Goal: Task Accomplishment & Management: Complete application form

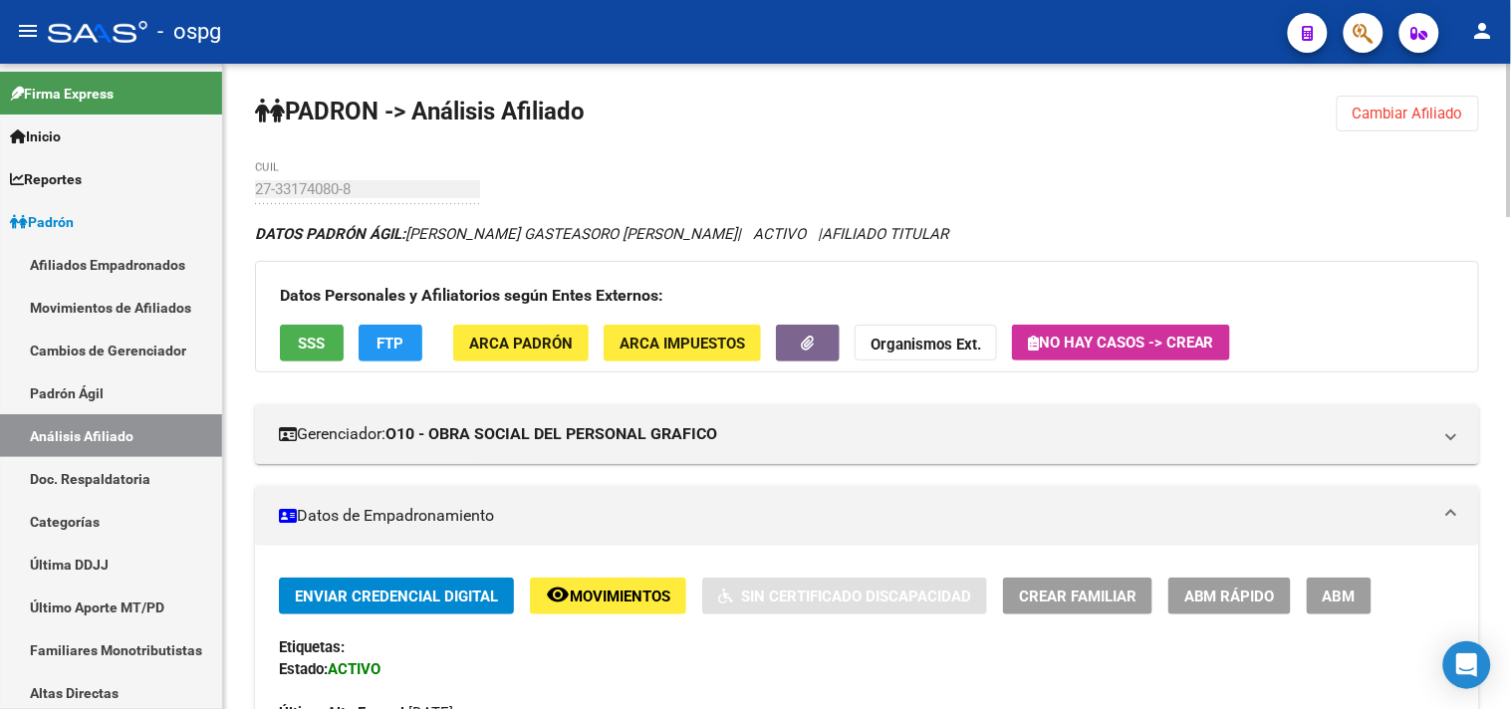
click at [1355, 120] on span "Cambiar Afiliado" at bounding box center [1408, 114] width 111 height 18
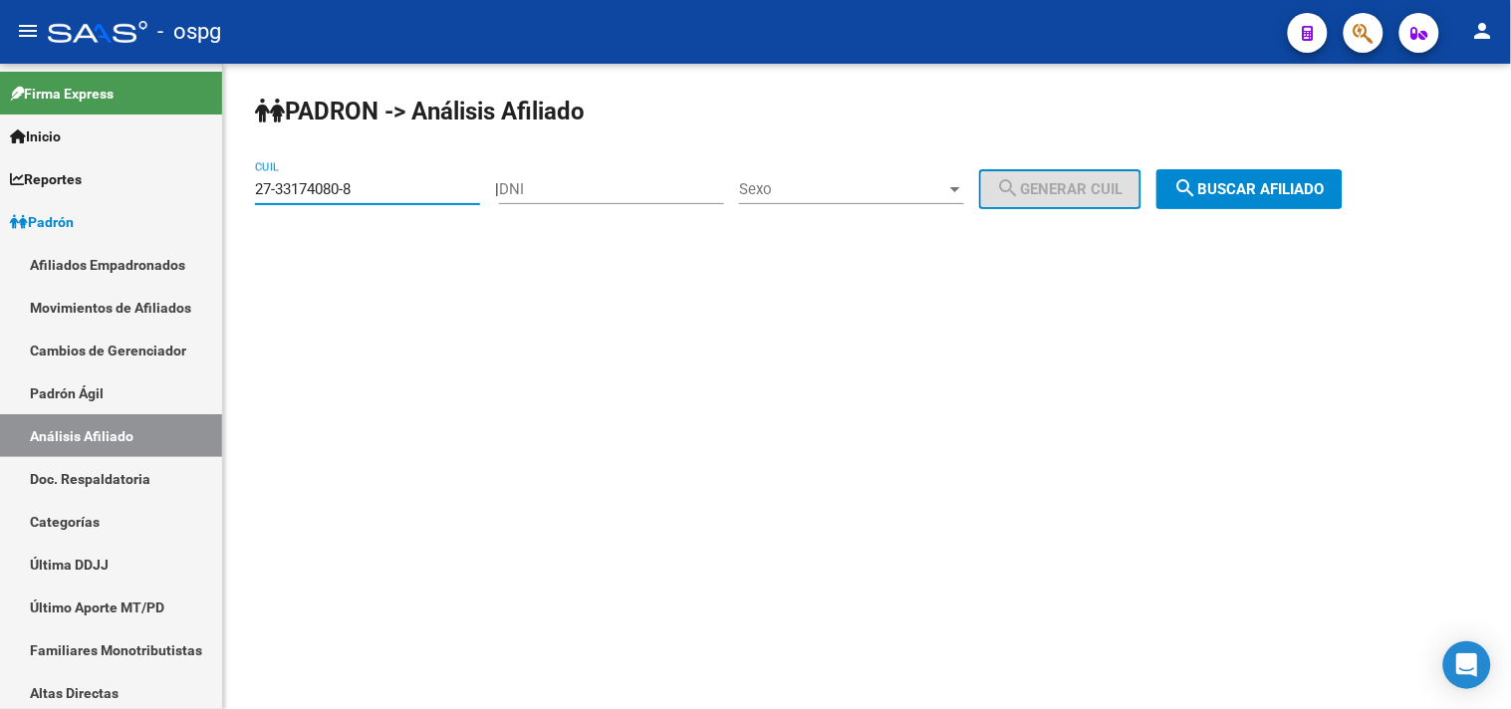
drag, startPoint x: 390, startPoint y: 189, endPoint x: 277, endPoint y: 190, distance: 113.5
click at [277, 190] on input "27-33174080-8" at bounding box center [367, 189] width 225 height 18
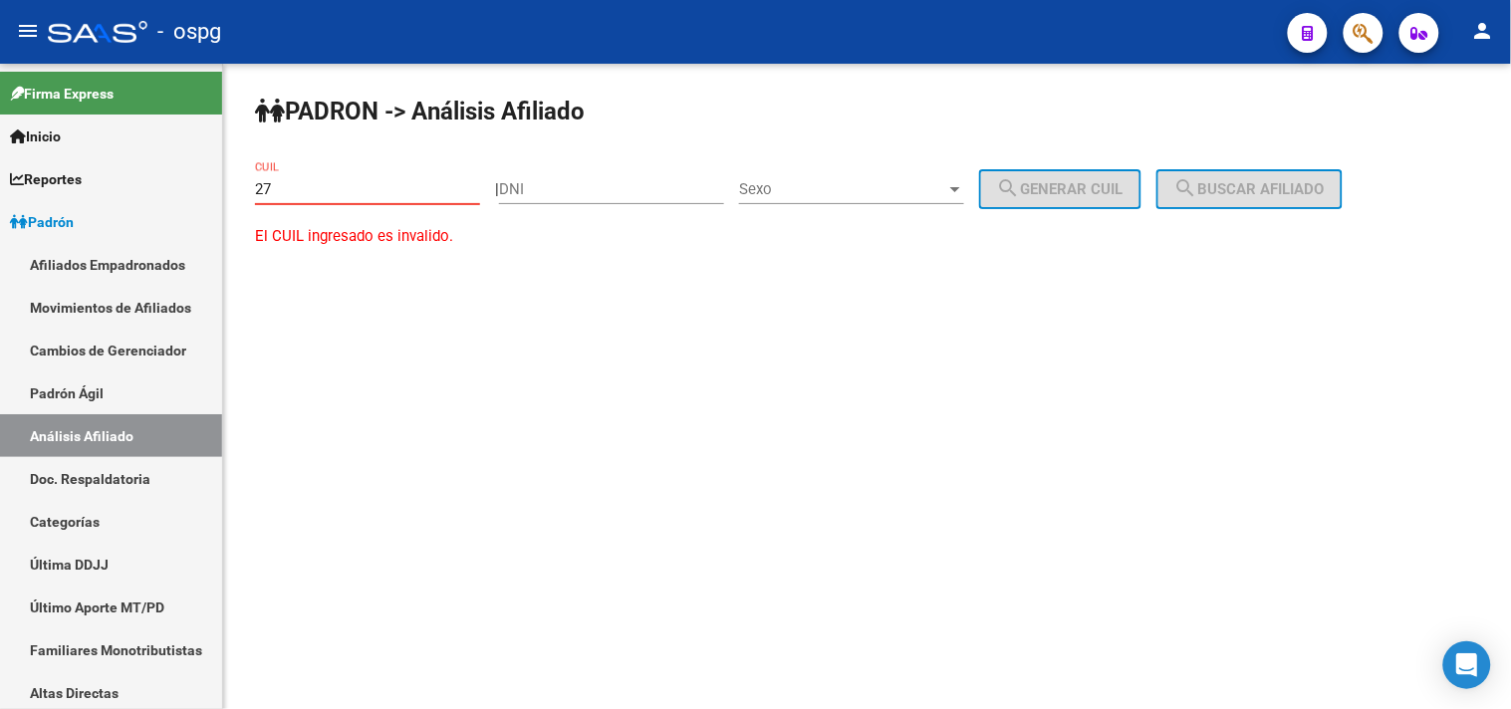
type input "2"
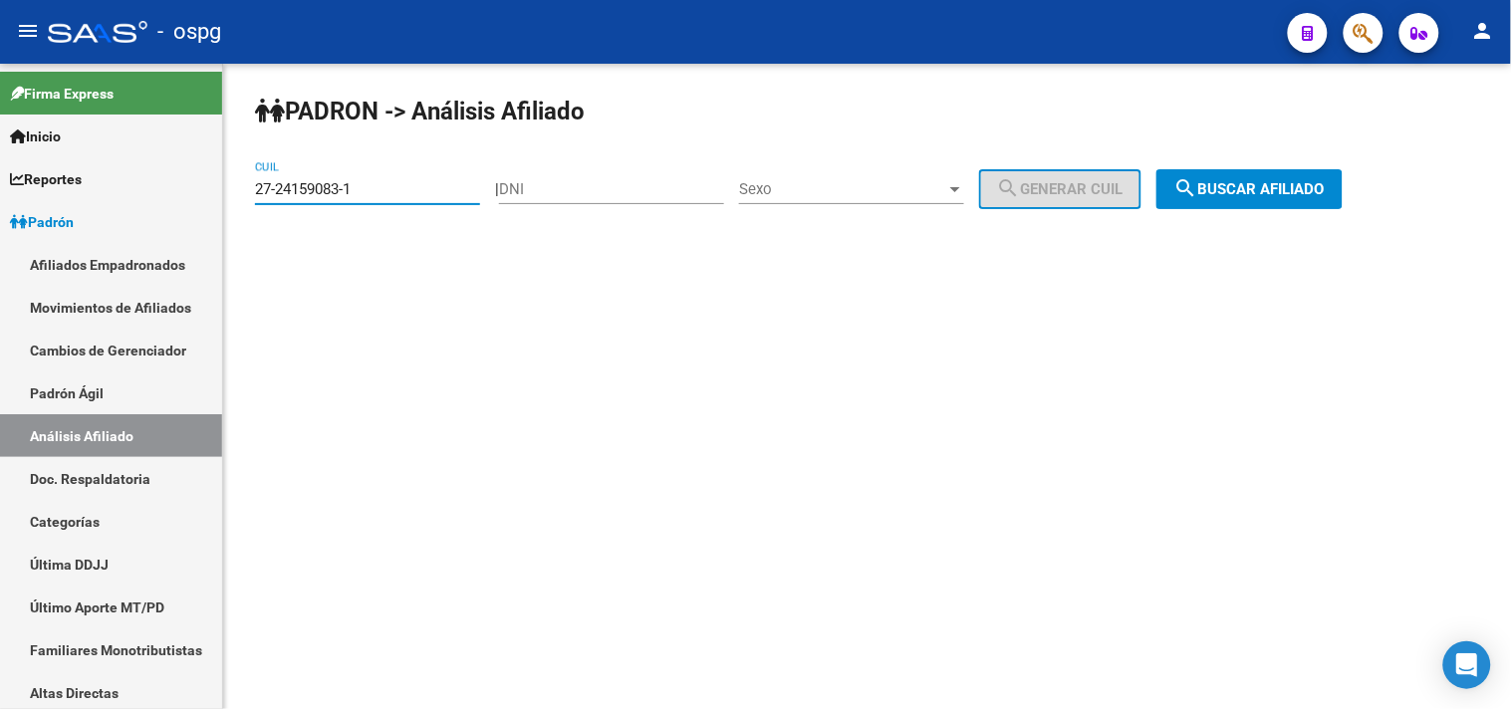
type input "27-24159083-1"
drag, startPoint x: 1217, startPoint y: 186, endPoint x: 1207, endPoint y: 192, distance: 11.6
click at [1198, 186] on mat-icon "search" at bounding box center [1186, 188] width 24 height 24
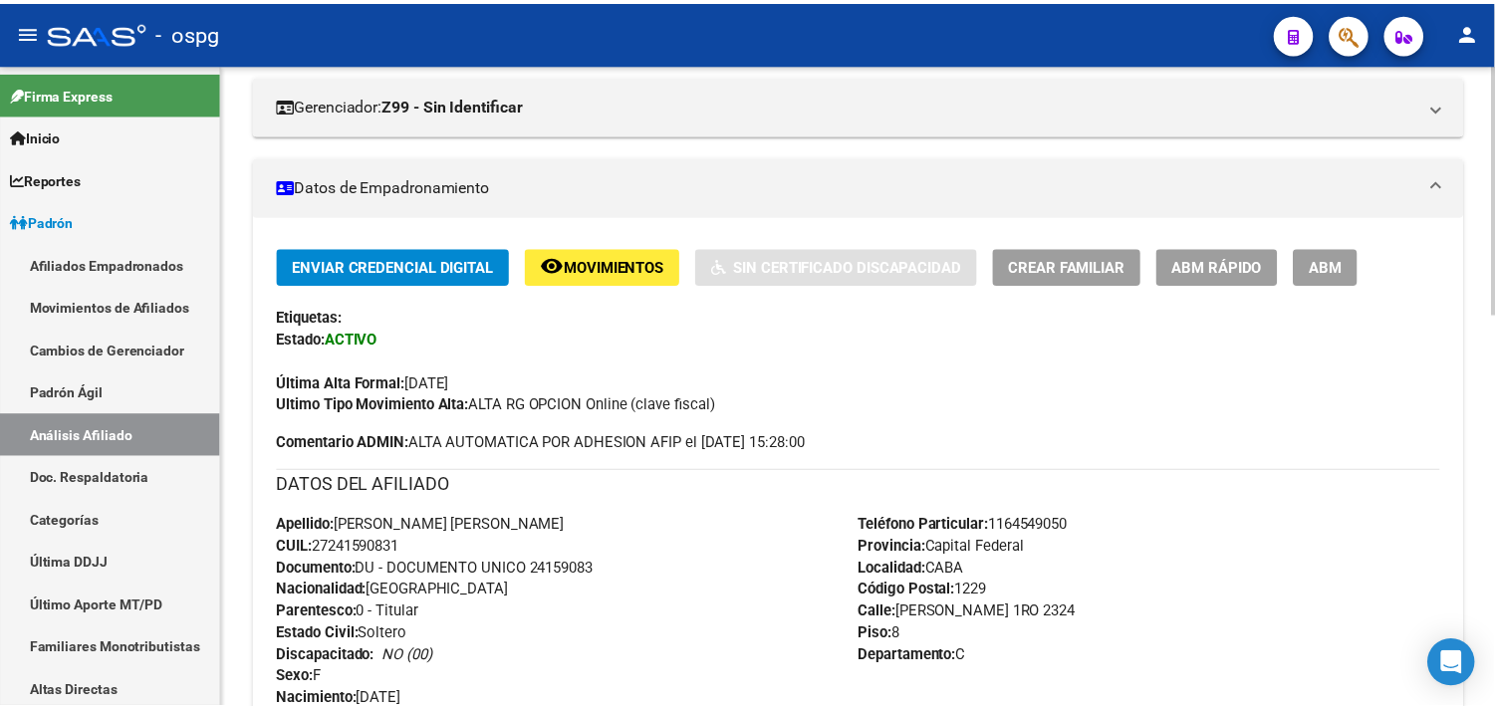
scroll to position [221, 0]
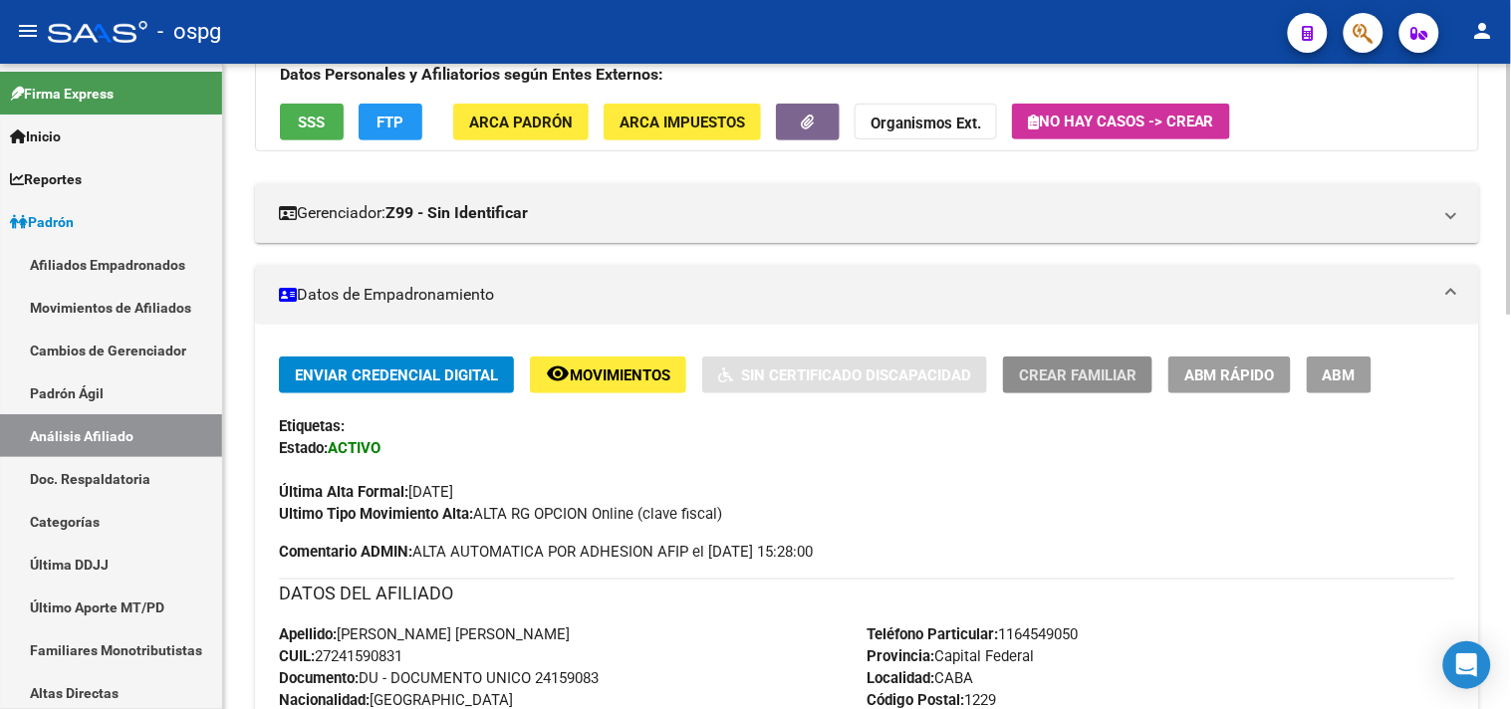
click at [1108, 370] on span "Crear Familiar" at bounding box center [1078, 376] width 118 height 18
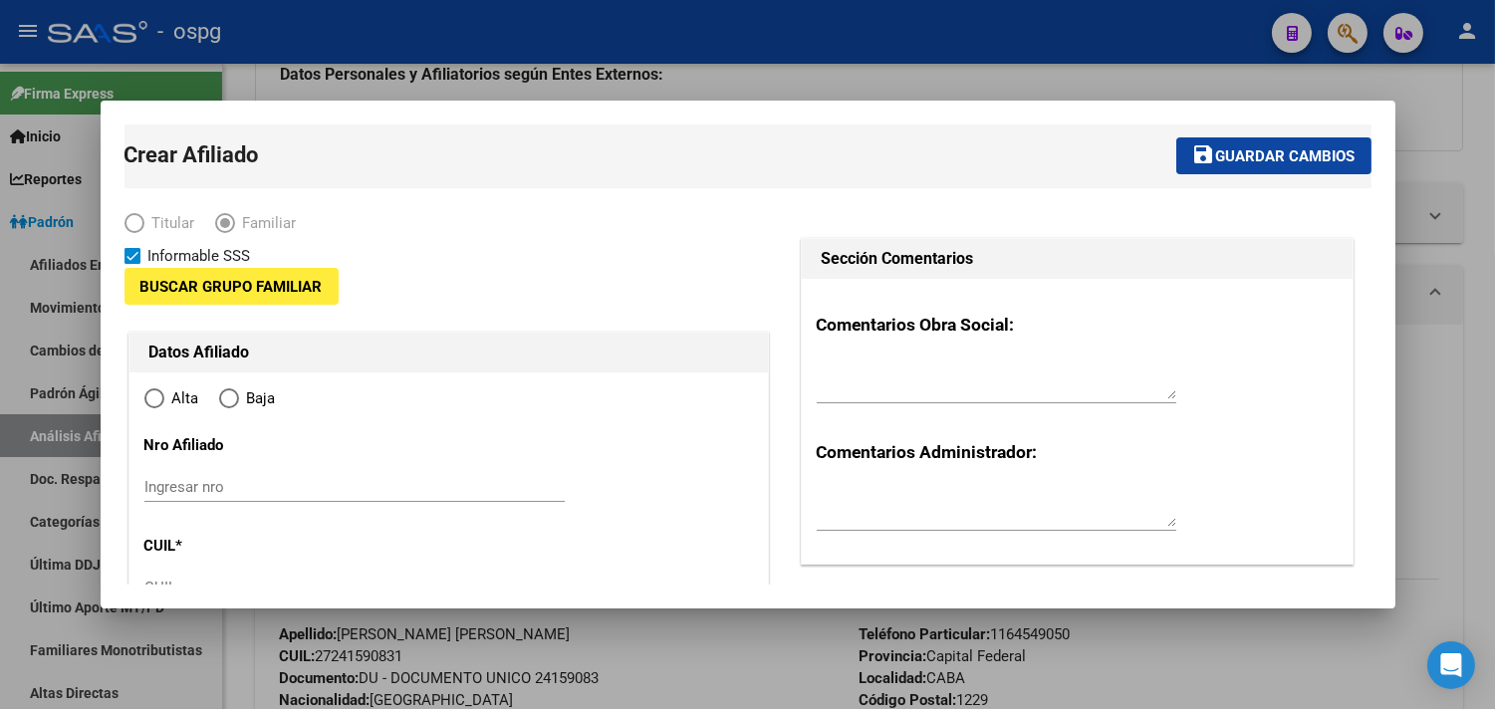
type input "30-68731043-4"
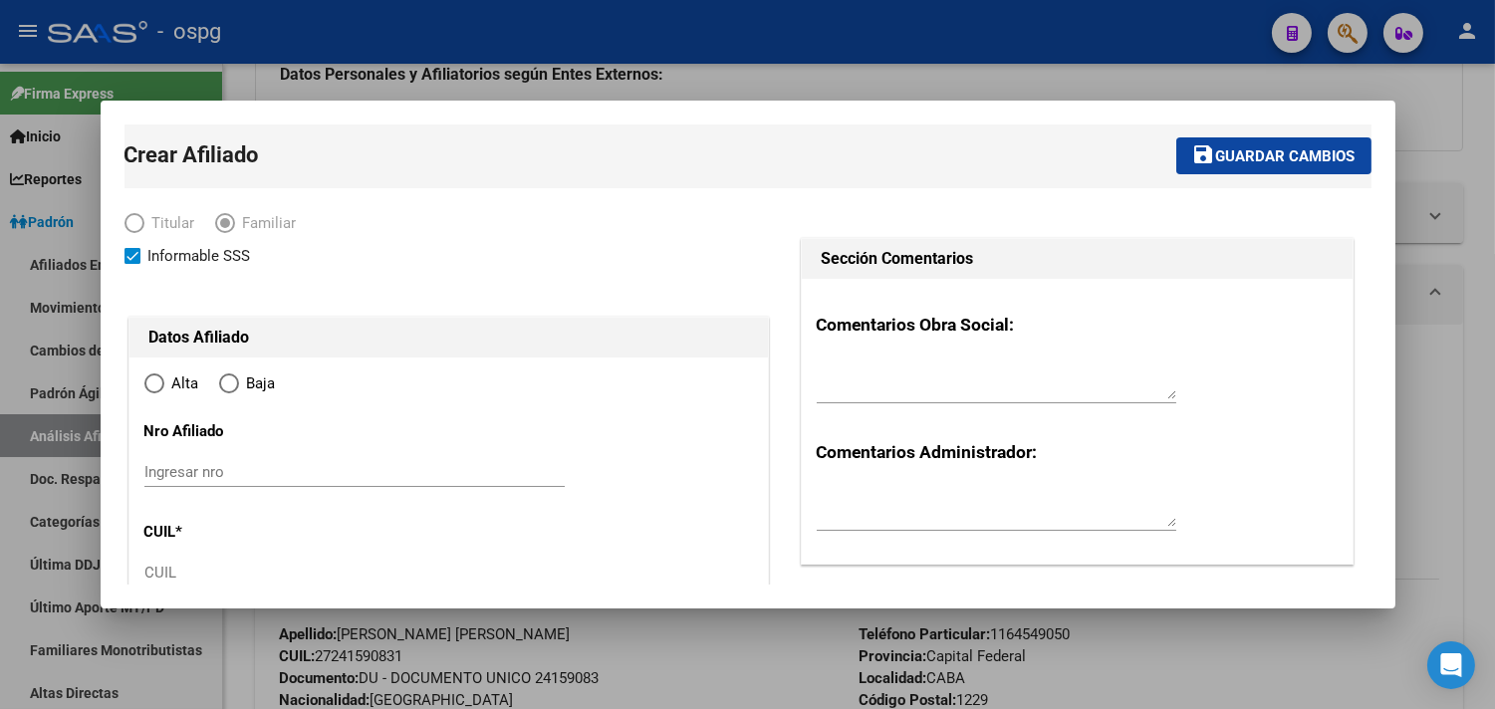
type input "CABA"
type input "1229"
type input "[PERSON_NAME] 1RO"
type input "2324"
type input "8"
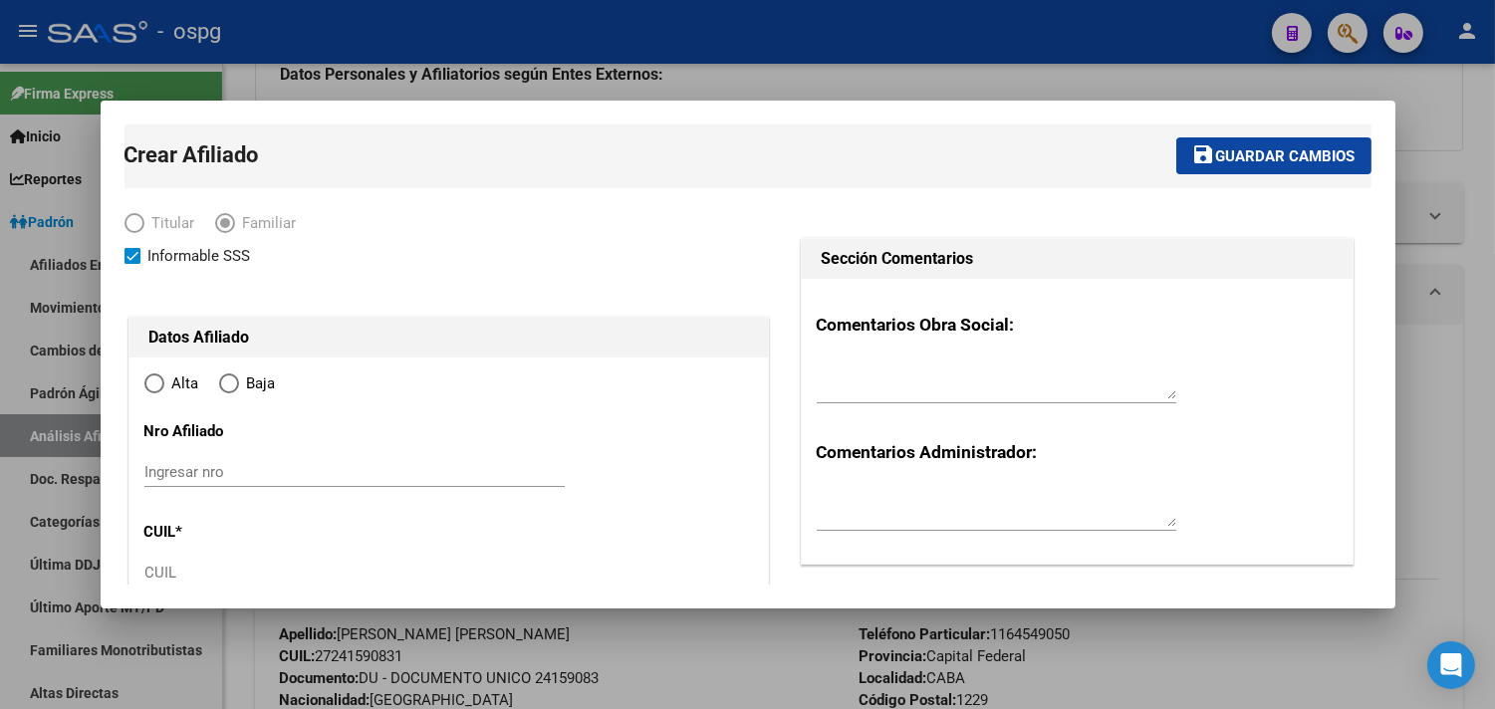
type input "C"
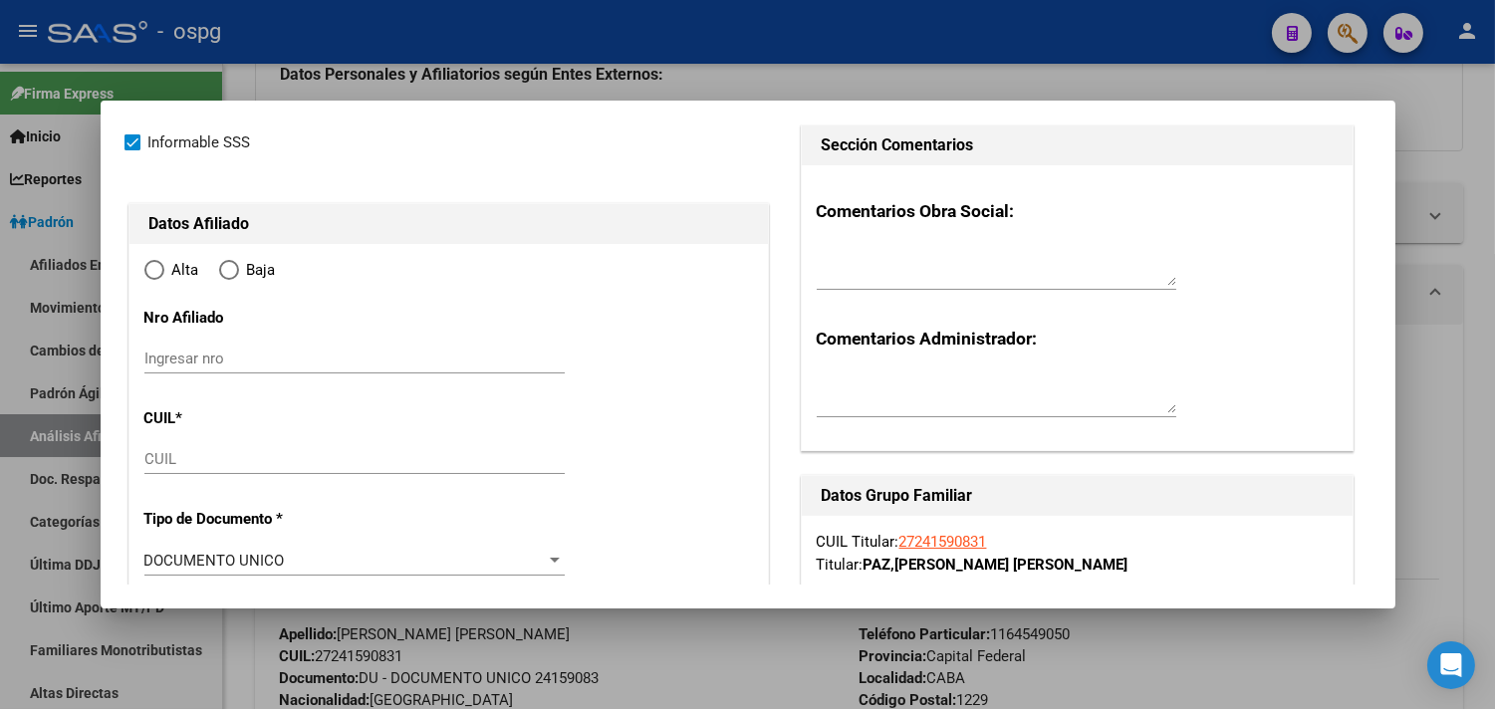
radio input "true"
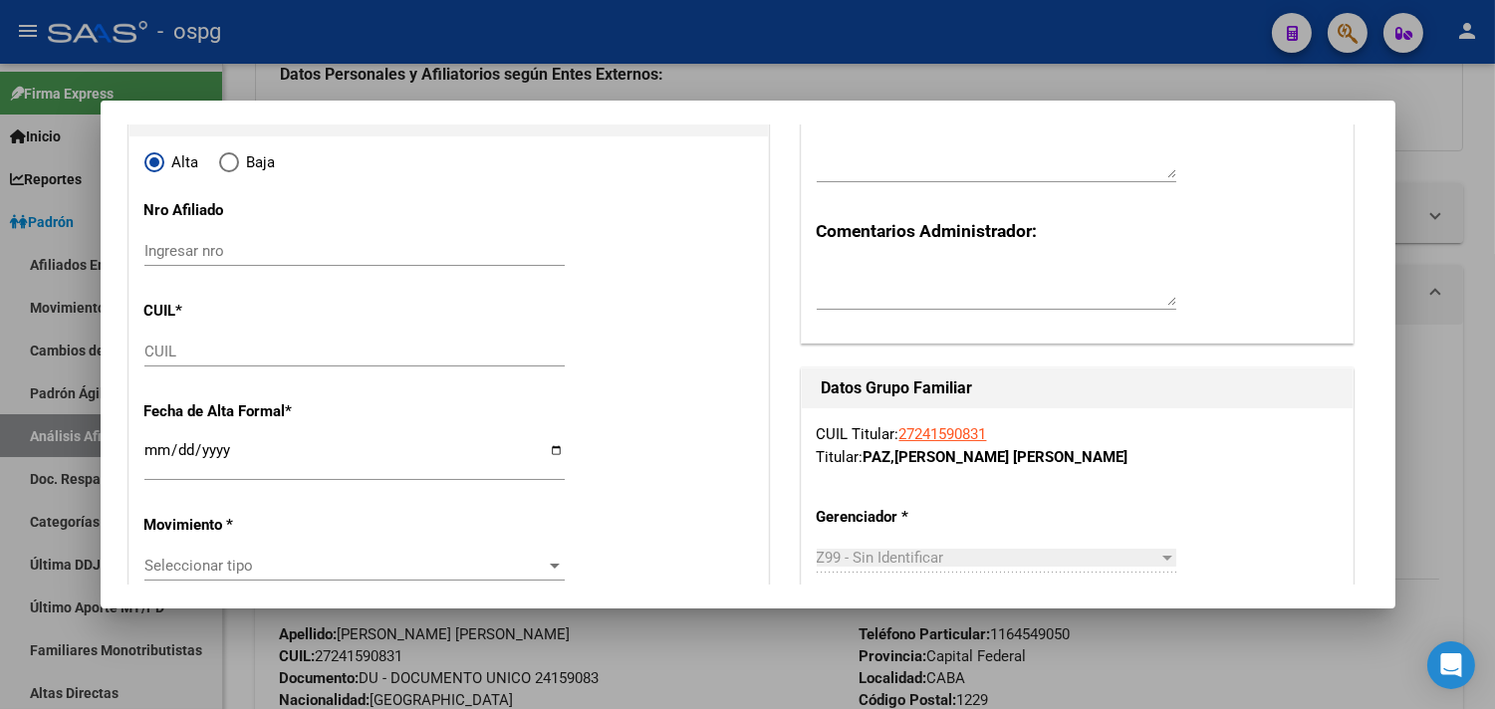
type input "30-68731043-4"
click at [174, 352] on input "CUIL" at bounding box center [354, 352] width 420 height 18
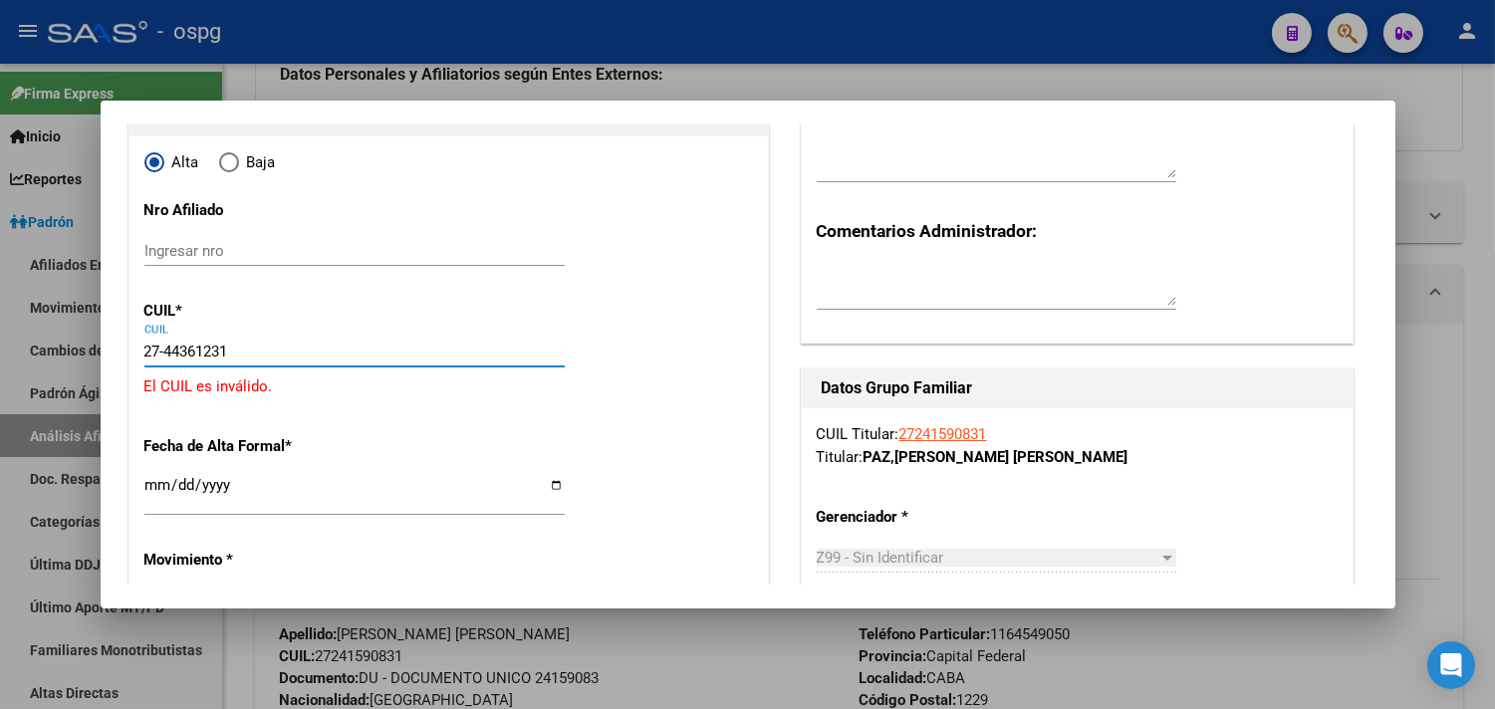
type input "27-44361231-4"
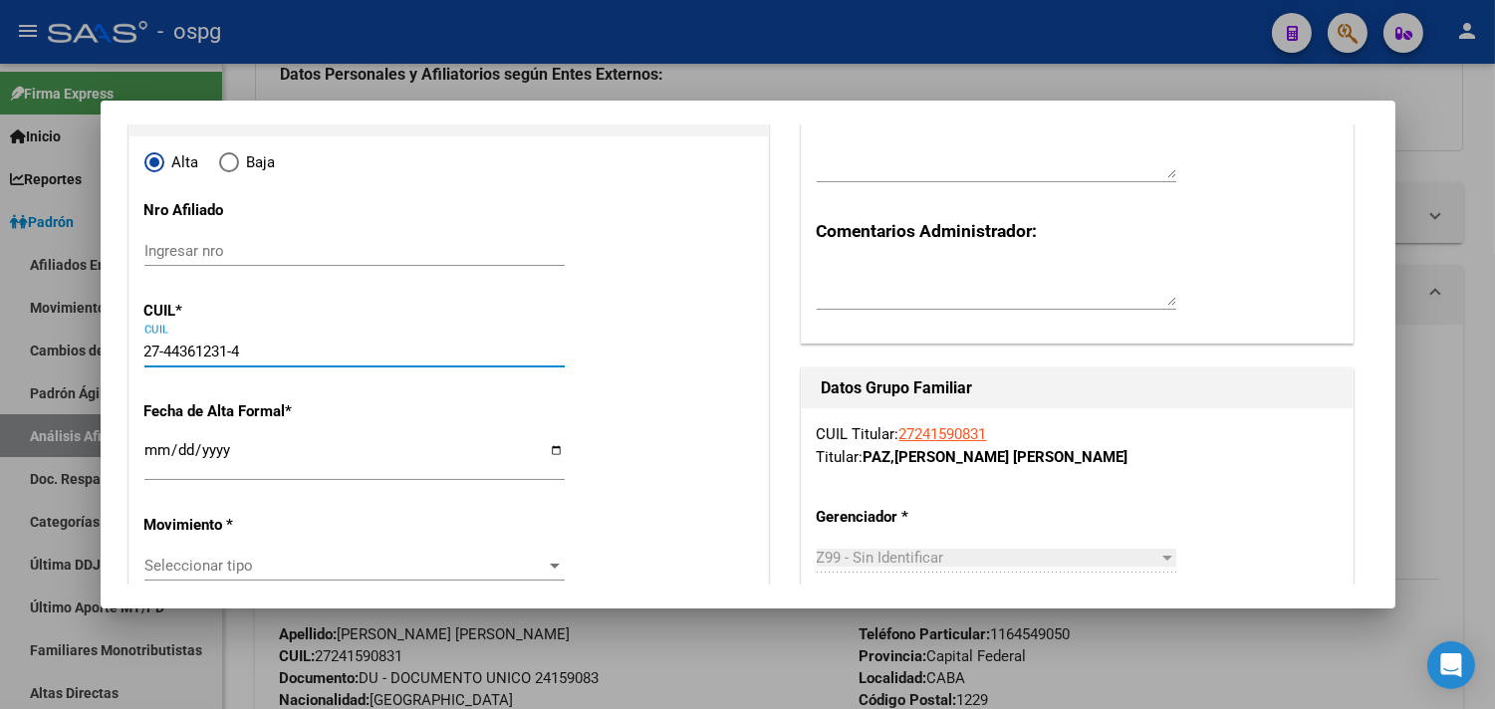
type input "44361231"
type input "[PERSON_NAME] [PERSON_NAME]"
type input "[DATE]"
type input "CABA"
type input "1111"
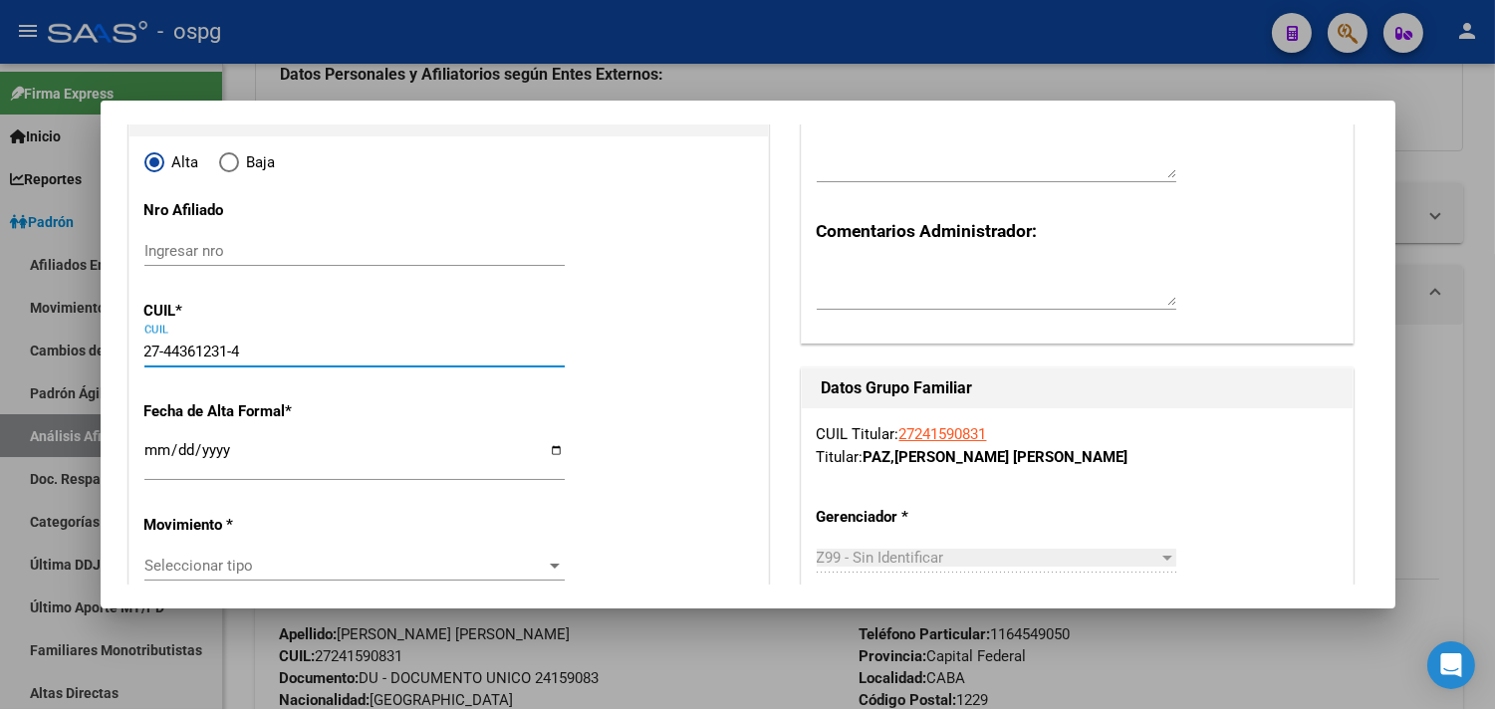
type input "AV SAN [PERSON_NAME]"
type input "1266"
type input "27-44361231-4"
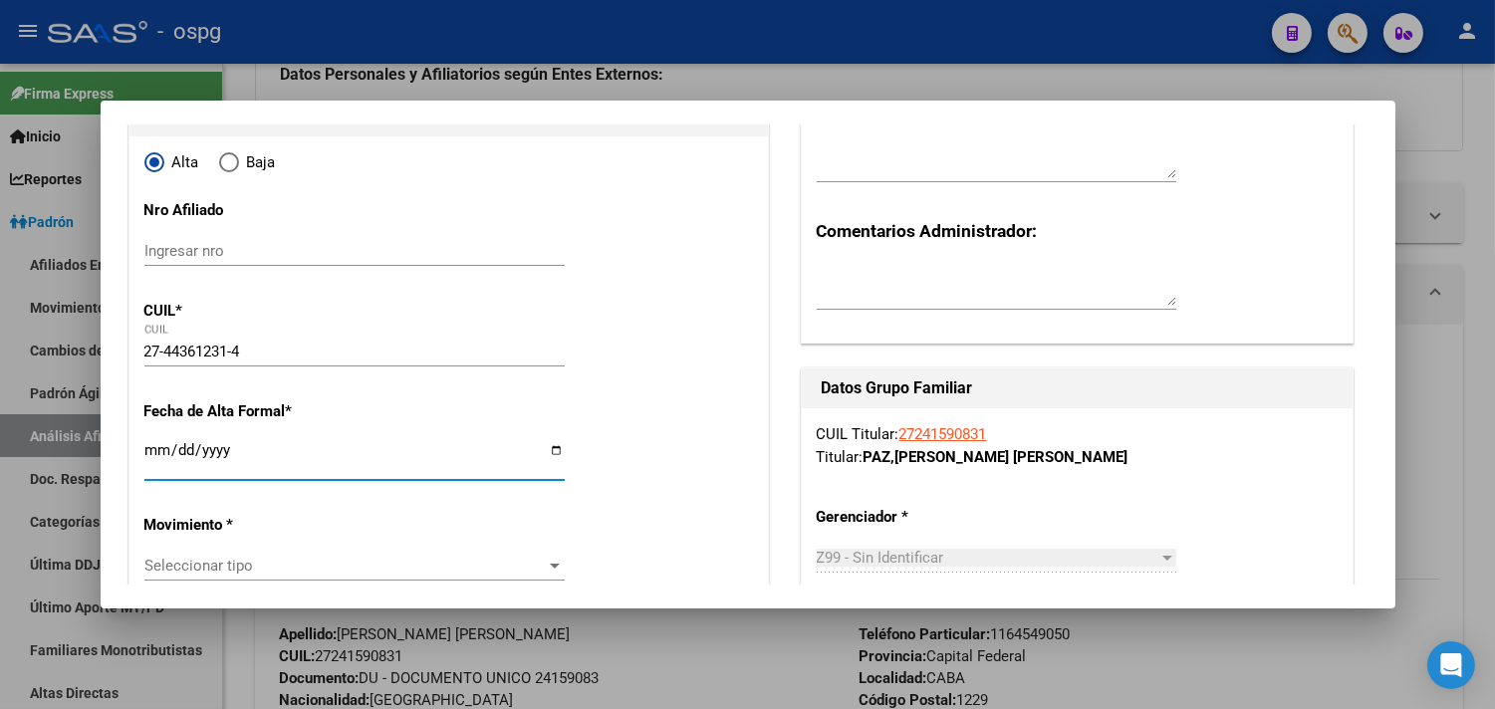
click at [166, 455] on input "Ingresar fecha" at bounding box center [354, 458] width 420 height 32
type input "[DATE]"
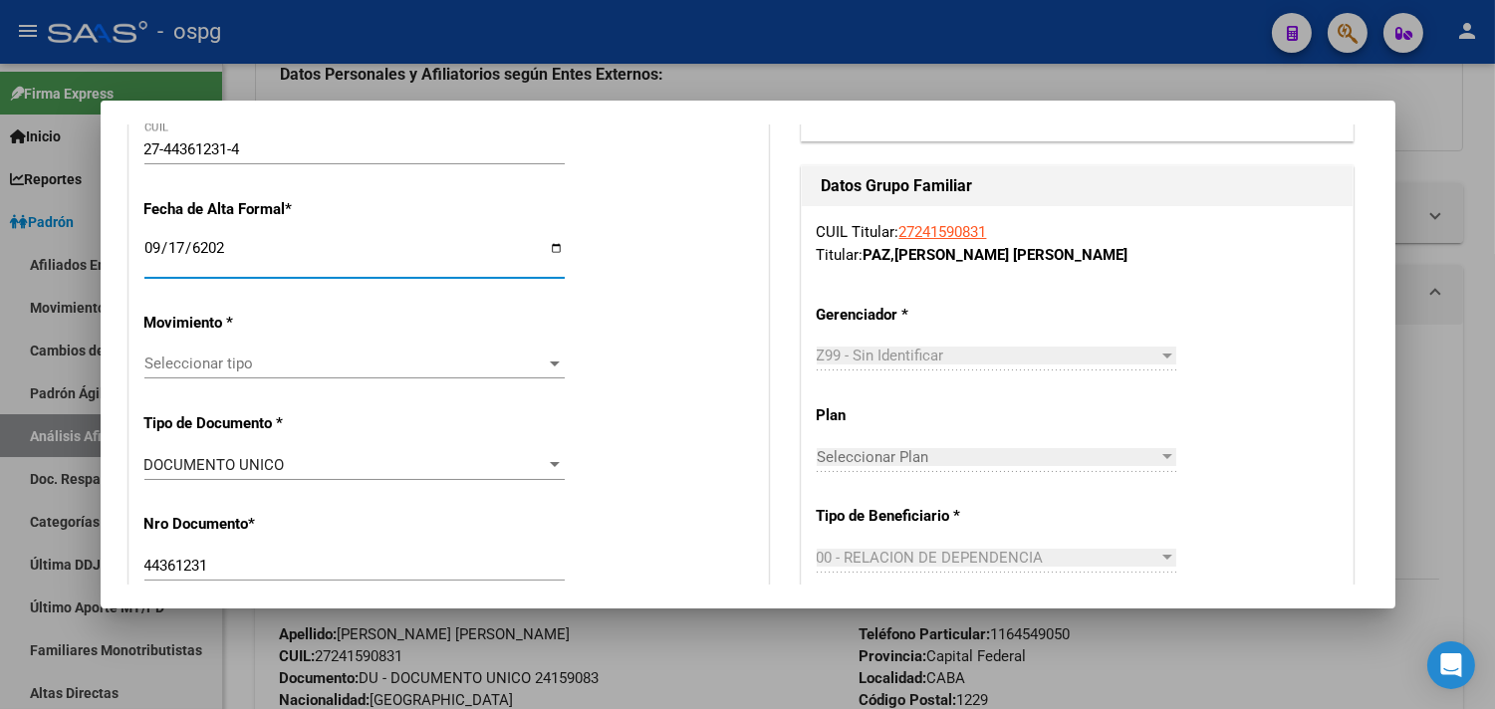
scroll to position [442, 0]
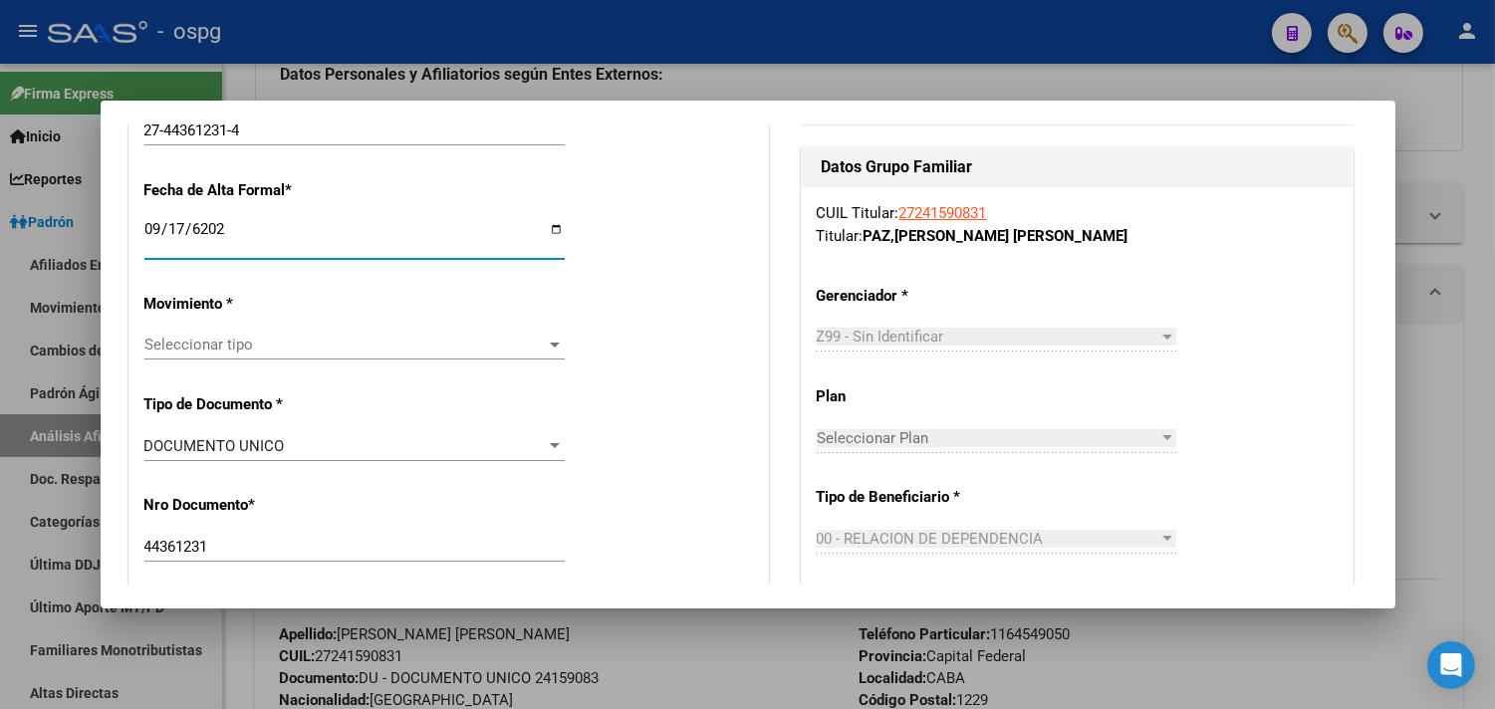
click at [194, 353] on span "Seleccionar tipo" at bounding box center [345, 345] width 402 height 18
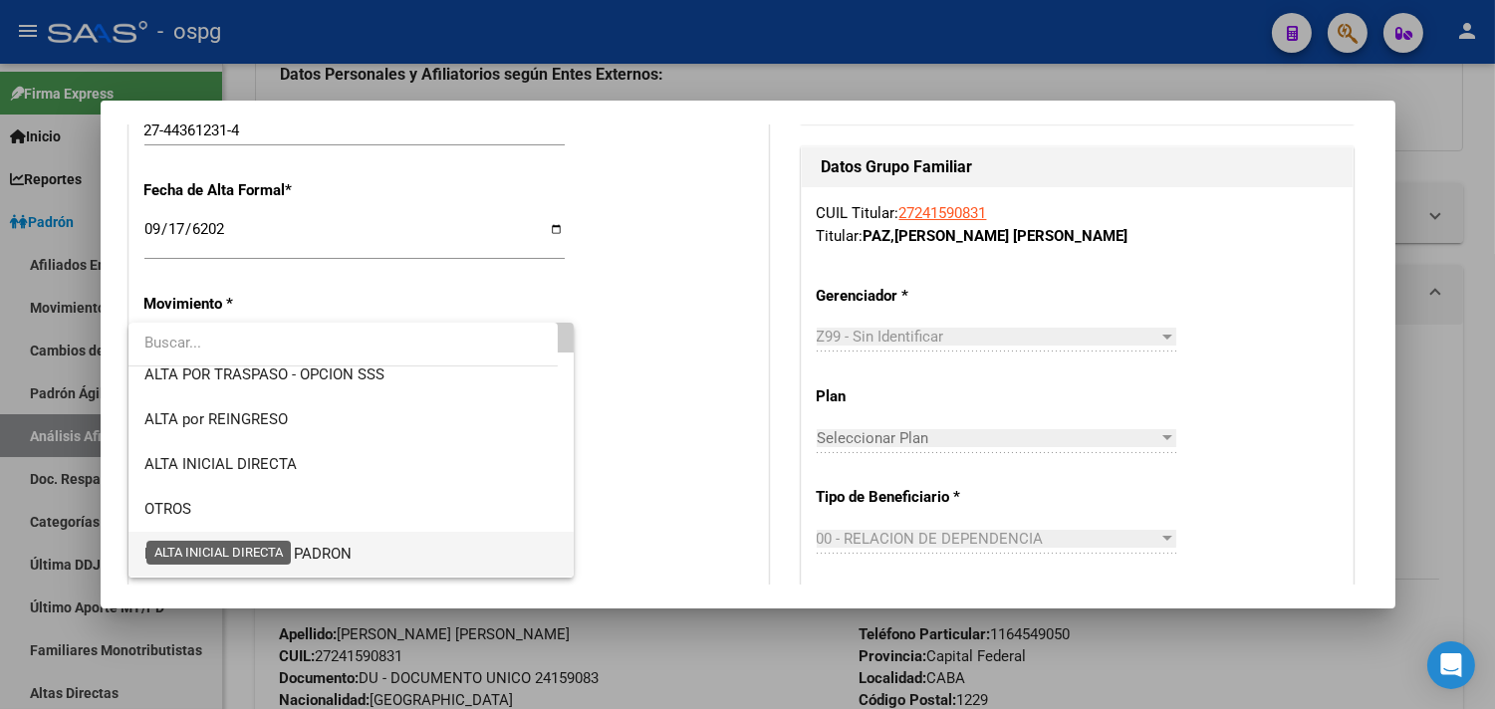
scroll to position [111, 0]
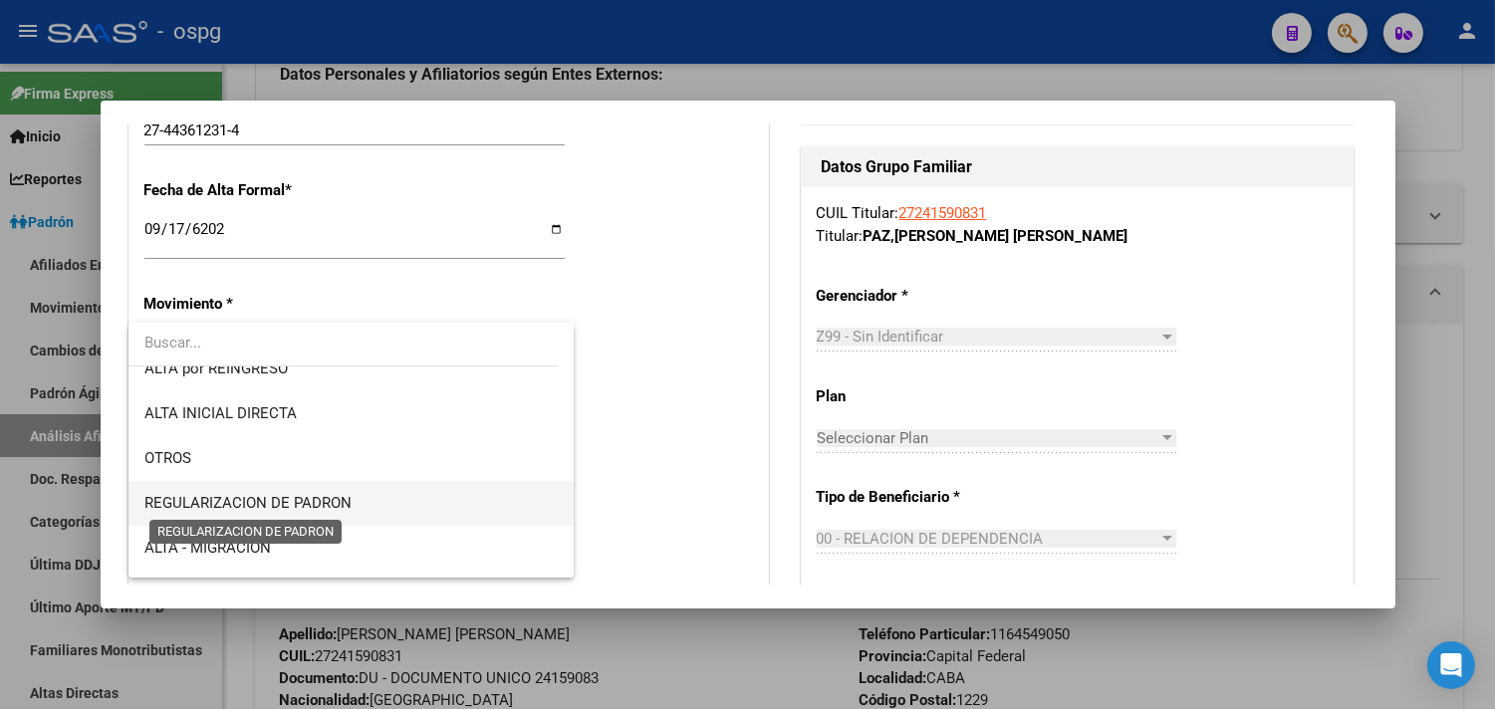
click at [281, 506] on span "REGULARIZACION DE PADRON" at bounding box center [247, 503] width 207 height 18
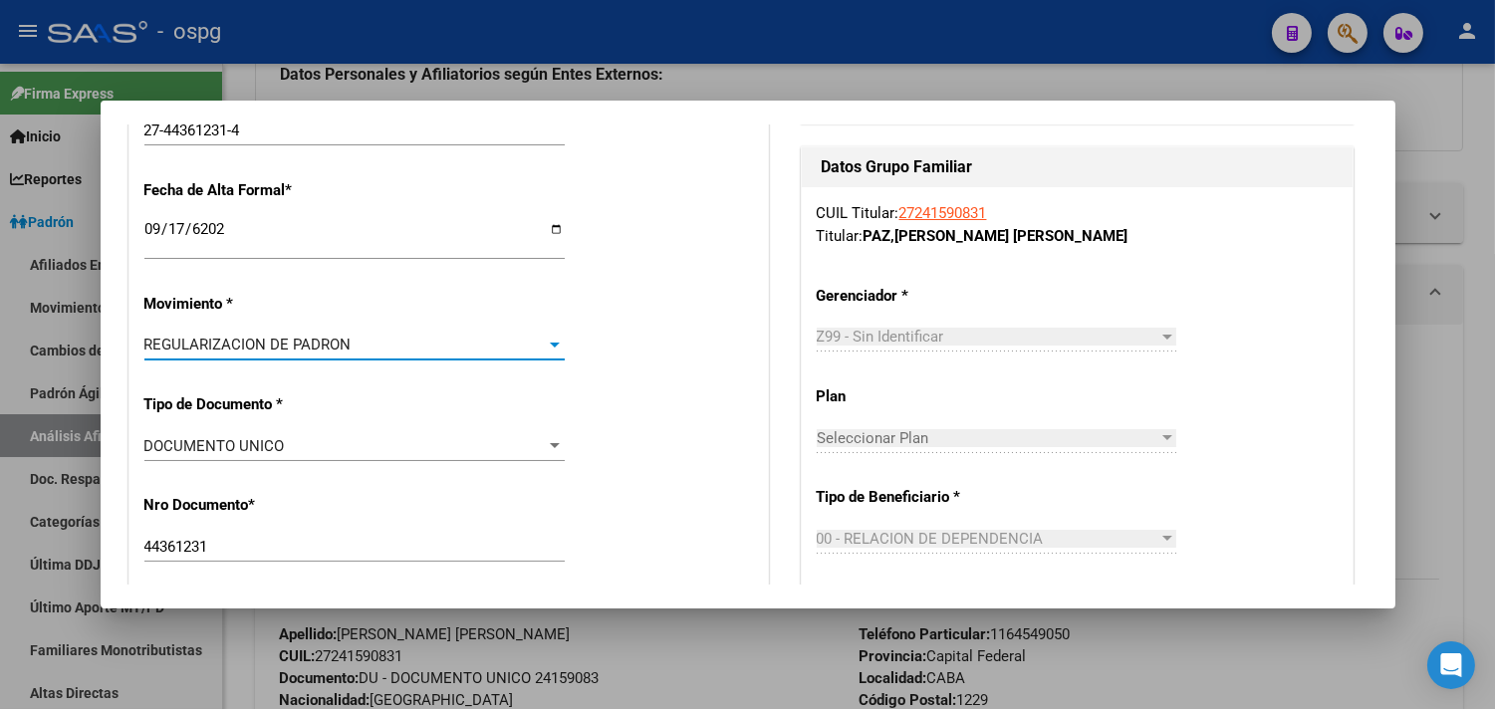
click at [287, 351] on span "REGULARIZACION DE PADRON" at bounding box center [247, 345] width 207 height 18
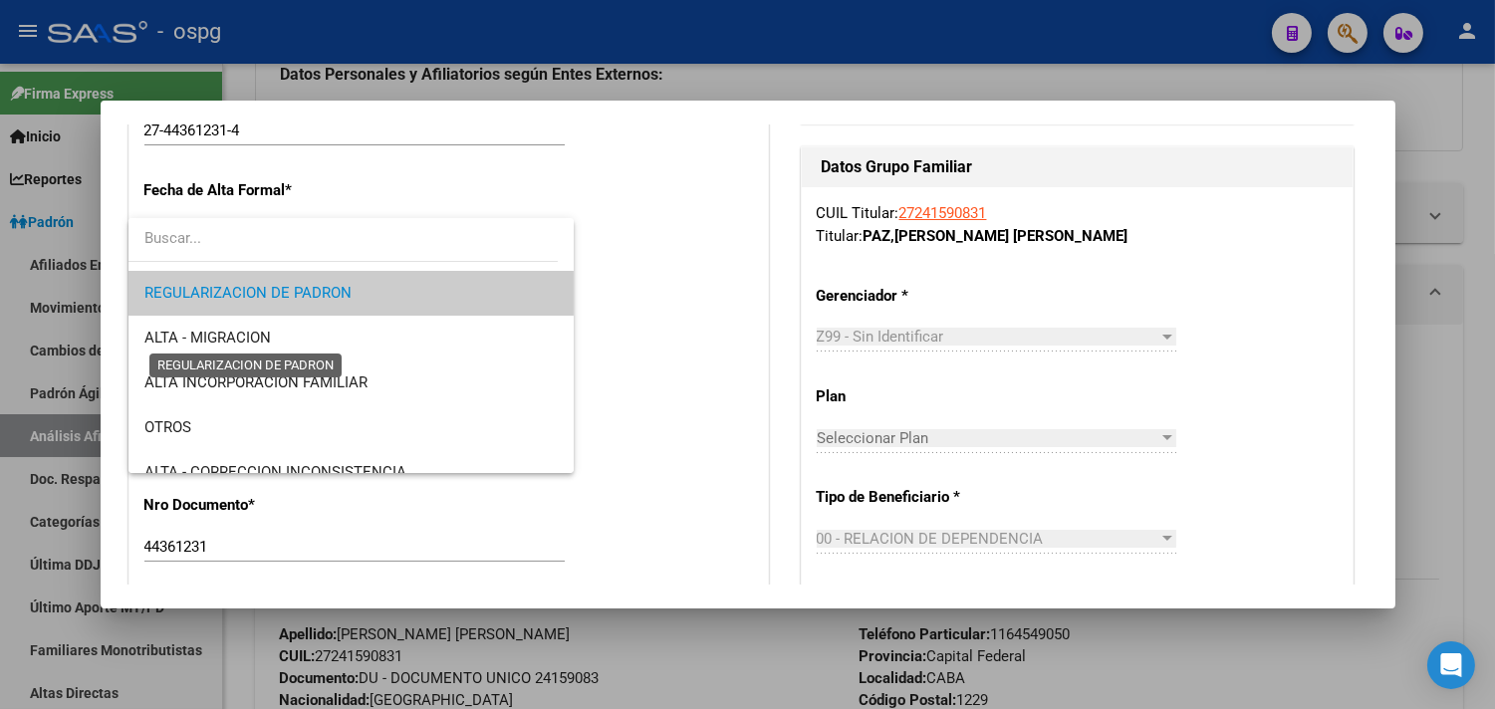
scroll to position [163, 0]
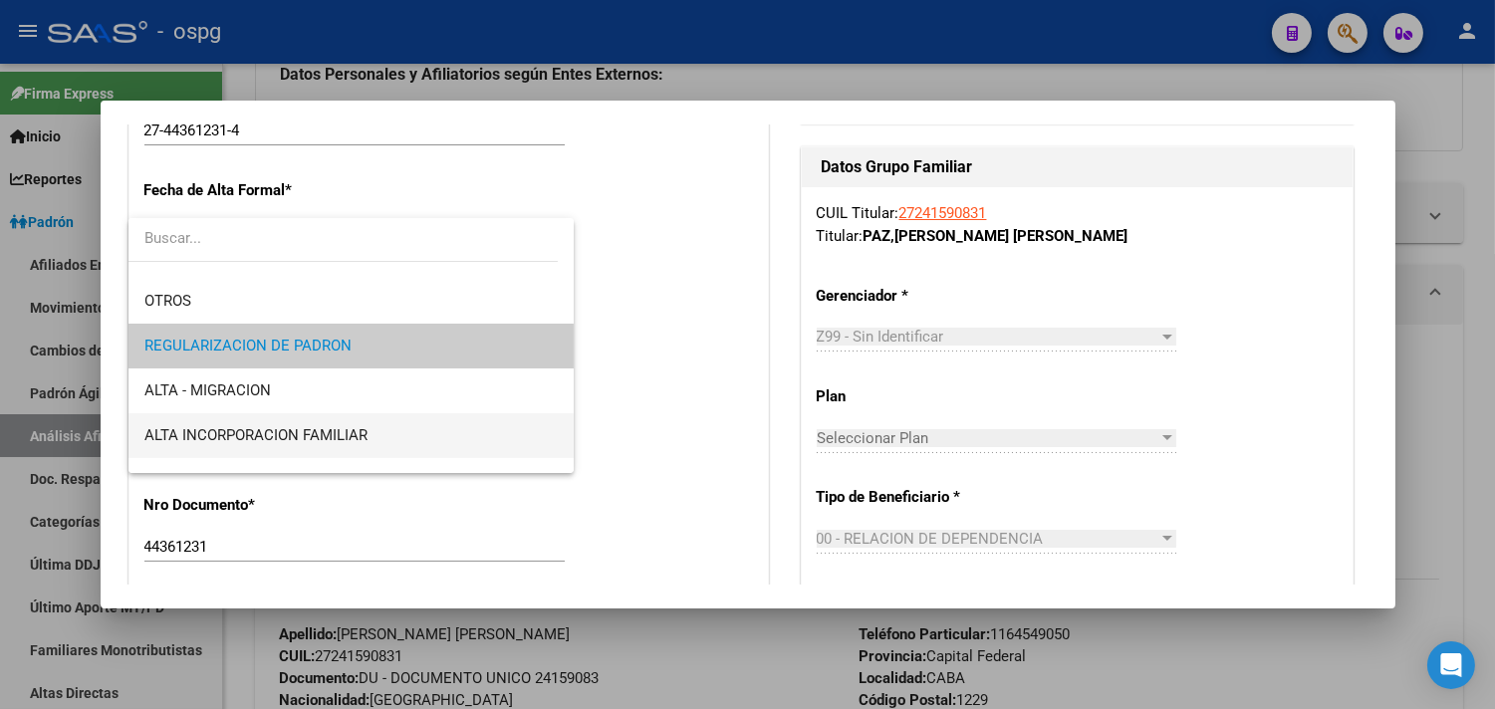
click at [295, 443] on span "ALTA INCORPORACION FAMILIAR" at bounding box center [350, 435] width 413 height 45
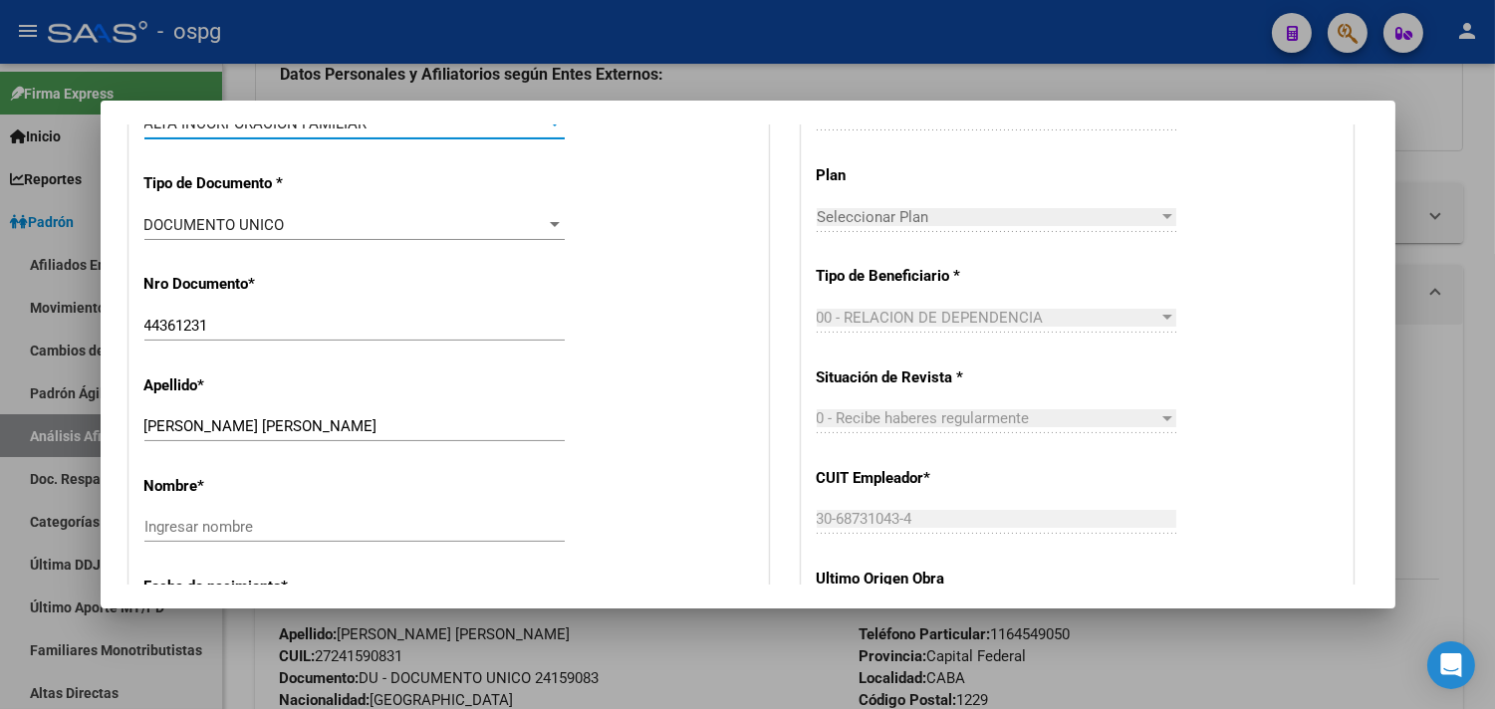
scroll to position [774, 0]
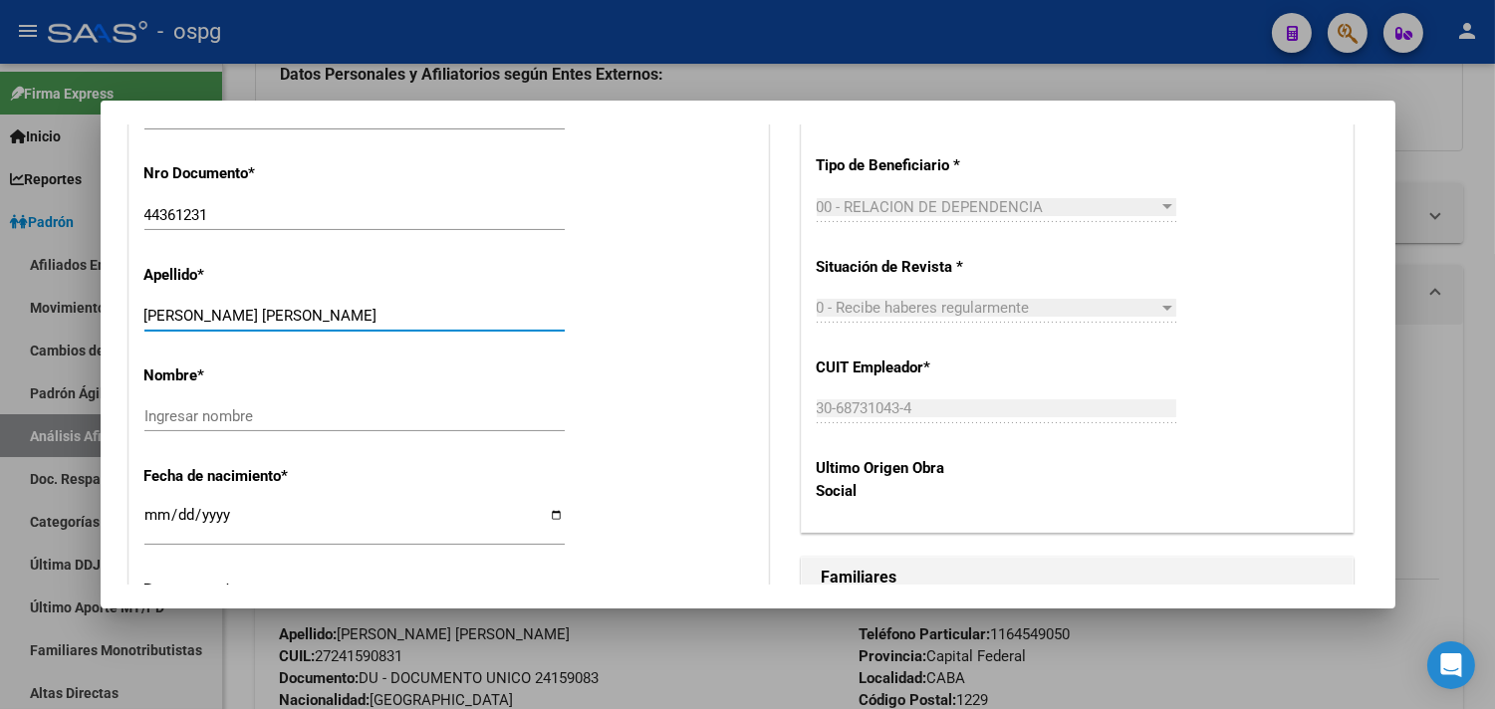
drag, startPoint x: 226, startPoint y: 315, endPoint x: 364, endPoint y: 322, distance: 137.6
click at [364, 322] on input "[PERSON_NAME] [PERSON_NAME]" at bounding box center [354, 316] width 420 height 18
type input "[PERSON_NAME]"
click at [185, 421] on input "Ingresar nombre" at bounding box center [354, 416] width 420 height 18
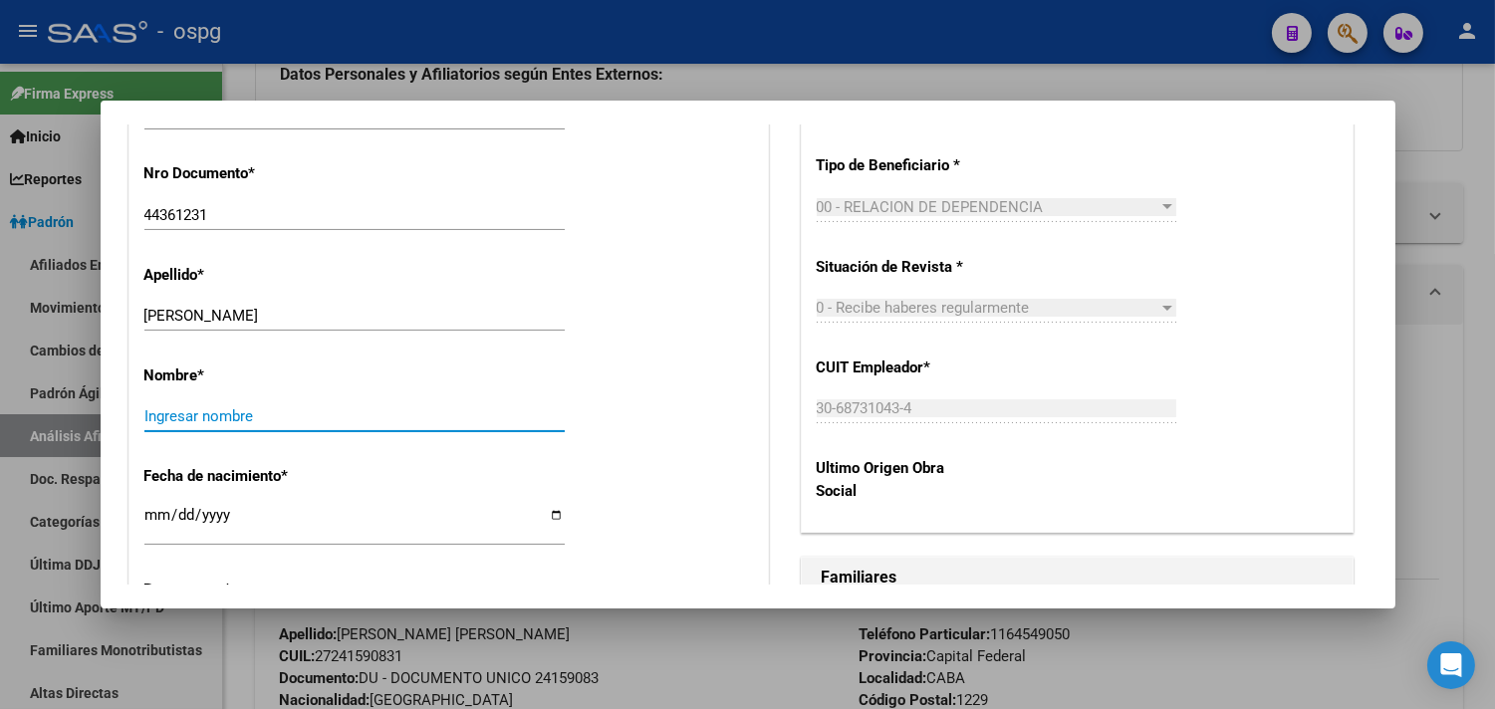
paste input "[PERSON_NAME]"
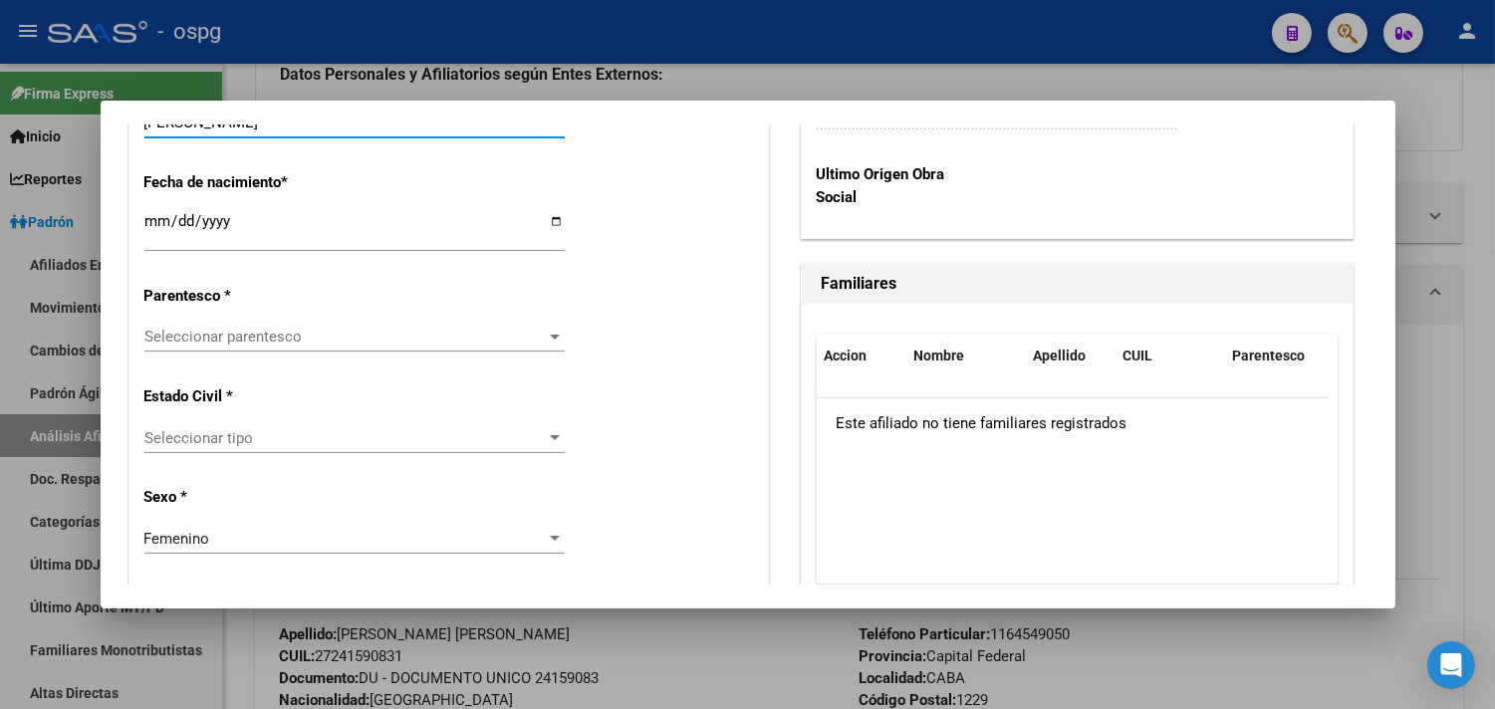
scroll to position [1107, 0]
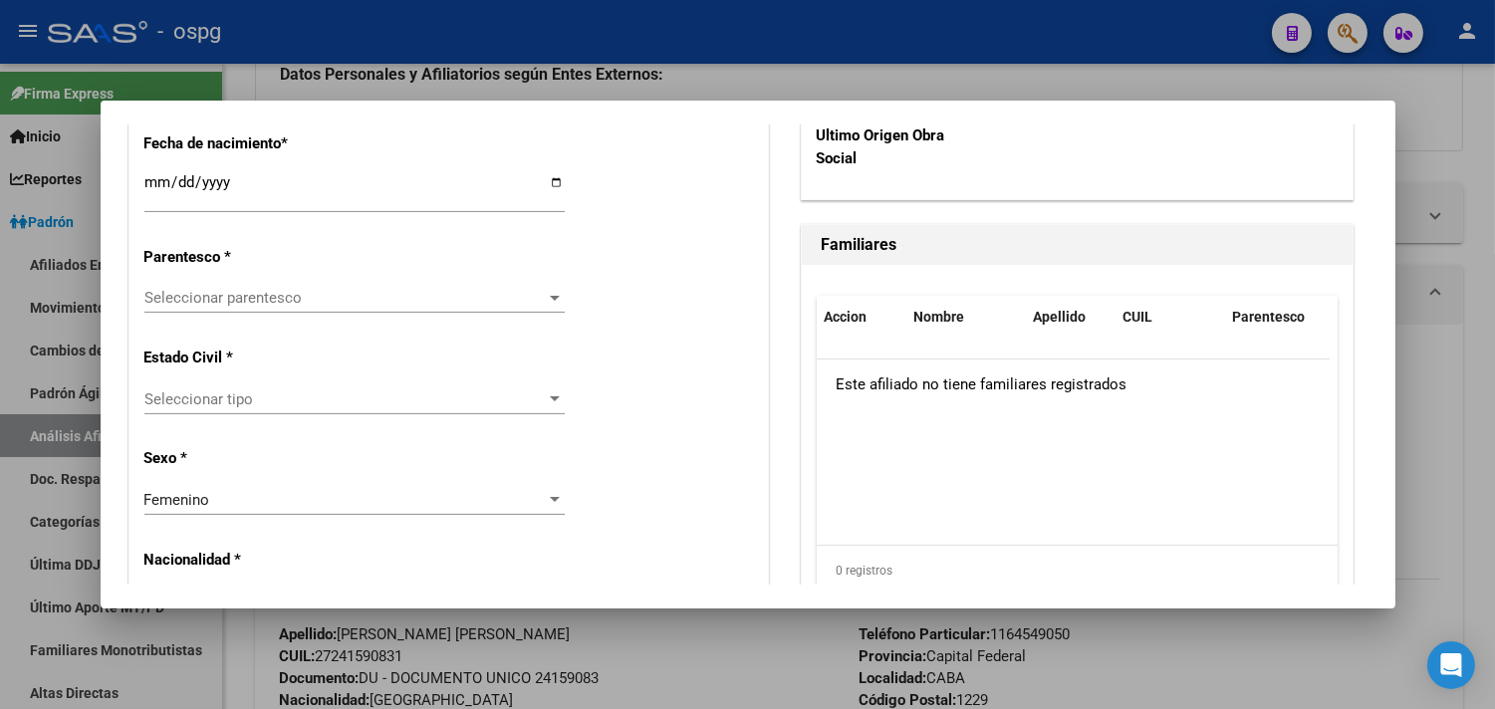
type input "[PERSON_NAME]"
click at [212, 301] on span "Seleccionar parentesco" at bounding box center [345, 298] width 402 height 18
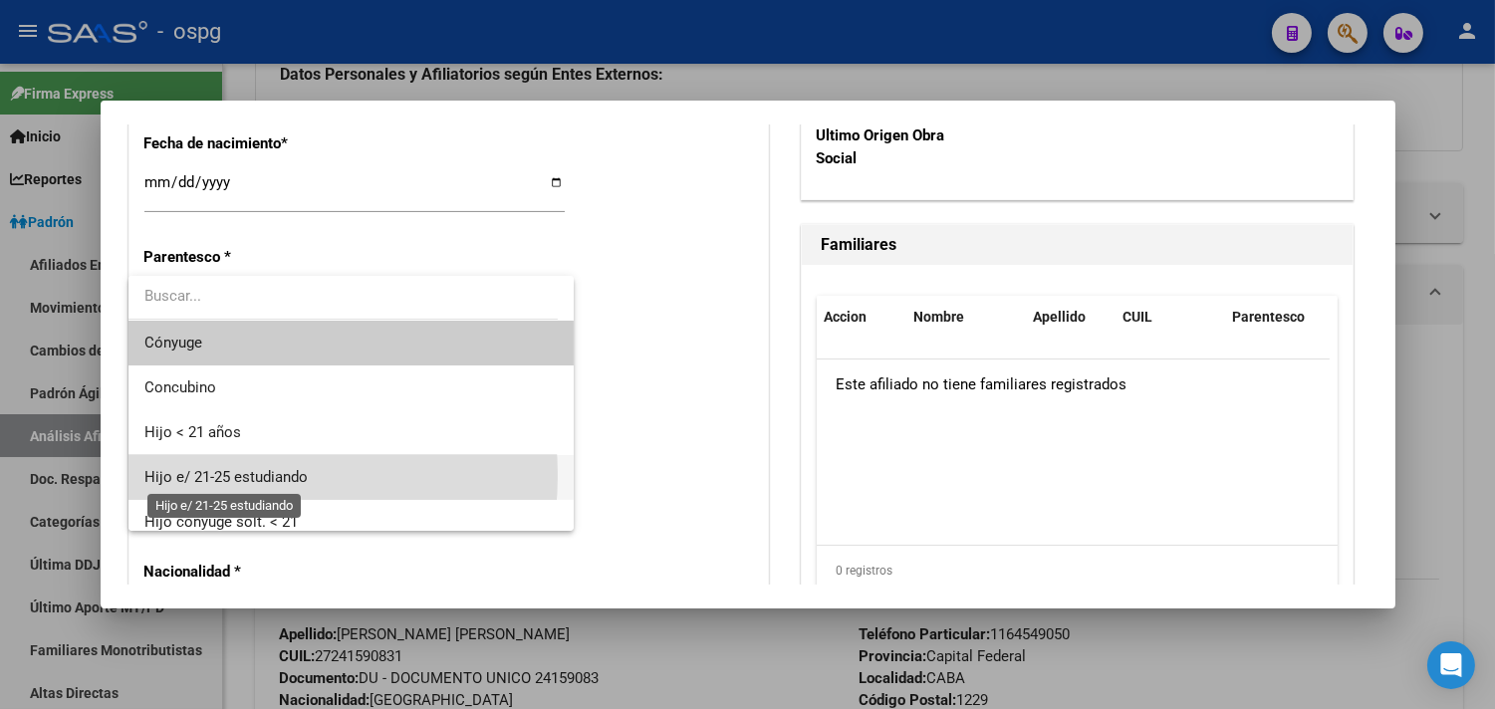
drag, startPoint x: 216, startPoint y: 475, endPoint x: 243, endPoint y: 442, distance: 42.5
click at [217, 475] on span "Hijo e/ 21-25 estudiando" at bounding box center [225, 477] width 163 height 18
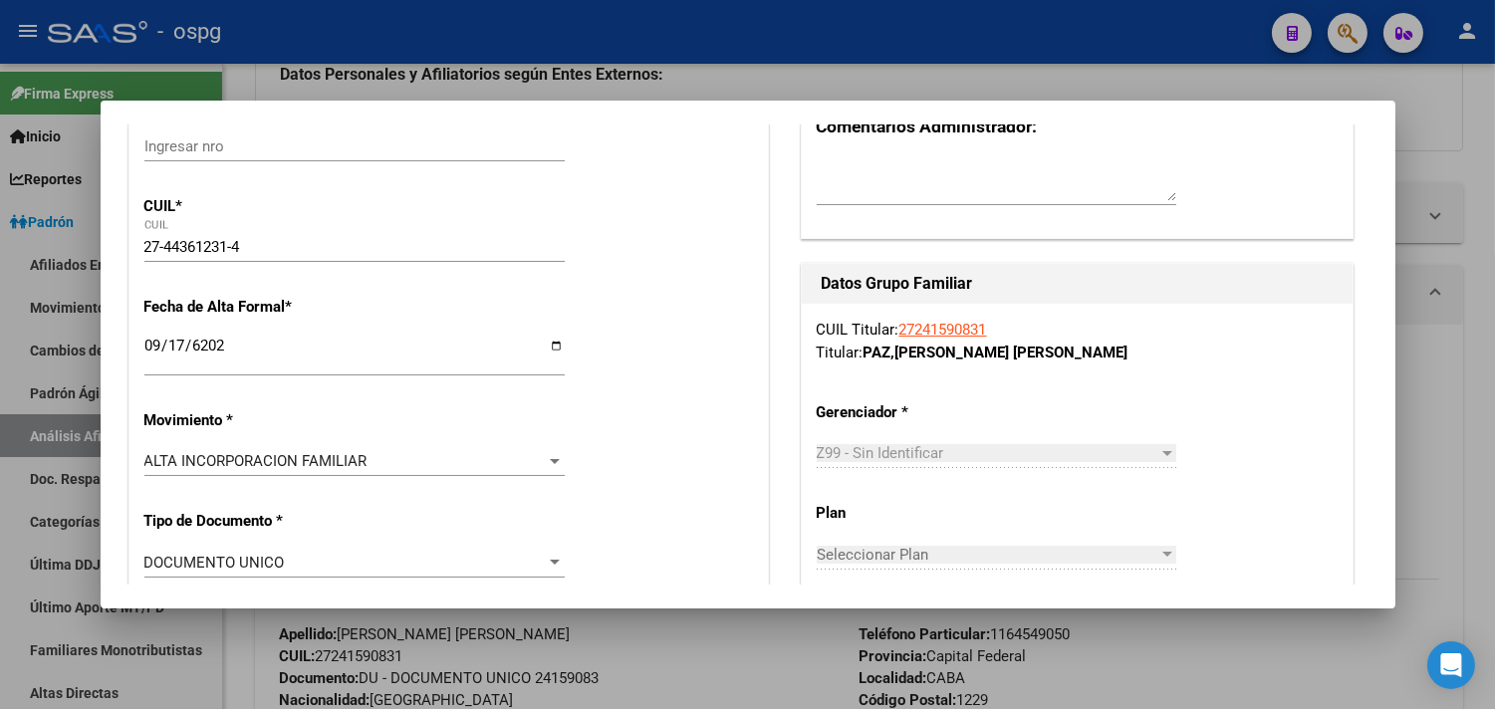
scroll to position [0, 0]
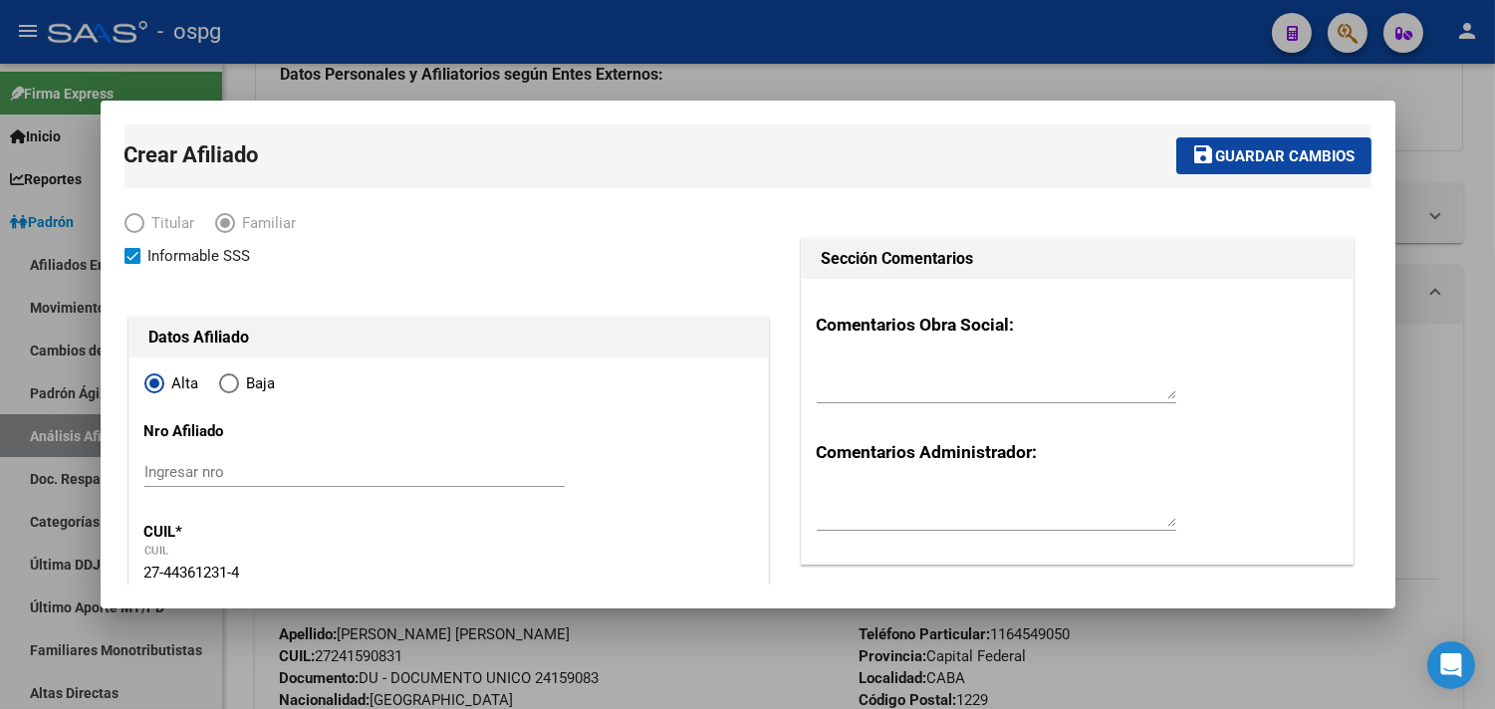
click at [1247, 151] on span "Guardar cambios" at bounding box center [1285, 156] width 139 height 18
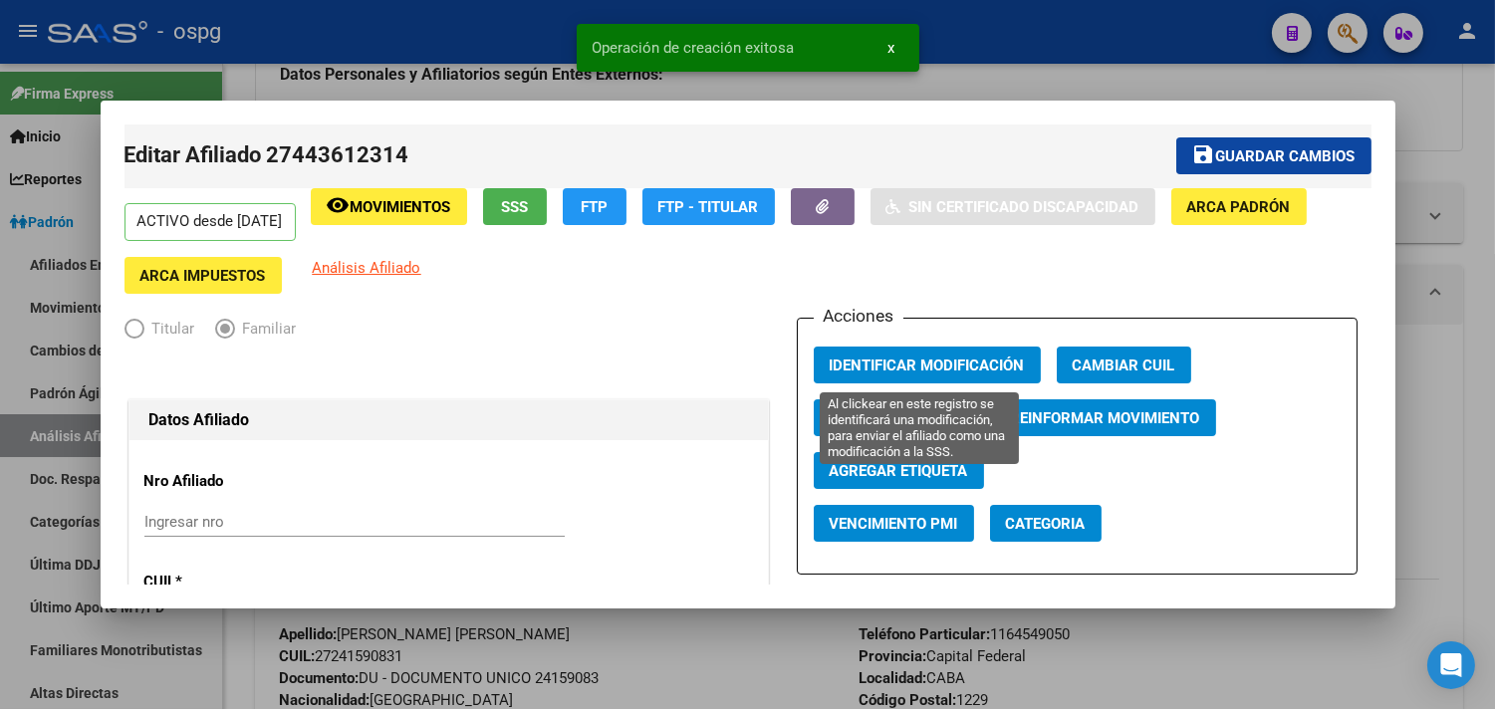
click at [921, 357] on span "Identificar Modificación" at bounding box center [927, 366] width 195 height 18
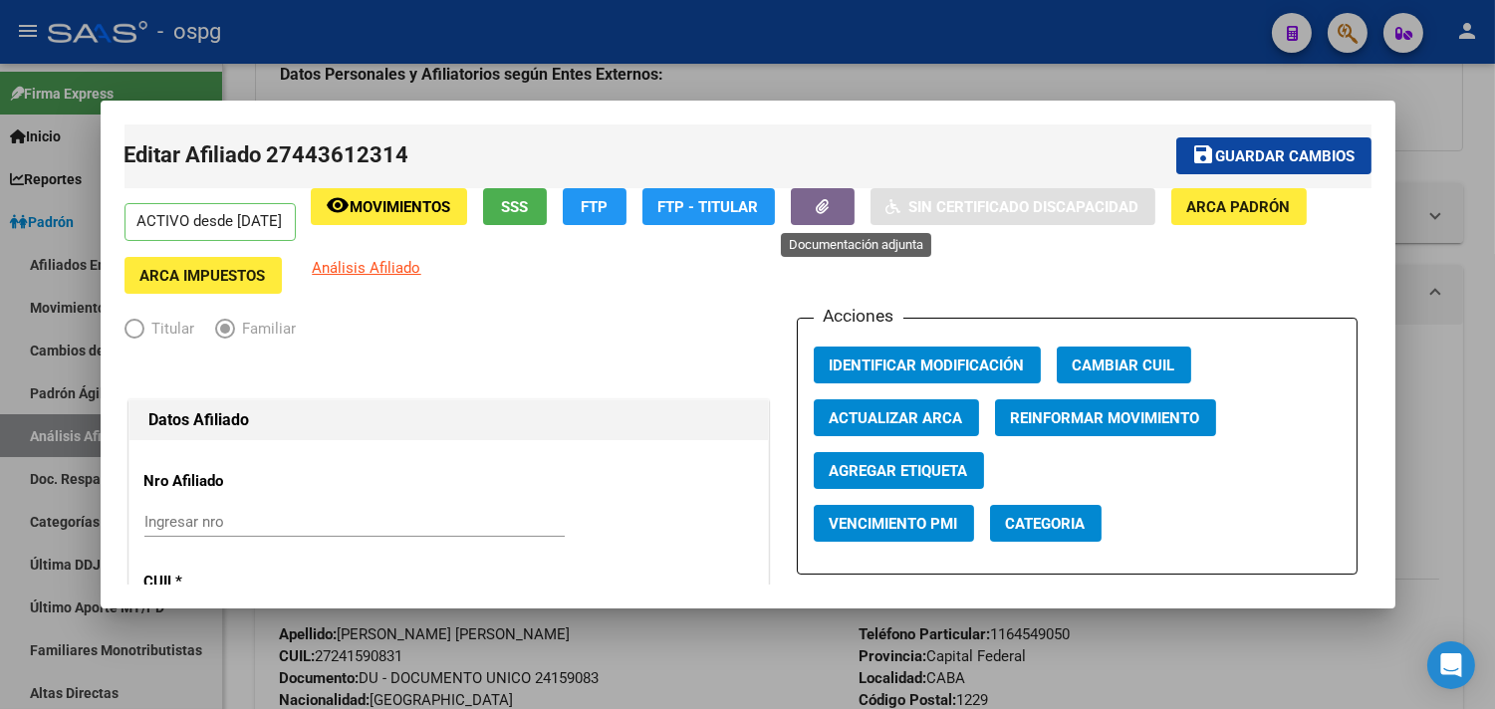
click at [829, 209] on icon "button" at bounding box center [822, 206] width 13 height 15
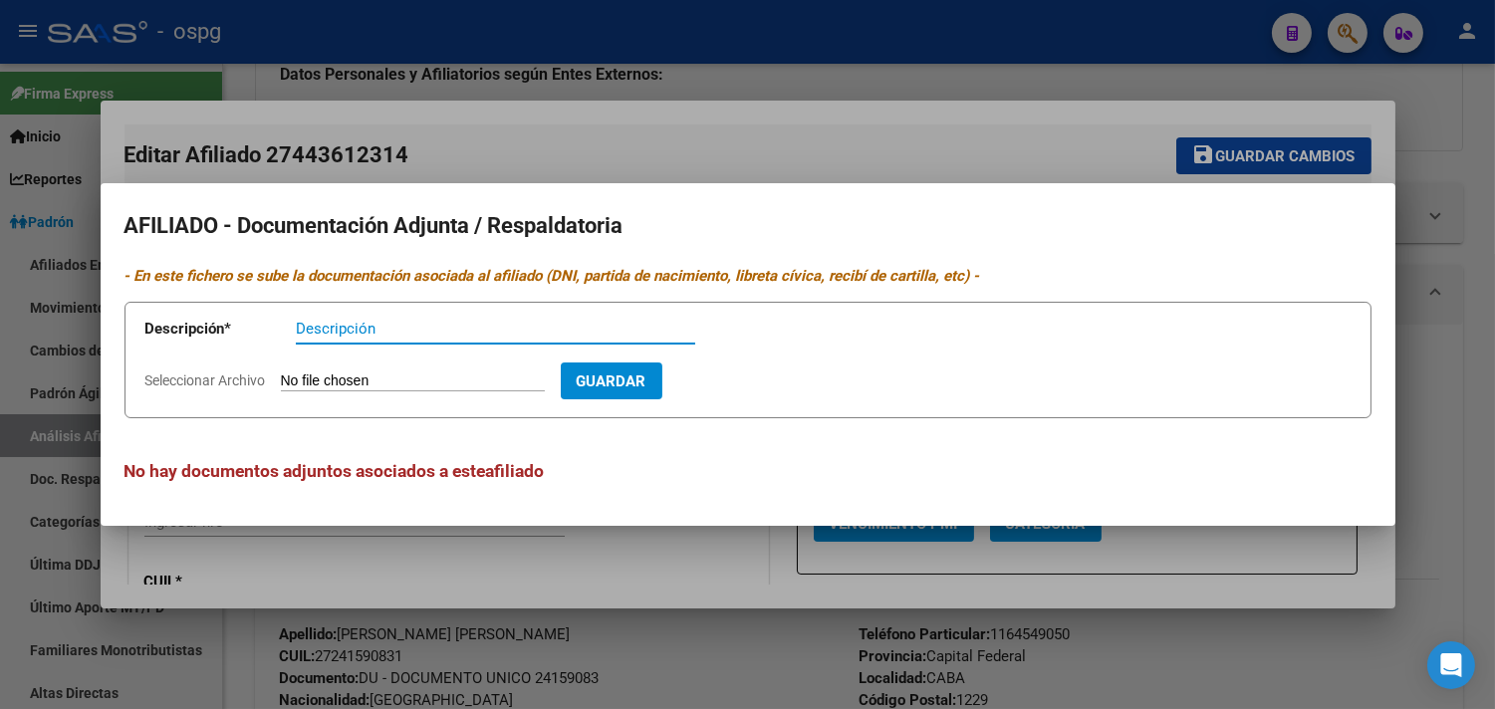
click at [310, 386] on input "Seleccionar Archivo" at bounding box center [413, 381] width 264 height 19
click at [344, 323] on input "Descripción" at bounding box center [495, 329] width 399 height 18
type input "DDJJ"
click at [315, 380] on input "Seleccionar Archivo" at bounding box center [413, 381] width 264 height 19
type input "C:\fakepath\DECLARACION JURADA PAZ (1).pdf"
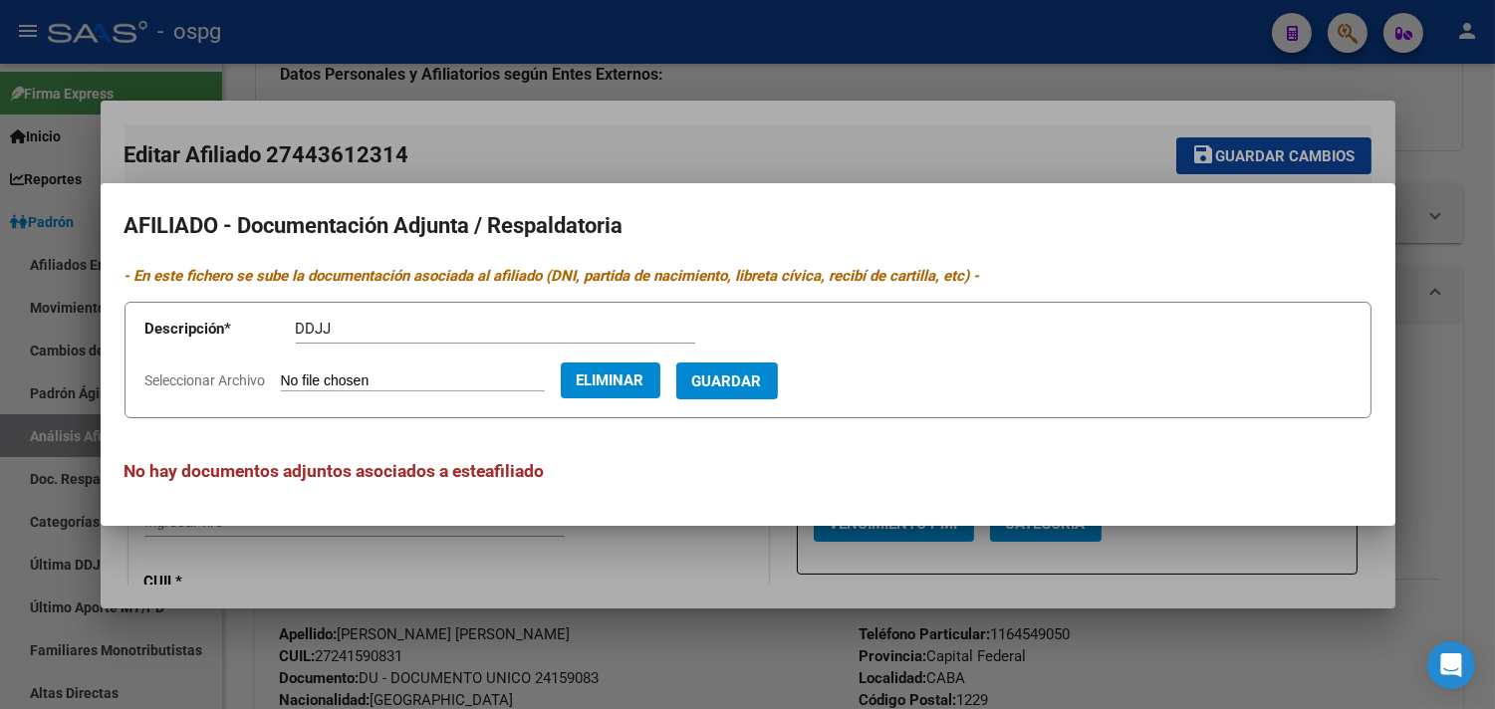
click at [769, 365] on button "Guardar" at bounding box center [727, 381] width 102 height 37
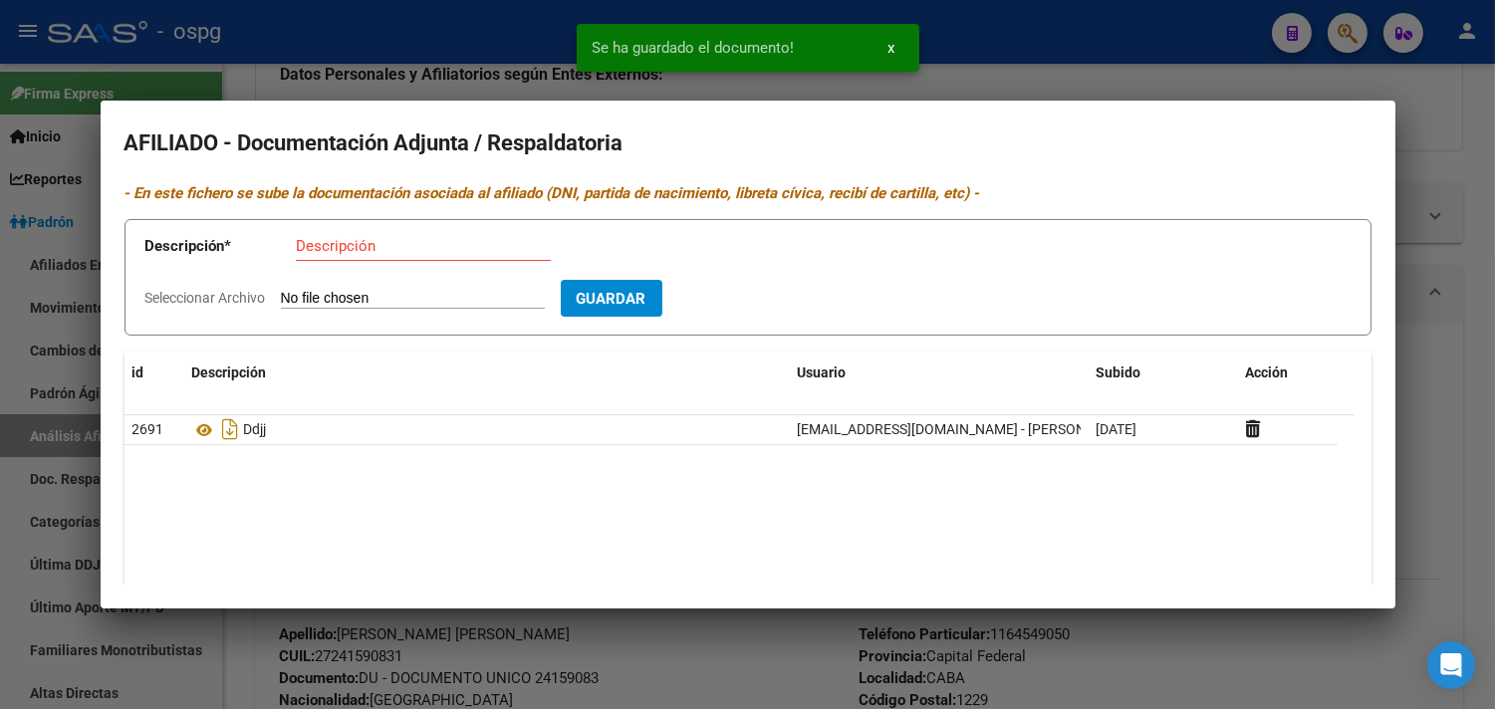
click at [315, 250] on input "Descripción" at bounding box center [423, 246] width 255 height 18
type input "CUIL"
click at [359, 295] on input "Seleccionar Archivo" at bounding box center [413, 299] width 264 height 19
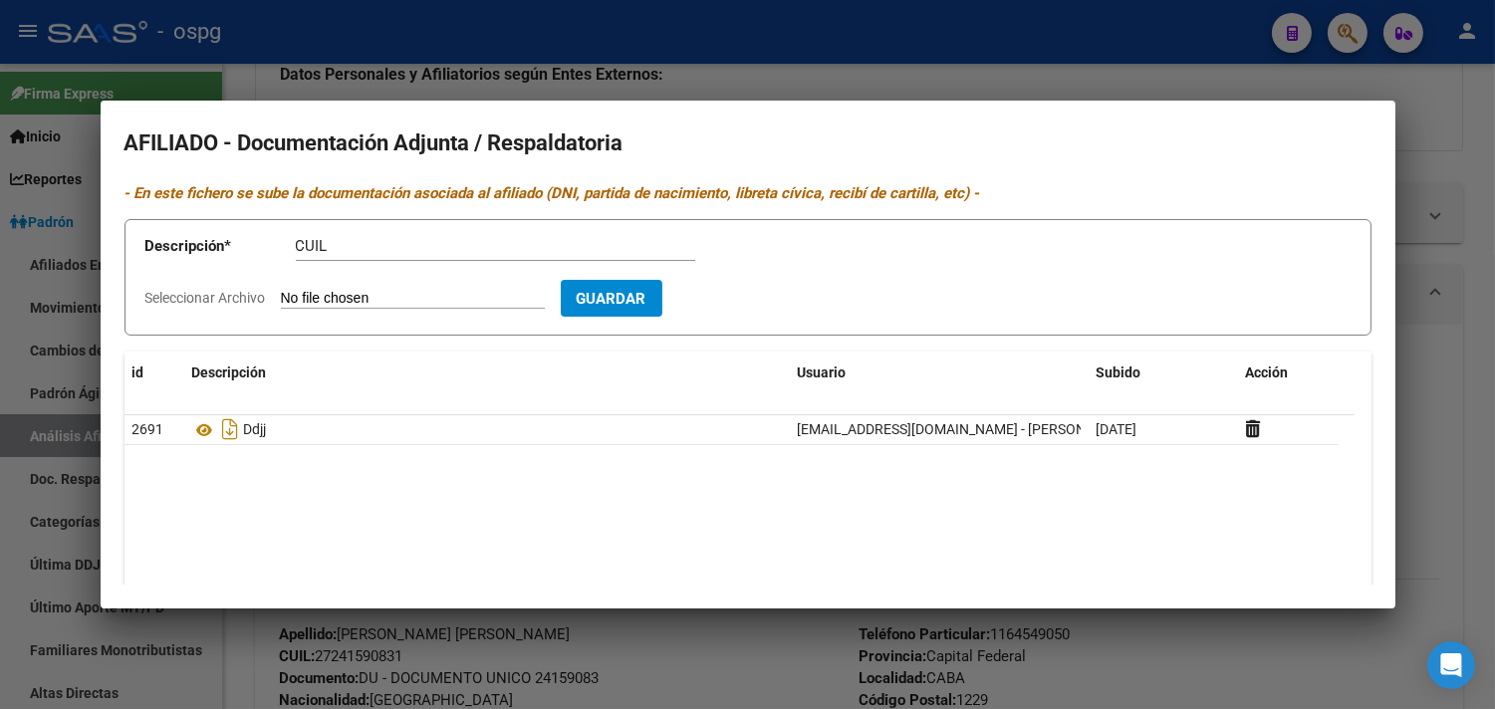
type input "C:\fakepath\Certificacion Negativa20250916 PAZ.pdf"
drag, startPoint x: 767, startPoint y: 299, endPoint x: 584, endPoint y: 275, distance: 184.8
click at [762, 297] on span "Guardar" at bounding box center [727, 299] width 70 height 18
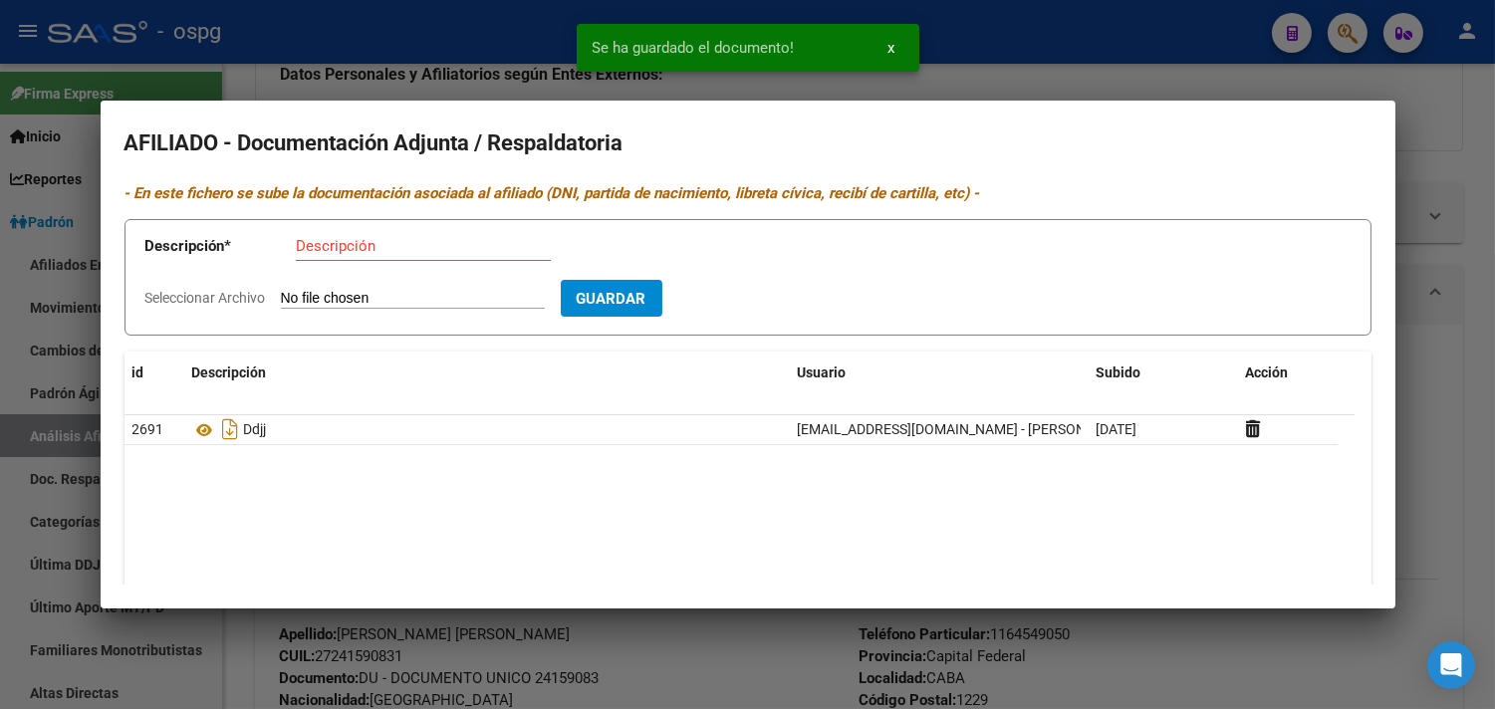
click at [317, 245] on input "Descripción" at bounding box center [423, 246] width 255 height 18
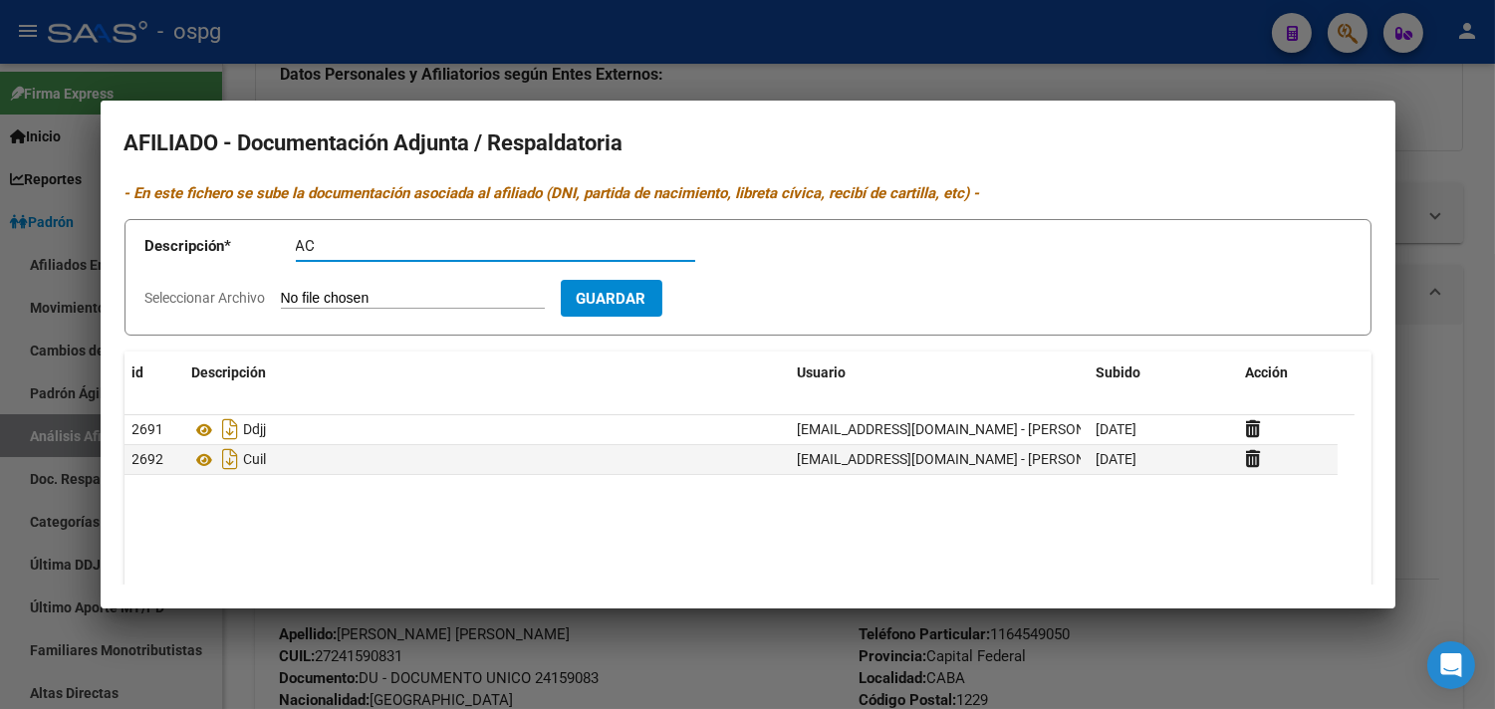
type input "A"
type input "NAC"
click at [362, 301] on input "Seleccionar Archivo" at bounding box center [413, 299] width 264 height 19
type input "C:\fakepath\NAC PAZ.jpeg"
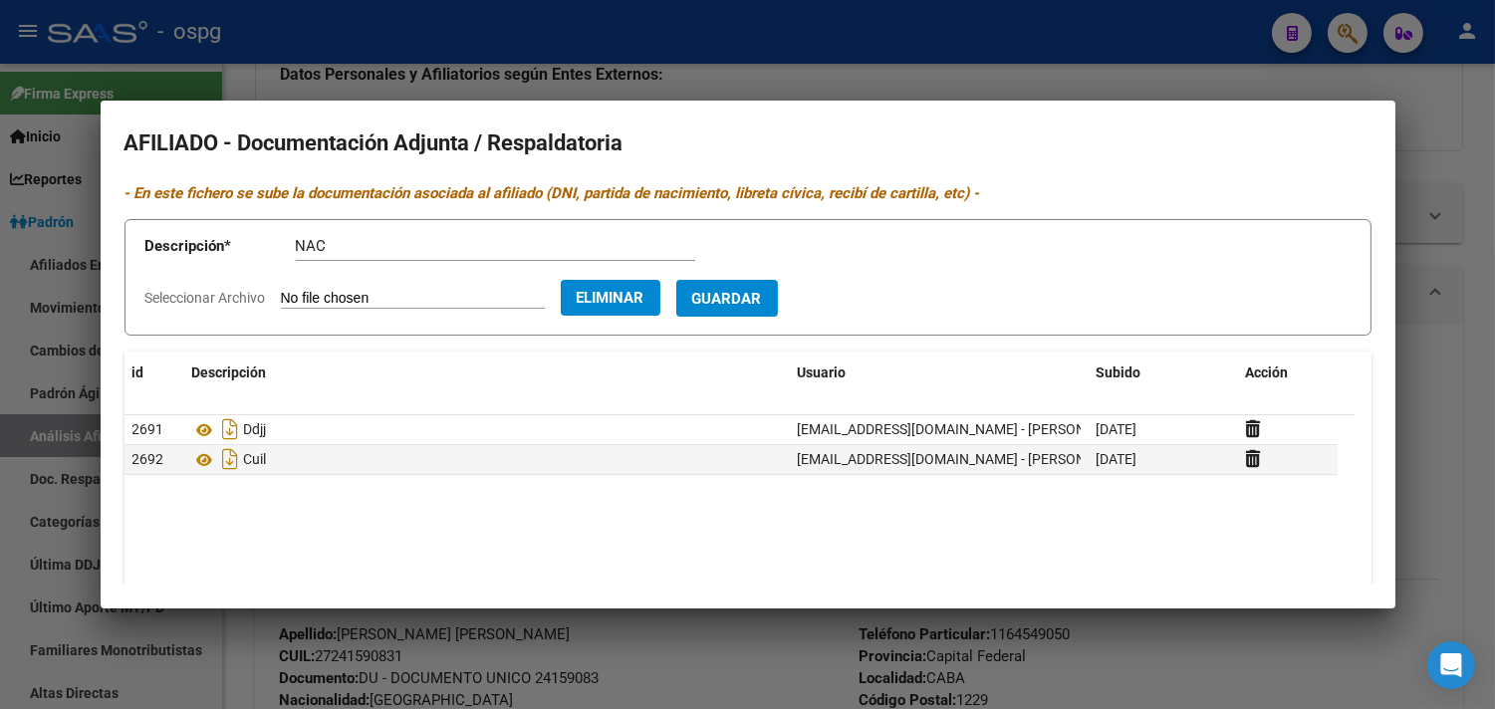
drag, startPoint x: 751, startPoint y: 302, endPoint x: 718, endPoint y: 271, distance: 45.1
click at [754, 306] on span "Guardar" at bounding box center [727, 299] width 70 height 18
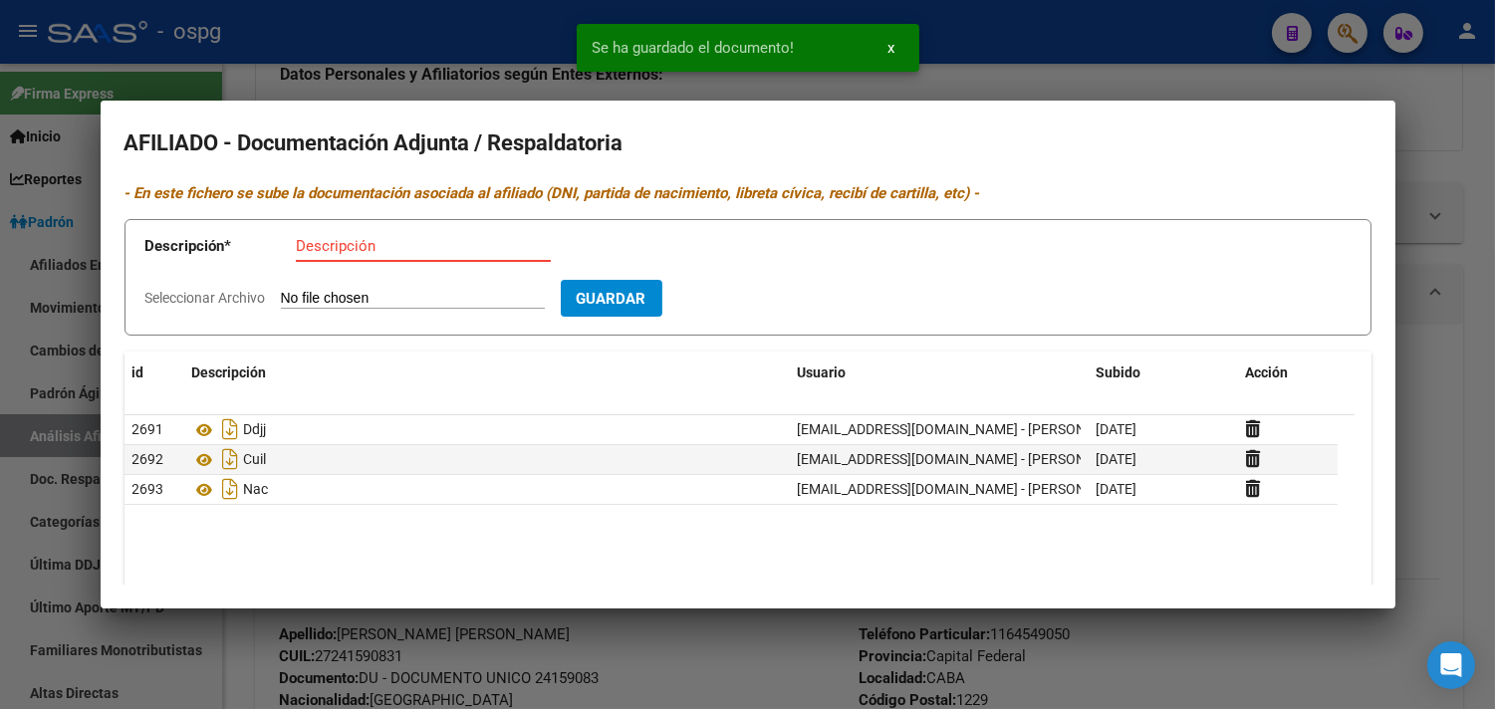
click at [336, 243] on input "Descripción" at bounding box center [423, 246] width 255 height 18
type input "RECIBO"
click at [296, 300] on input "Seleccionar Archivo" at bounding box center [413, 299] width 264 height 19
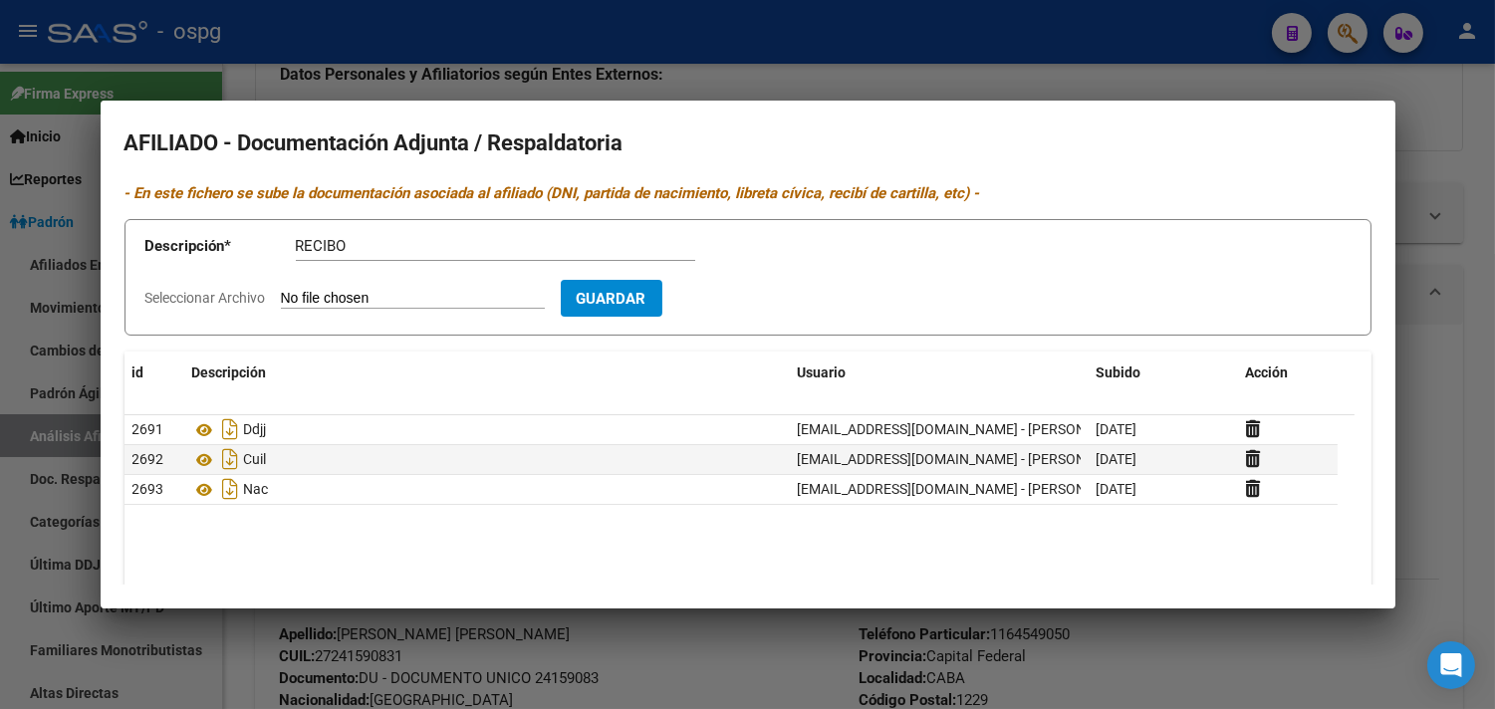
type input "C:\fakepath\RECIBO PAZ.jpeg"
click at [762, 301] on span "Guardar" at bounding box center [727, 299] width 70 height 18
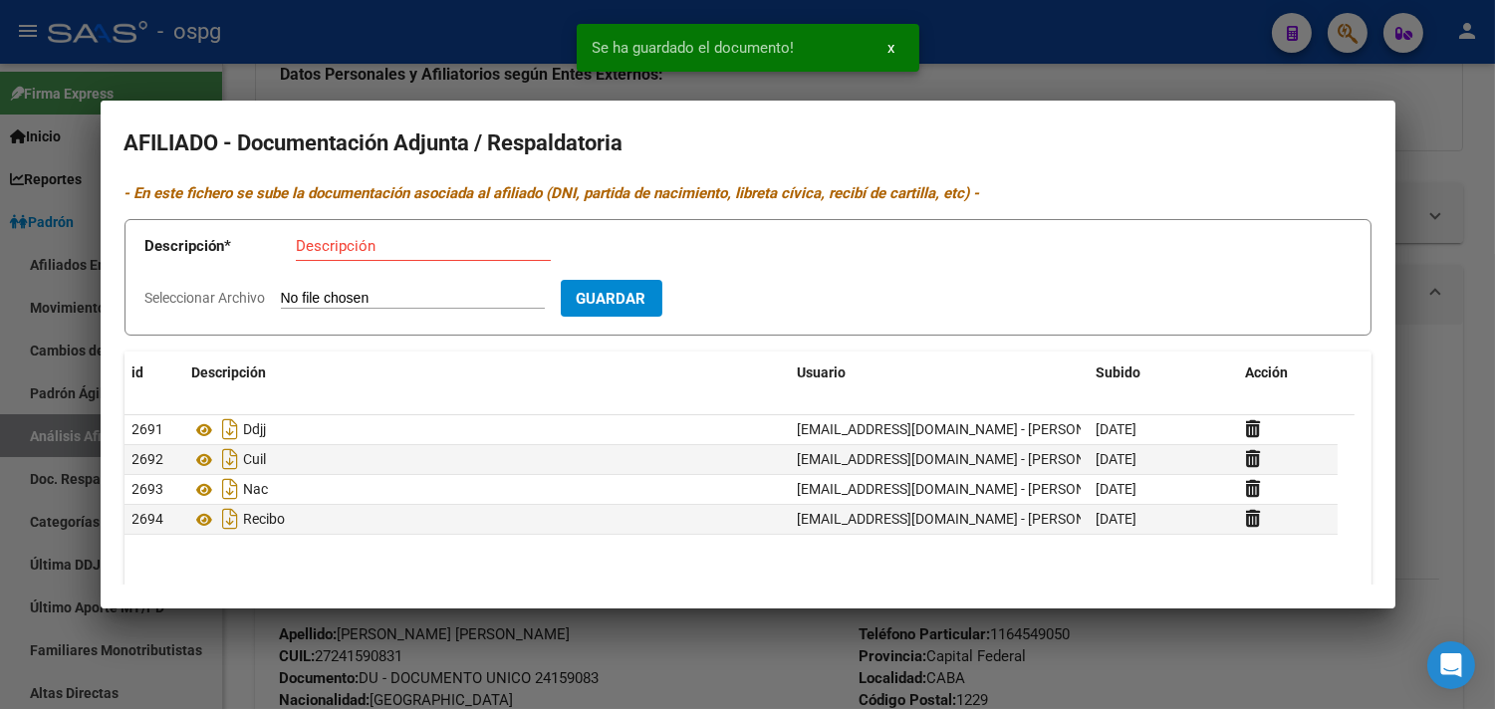
click at [337, 250] on input "Descripción" at bounding box center [423, 246] width 255 height 18
type input "ESTUDIOS"
click at [331, 285] on form "Descripción * ESTUDIOS Descripción Seleccionar Archivo Guardar" at bounding box center [747, 277] width 1247 height 117
click at [325, 303] on input "Seleccionar Archivo" at bounding box center [413, 299] width 264 height 19
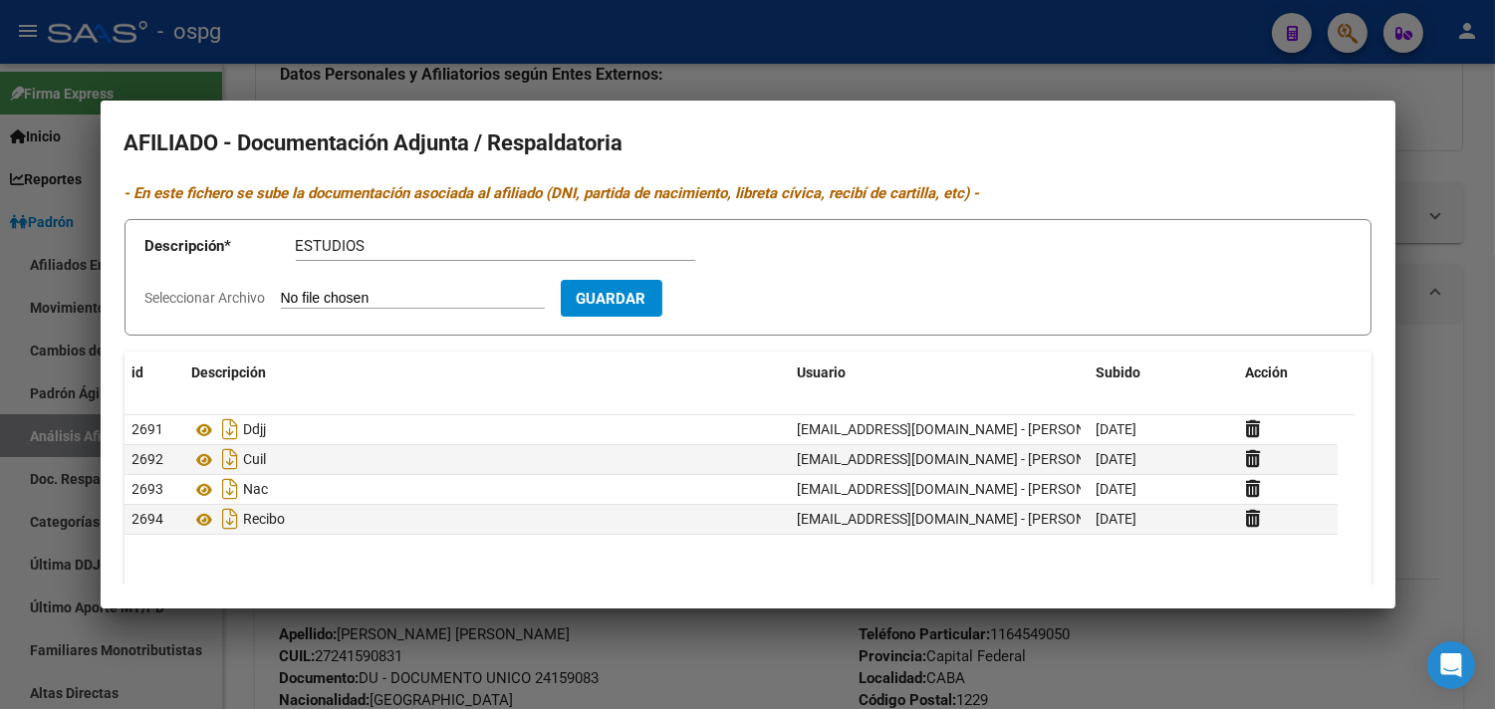
type input "C:\fakepath\ESTUDIOS PAZ.jpeg"
click at [753, 310] on button "Guardar" at bounding box center [727, 298] width 102 height 37
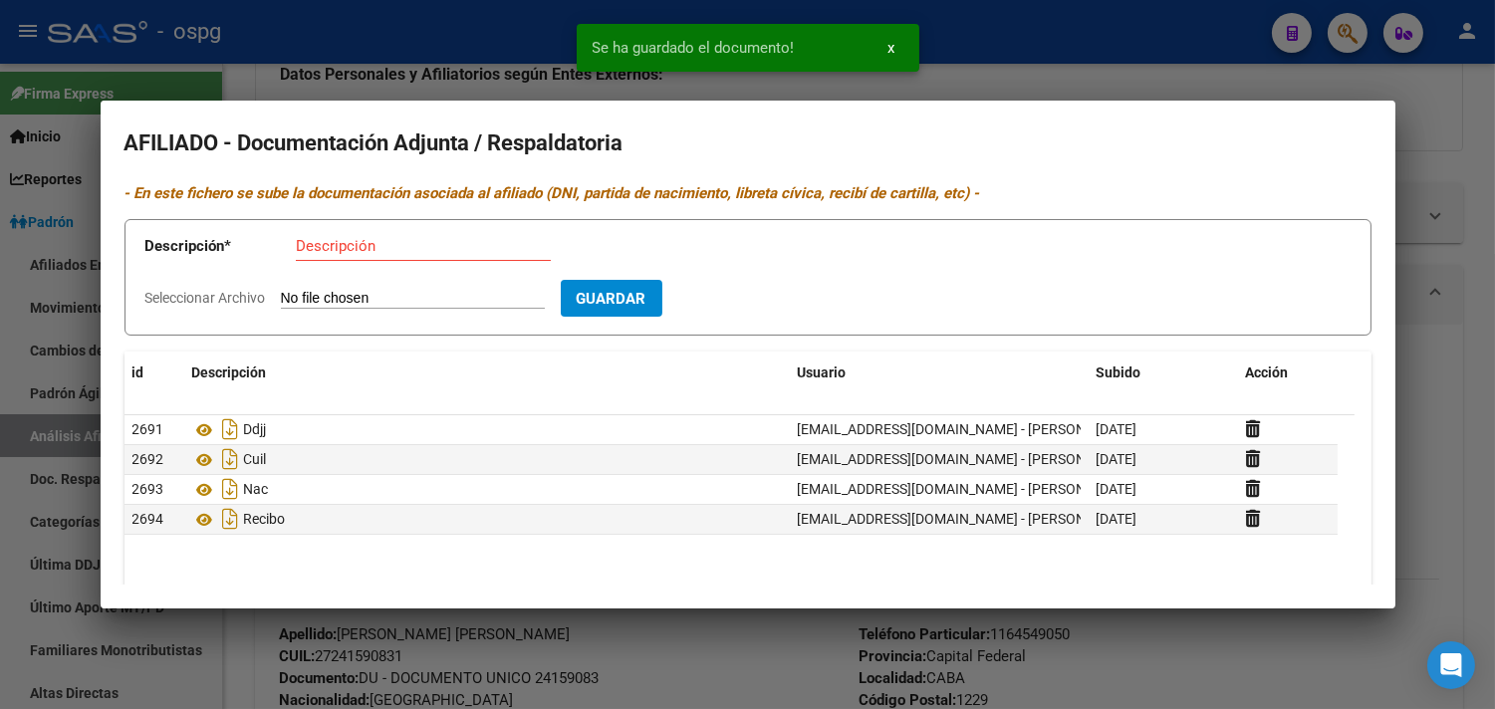
click at [596, 30] on snack-bar-container "Se ha guardado el documento! x" at bounding box center [748, 48] width 343 height 48
click at [402, 65] on div at bounding box center [747, 354] width 1495 height 709
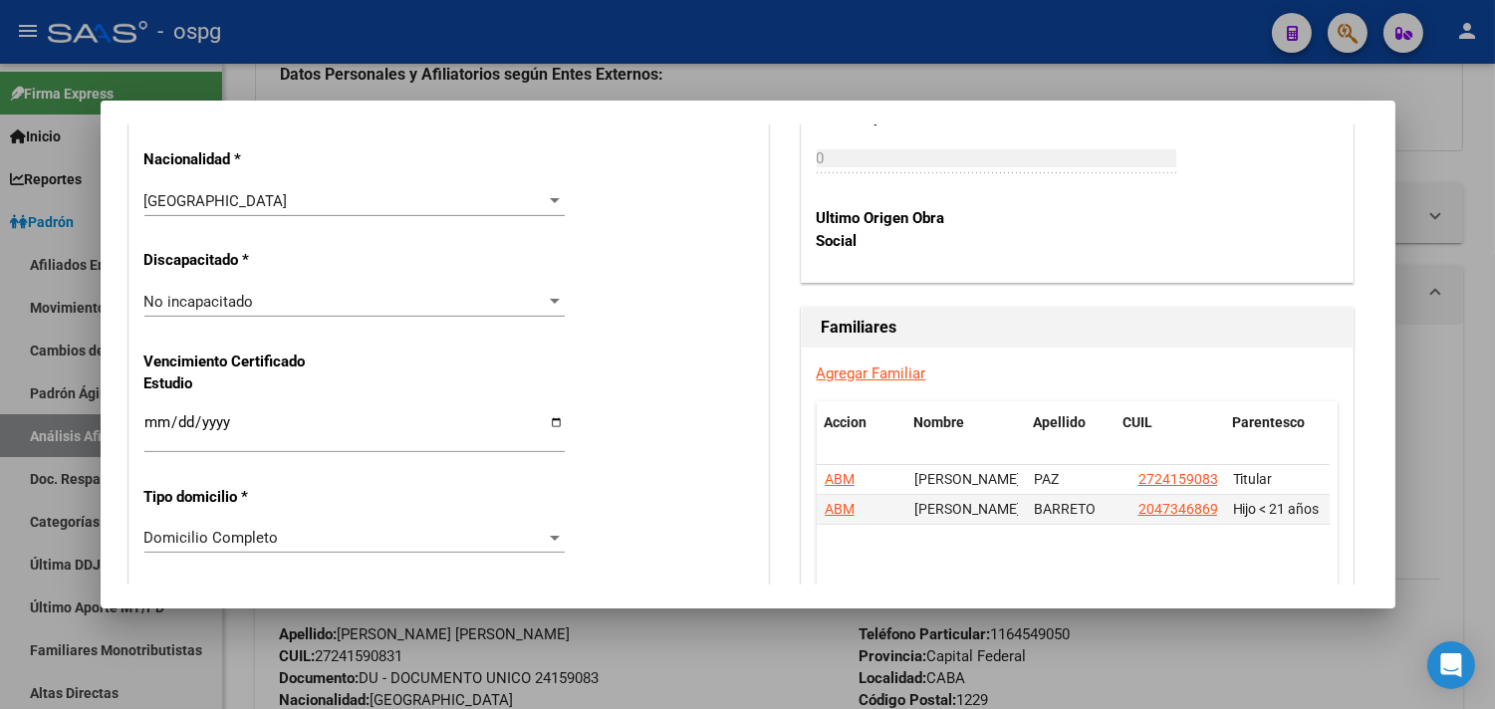
scroll to position [1328, 0]
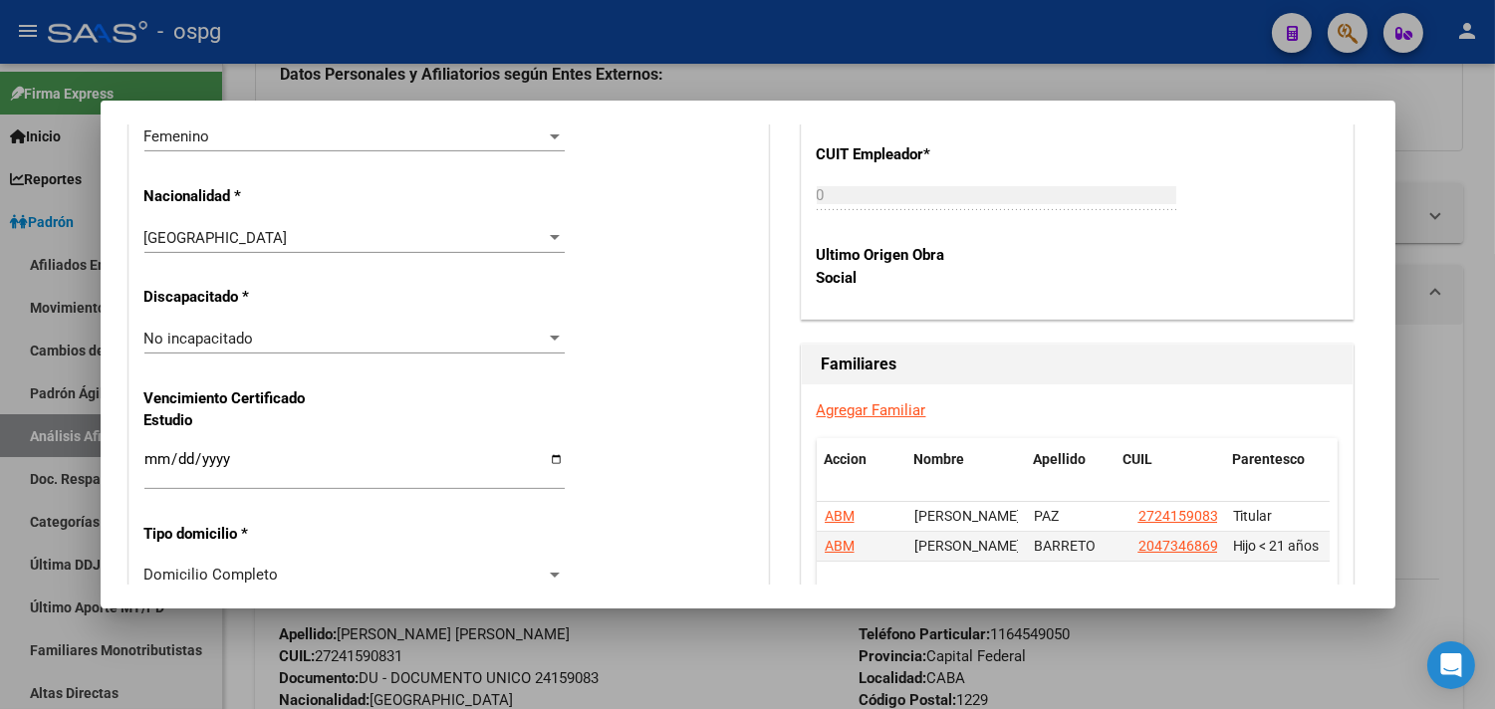
drag, startPoint x: 165, startPoint y: 469, endPoint x: 155, endPoint y: 466, distance: 10.4
click at [163, 466] on input "Ingresar fecha" at bounding box center [354, 467] width 420 height 32
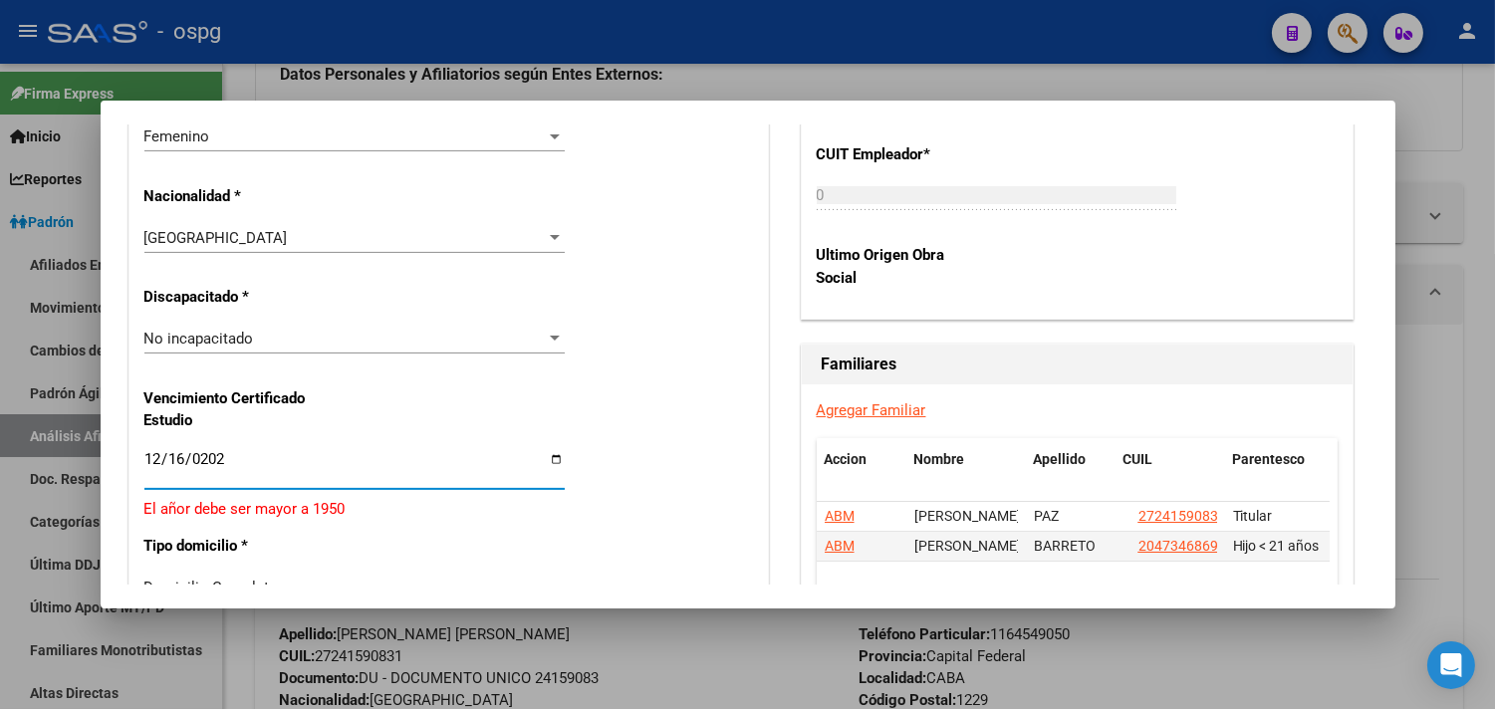
type input "[DATE]"
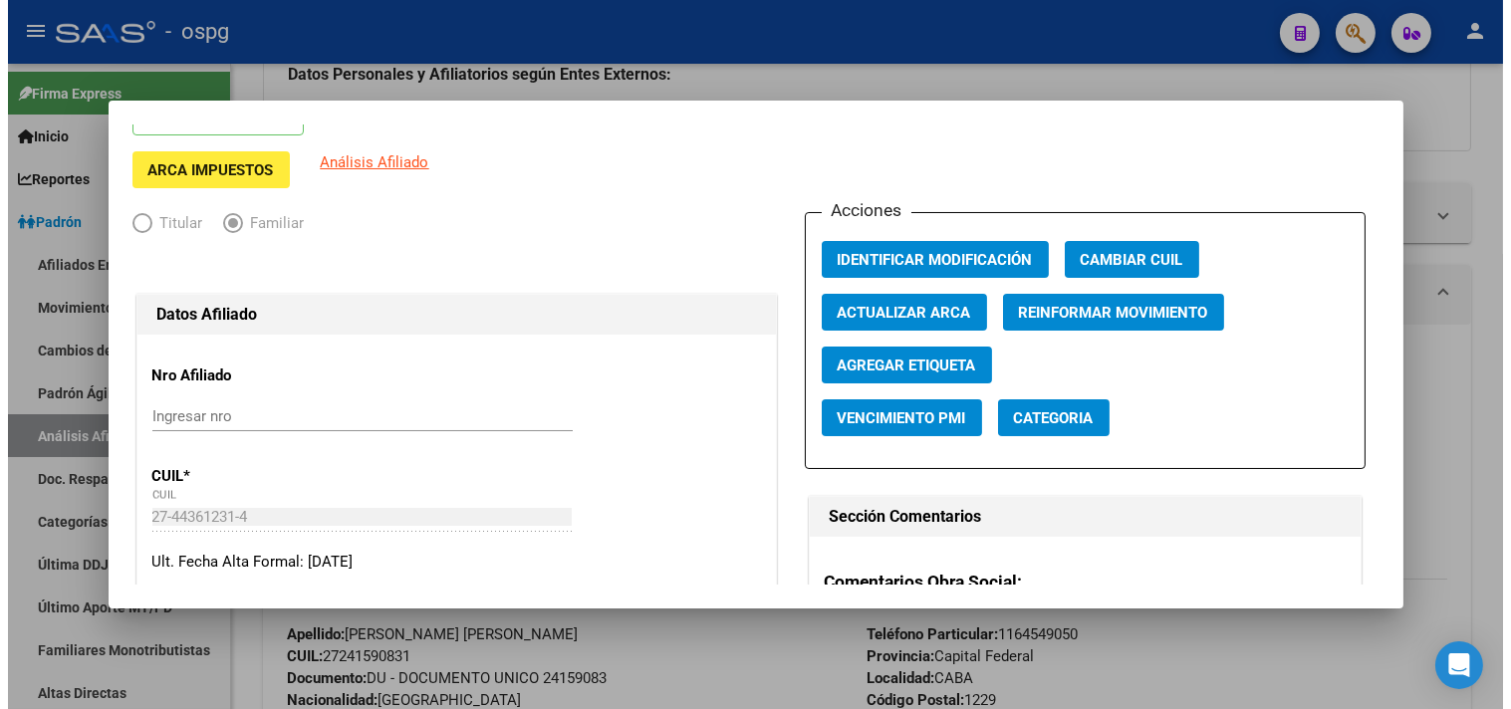
scroll to position [0, 0]
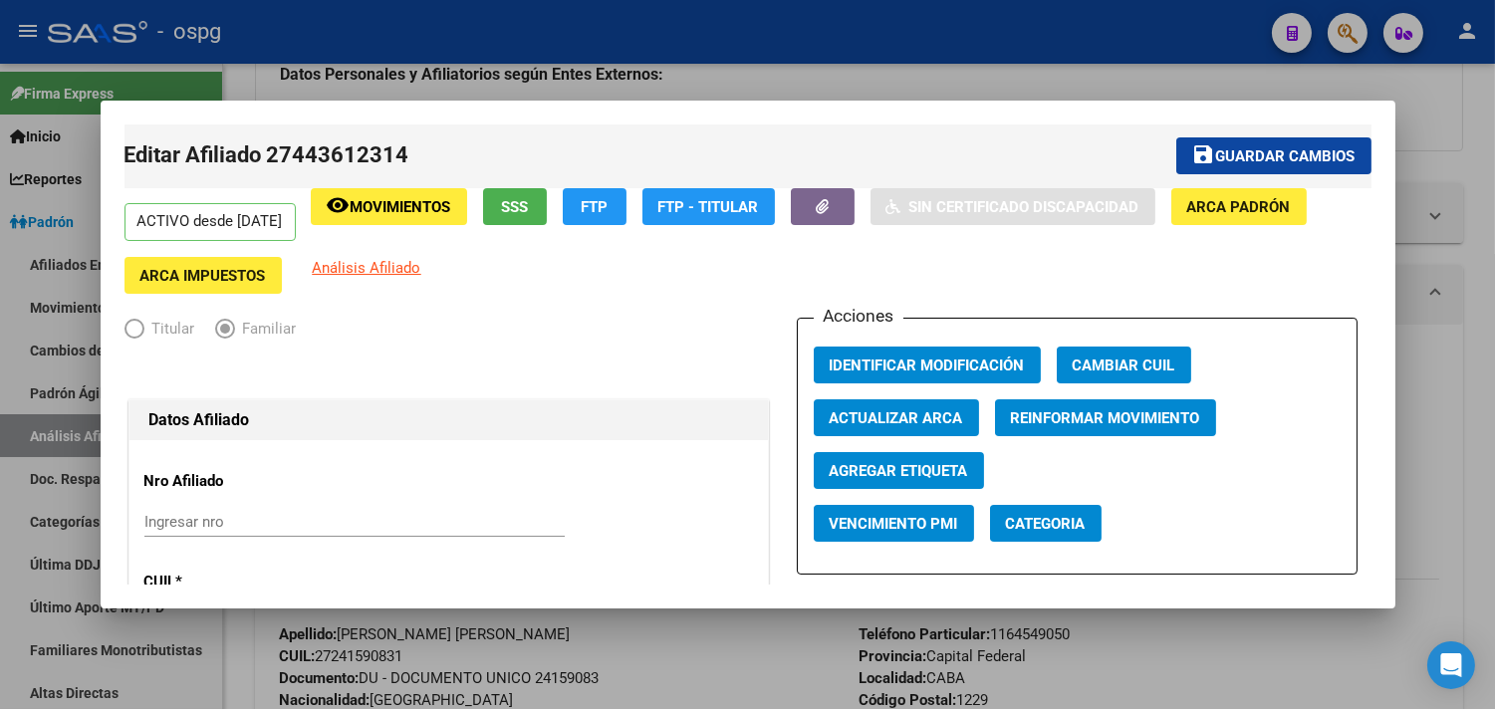
click at [1242, 150] on span "Guardar cambios" at bounding box center [1285, 156] width 139 height 18
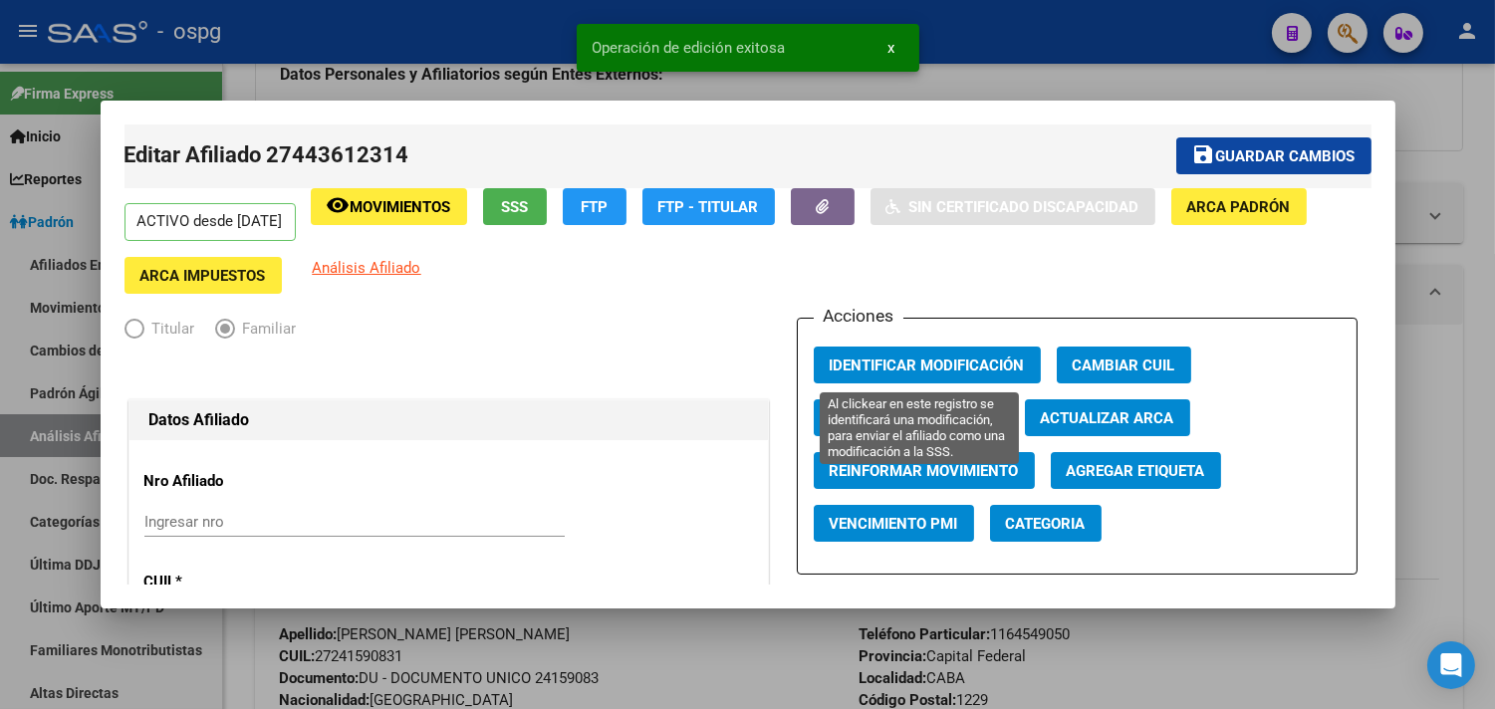
click at [865, 362] on span "Identificar Modificación" at bounding box center [927, 366] width 195 height 18
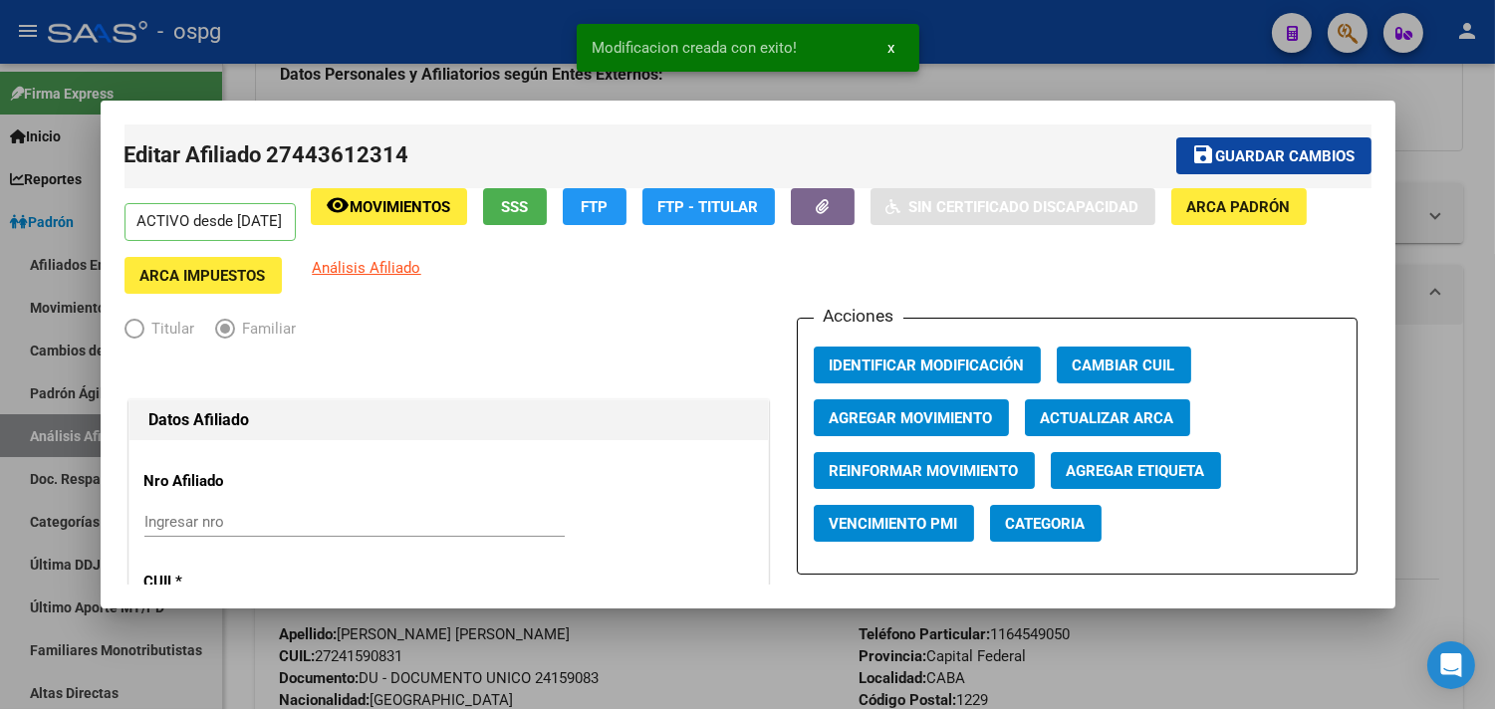
click at [281, 71] on div at bounding box center [747, 354] width 1495 height 709
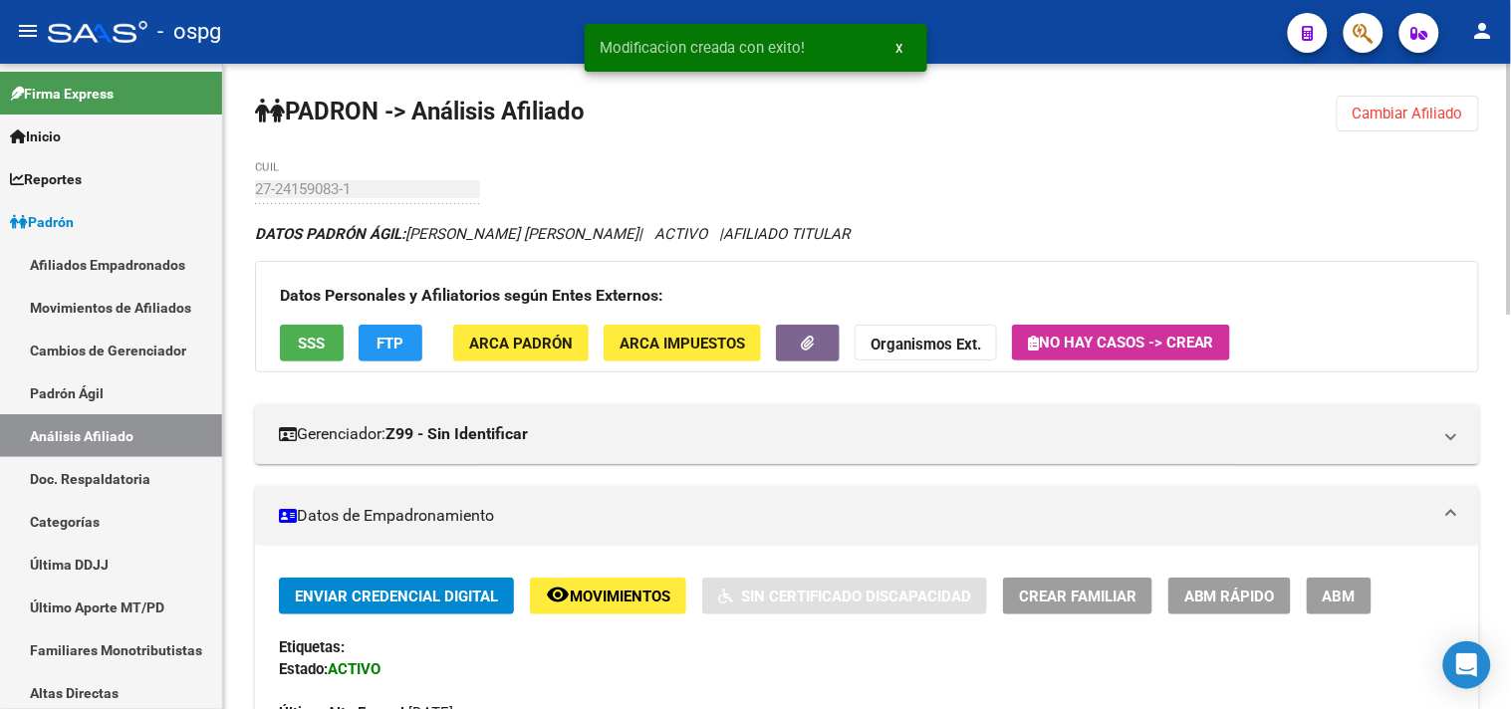
click at [1362, 125] on button "Cambiar Afiliado" at bounding box center [1408, 114] width 142 height 36
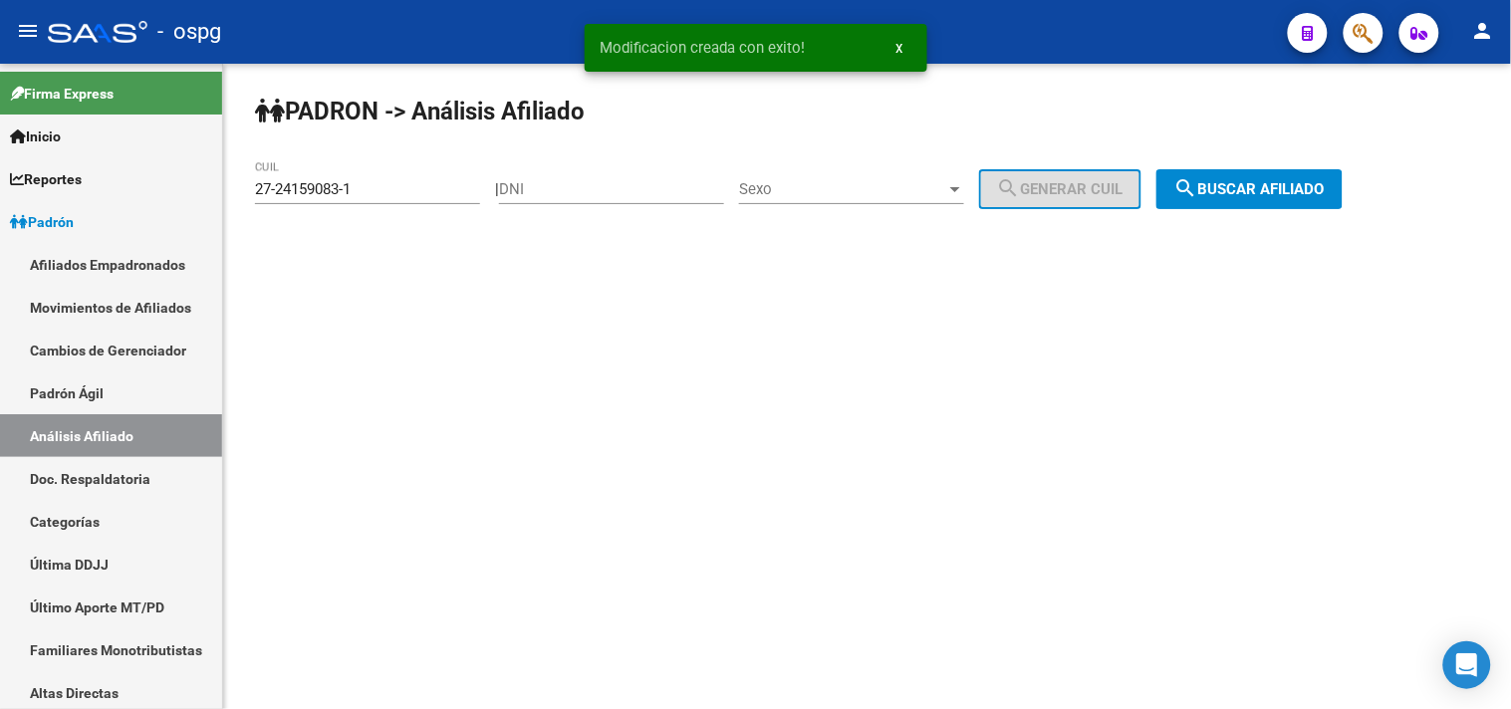
click at [1221, 201] on button "search Buscar afiliado" at bounding box center [1249, 189] width 186 height 40
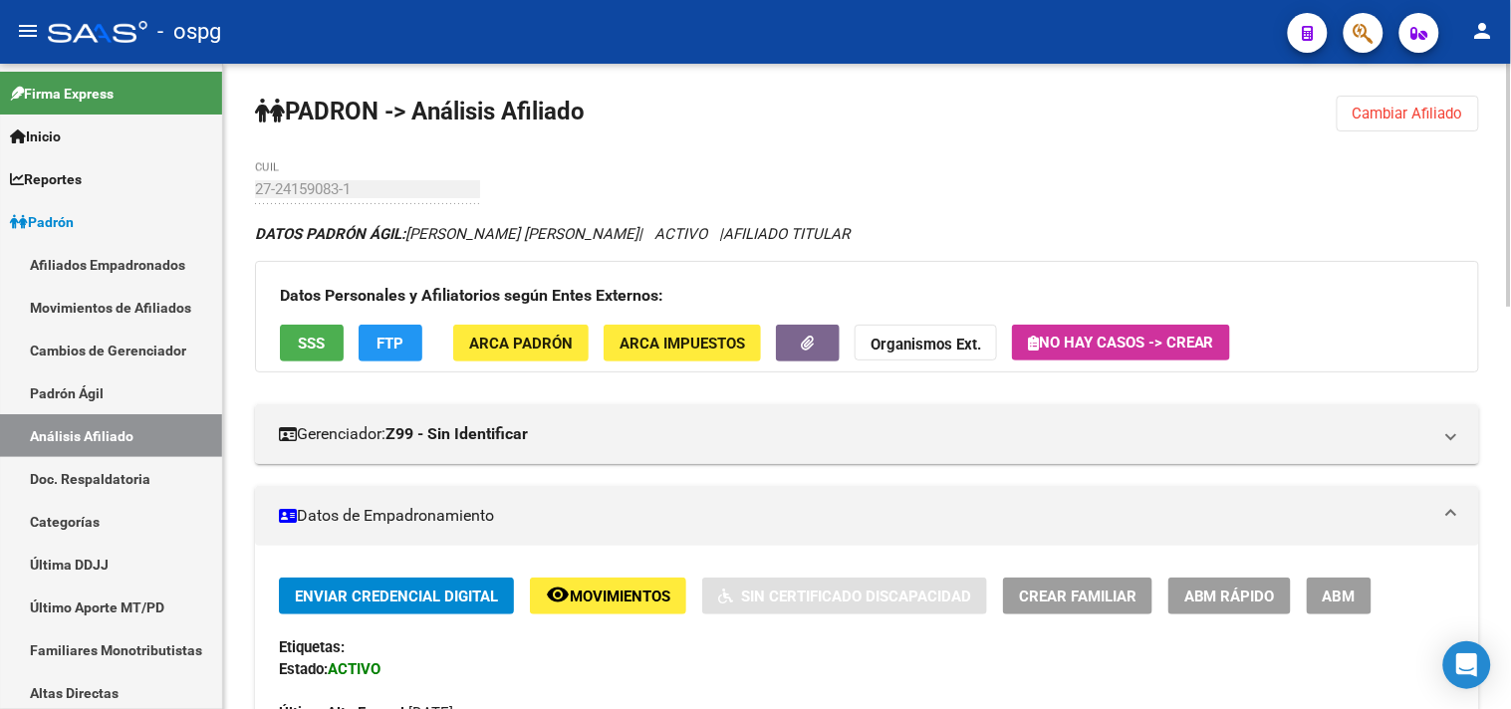
drag, startPoint x: 1396, startPoint y: 103, endPoint x: 1376, endPoint y: 110, distance: 21.1
drag, startPoint x: 1376, startPoint y: 110, endPoint x: 1145, endPoint y: 120, distance: 231.3
click at [1374, 112] on span "Cambiar Afiliado" at bounding box center [1408, 114] width 111 height 18
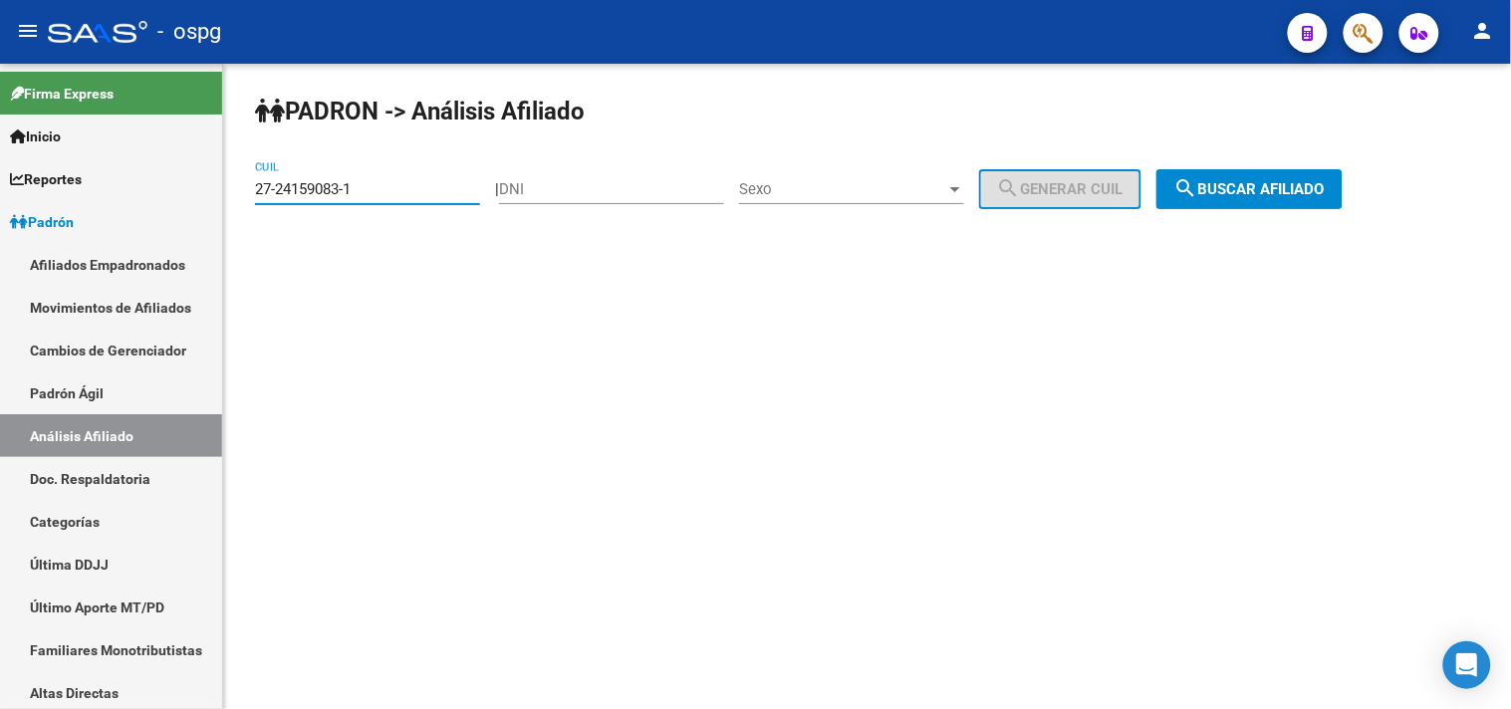
drag, startPoint x: 346, startPoint y: 191, endPoint x: 235, endPoint y: 196, distance: 110.7
click at [236, 196] on div "[PERSON_NAME] -> Análisis Afiliado 27-24159083-1 CUIL | DNI Sexo Sexo search Ge…" at bounding box center [867, 168] width 1288 height 209
paste input "20-25076864-9"
type input "20-25076864-9"
click at [1283, 186] on span "search Buscar afiliado" at bounding box center [1249, 189] width 150 height 18
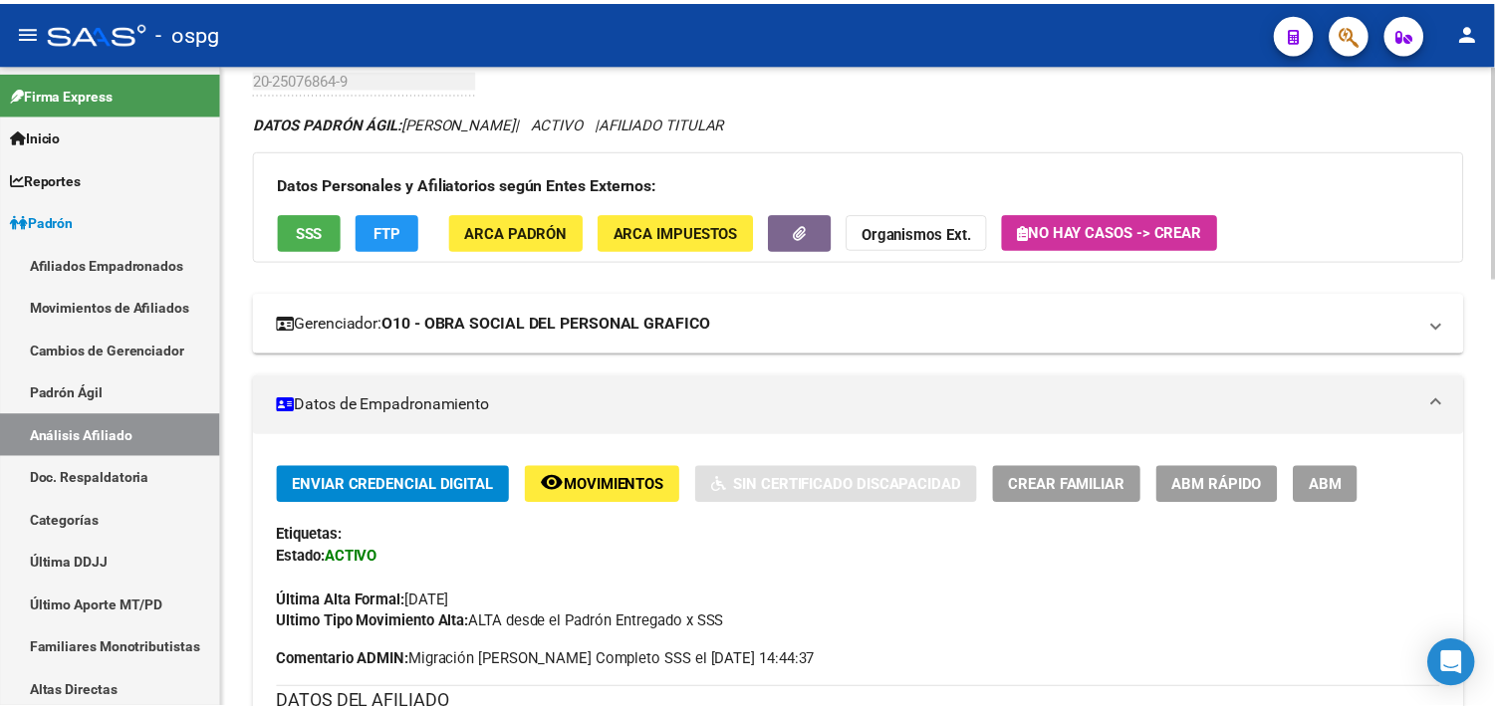
scroll to position [111, 0]
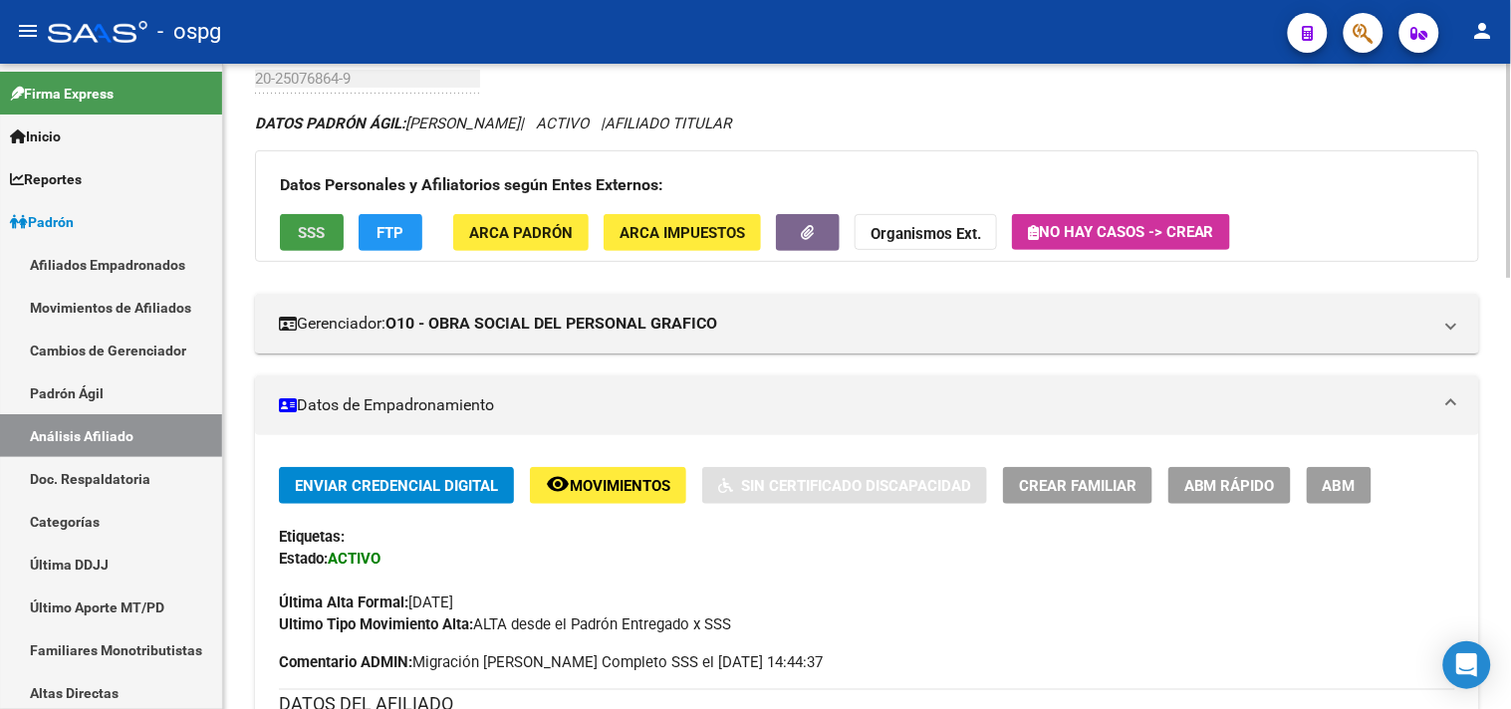
click at [313, 241] on span "SSS" at bounding box center [312, 233] width 27 height 18
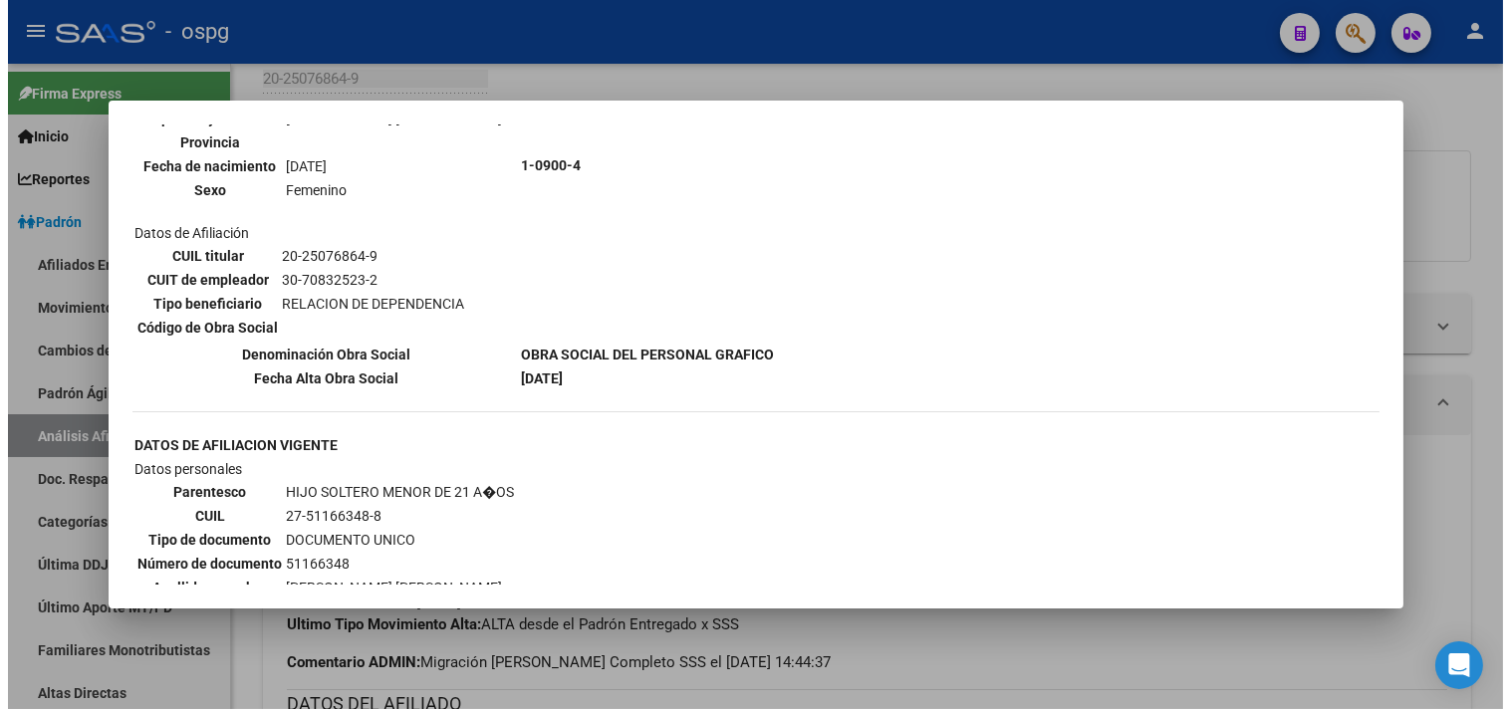
scroll to position [1328, 0]
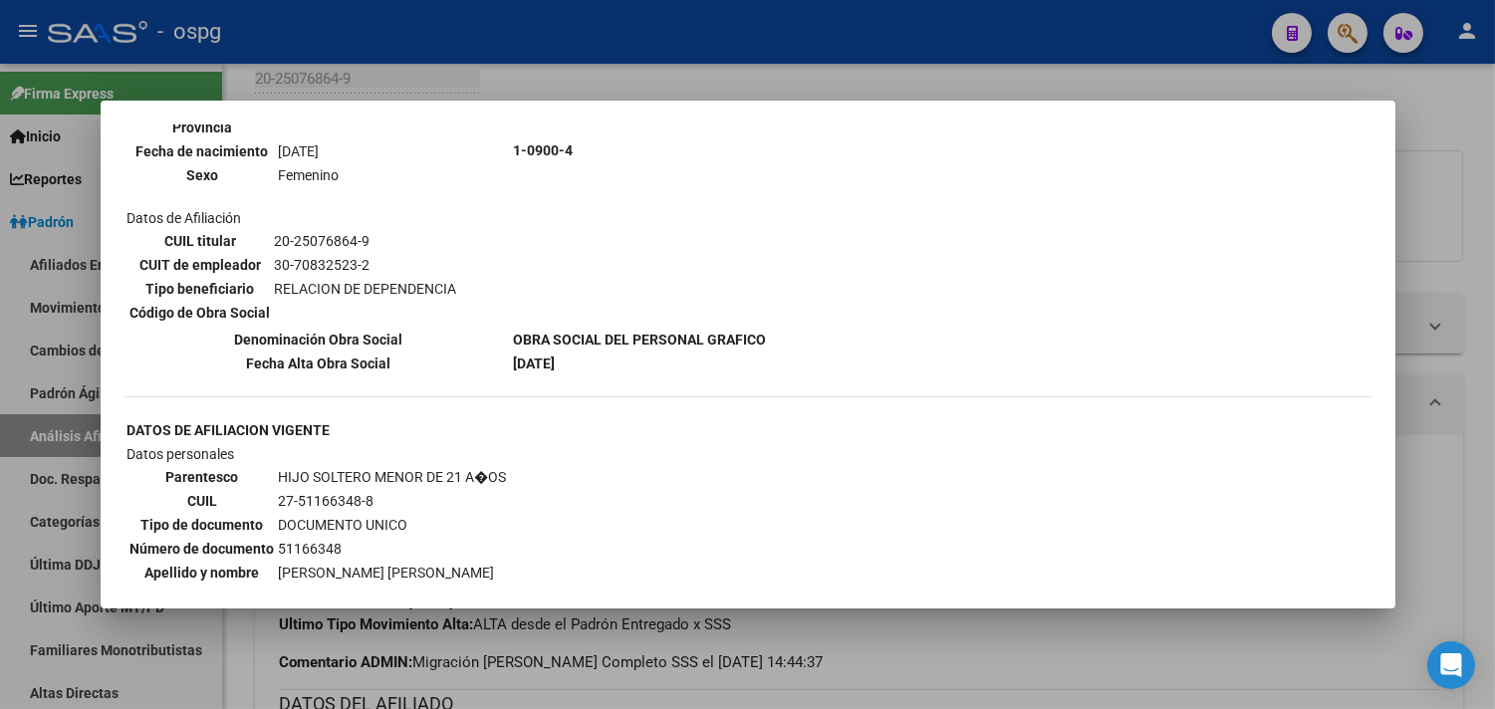
click at [466, 47] on div at bounding box center [747, 354] width 1495 height 709
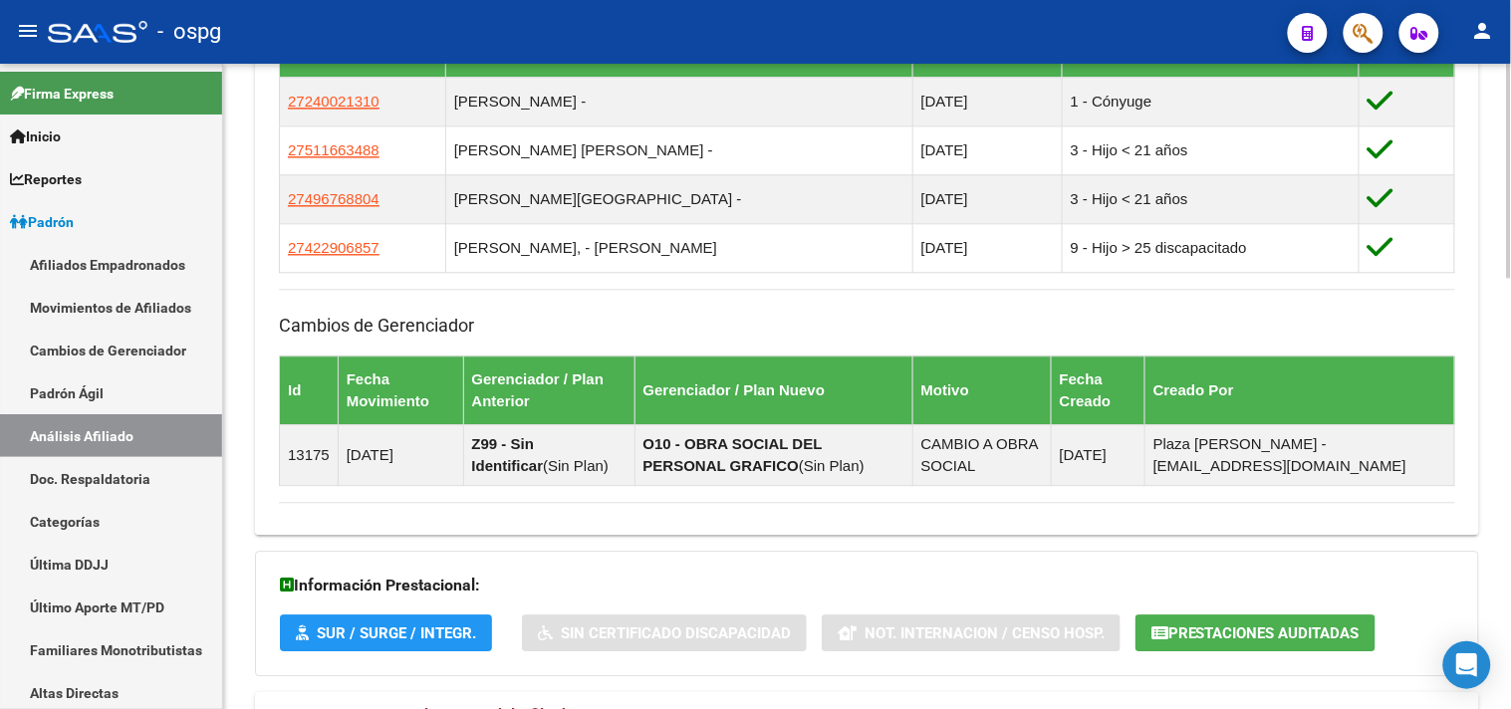
scroll to position [1301, 0]
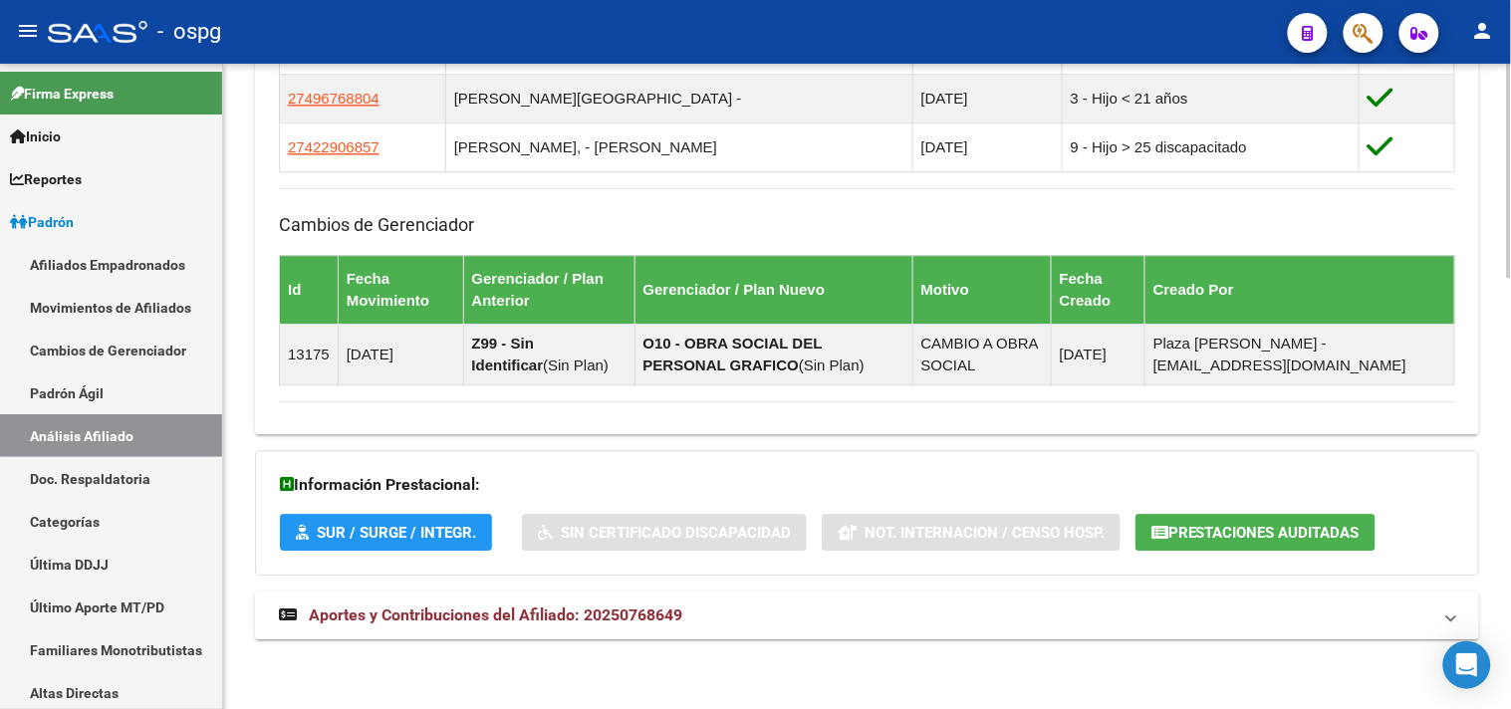
click at [589, 628] on mat-expansion-panel-header "Aportes y Contribuciones del Afiliado: 20250768649" at bounding box center [867, 616] width 1224 height 48
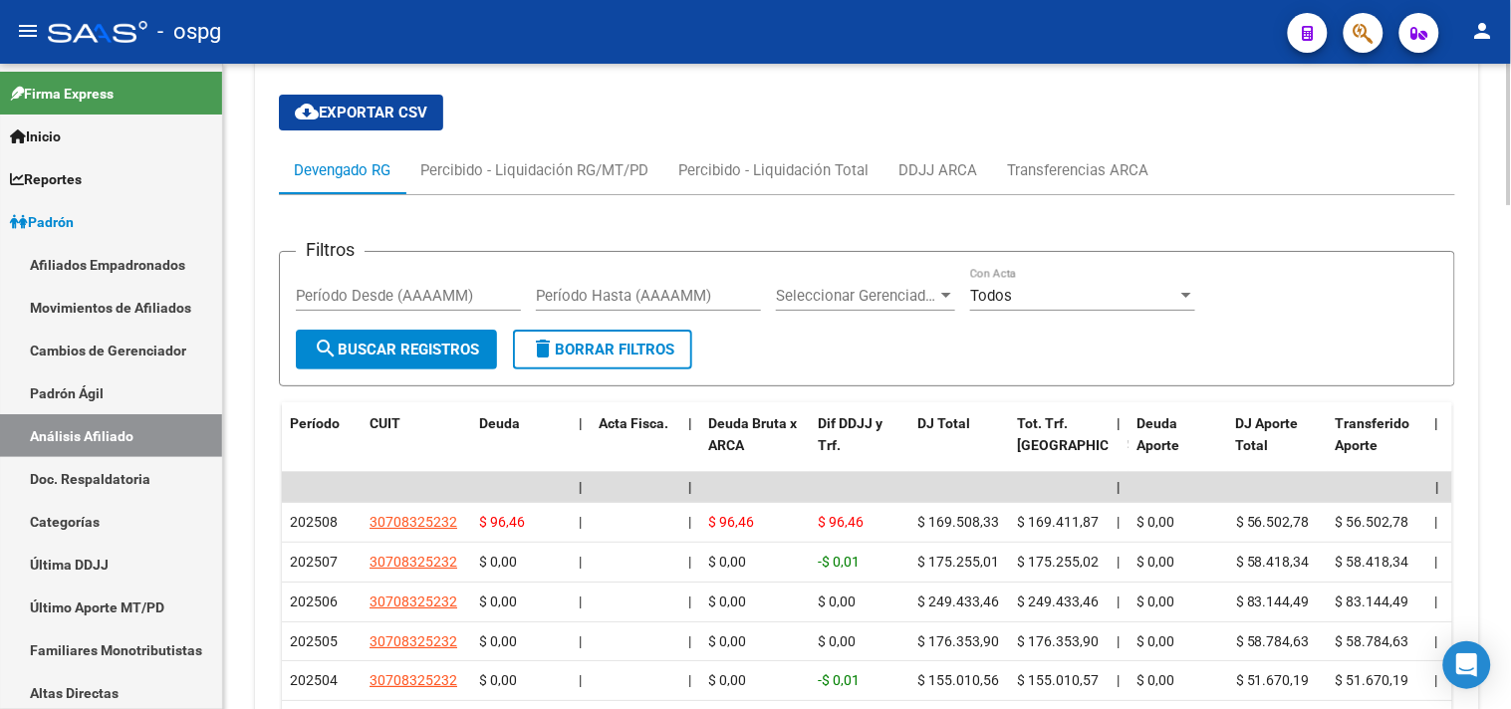
scroll to position [1744, 0]
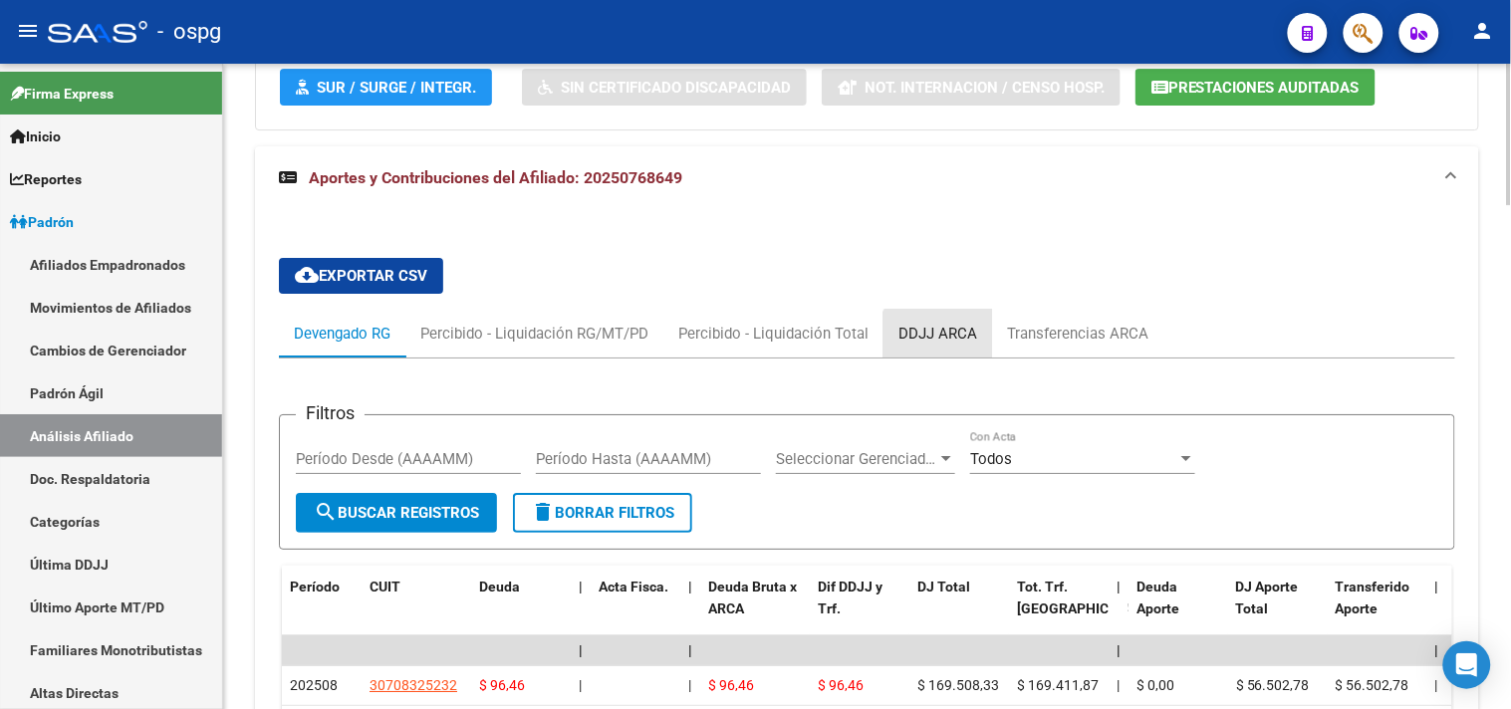
click at [937, 345] on div "DDJJ ARCA" at bounding box center [937, 334] width 79 height 22
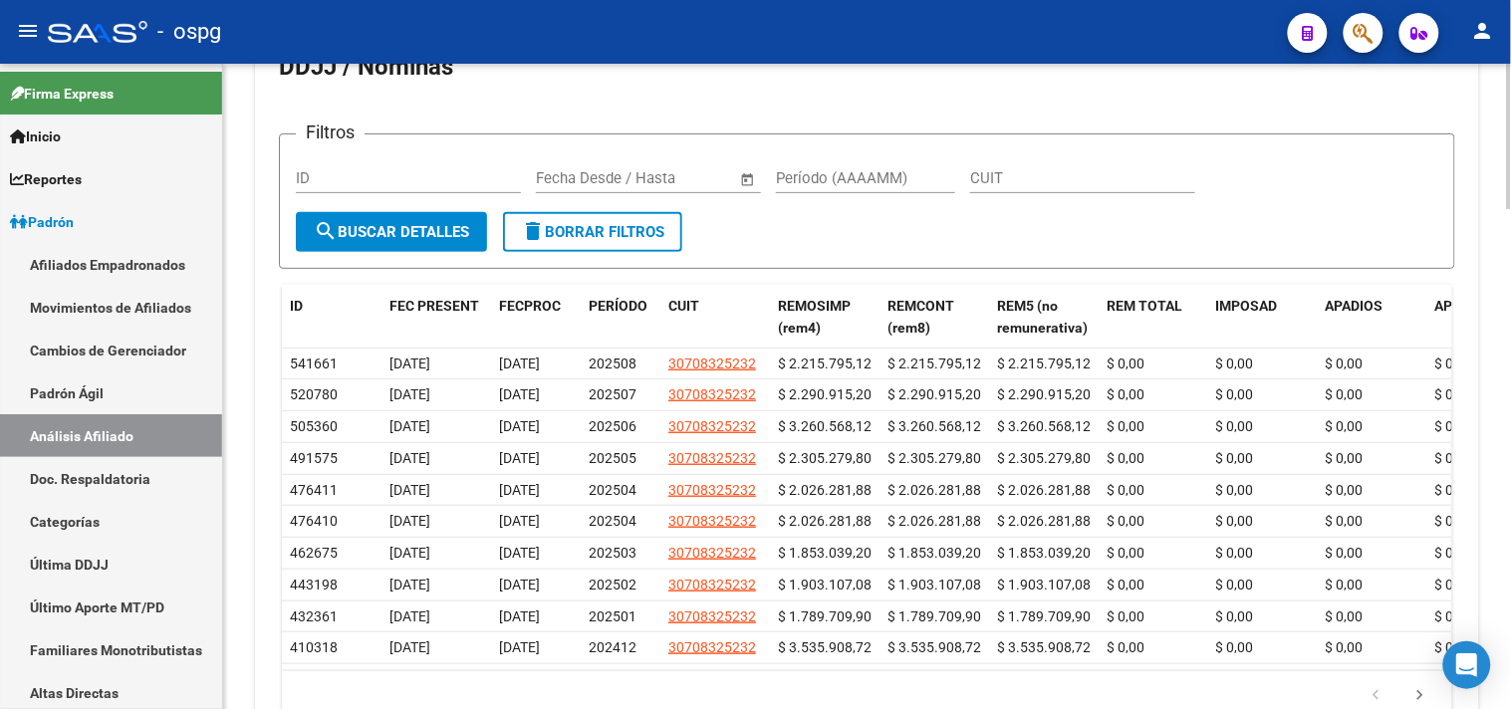
scroll to position [1855, 0]
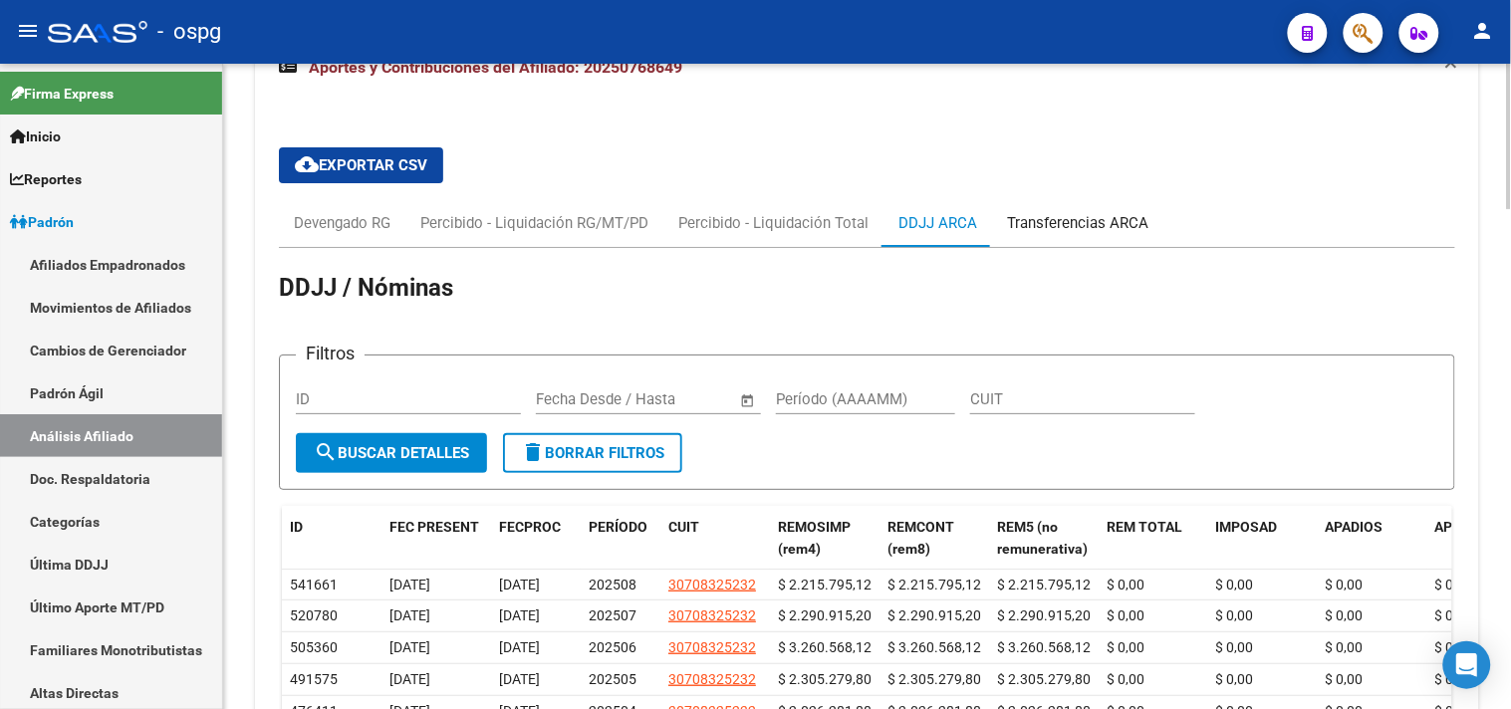
click at [1051, 231] on div "Transferencias ARCA" at bounding box center [1077, 223] width 141 height 22
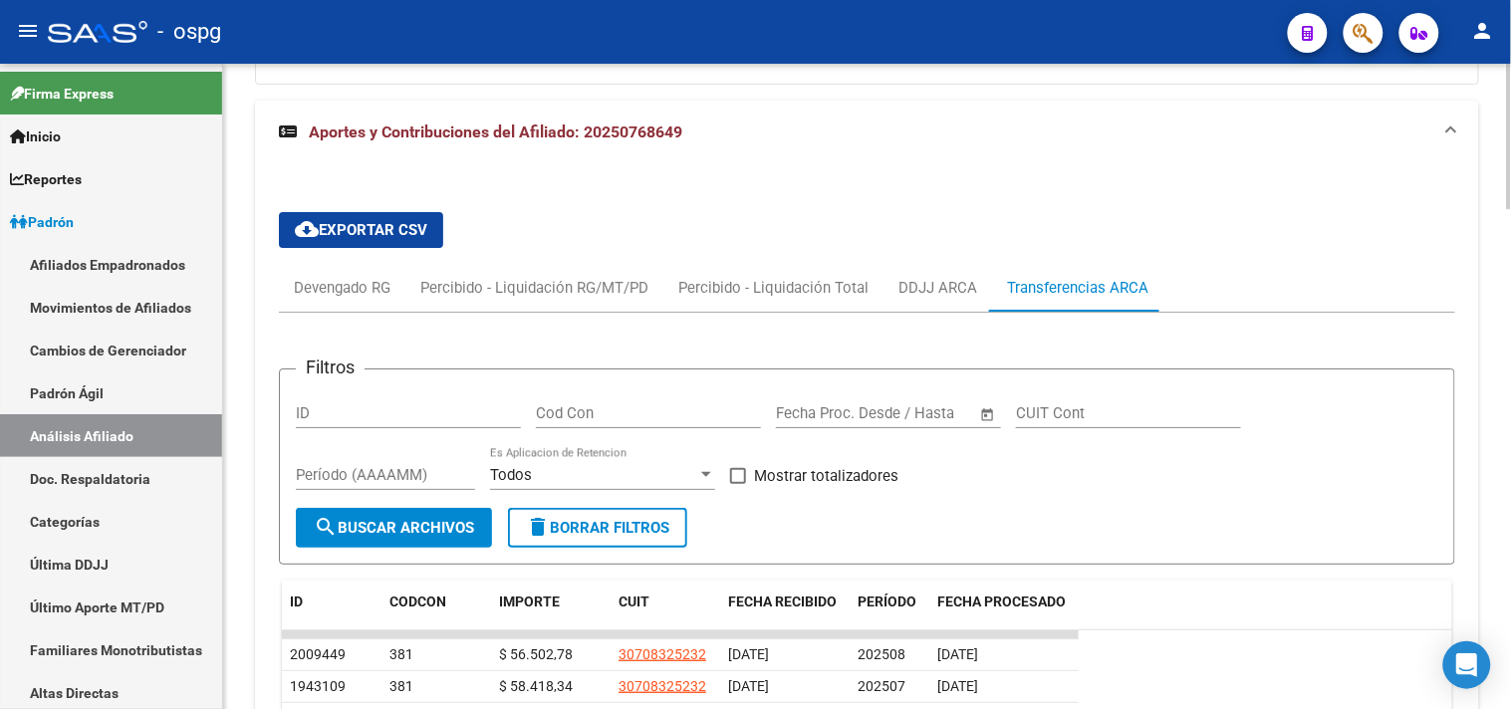
scroll to position [1771, 0]
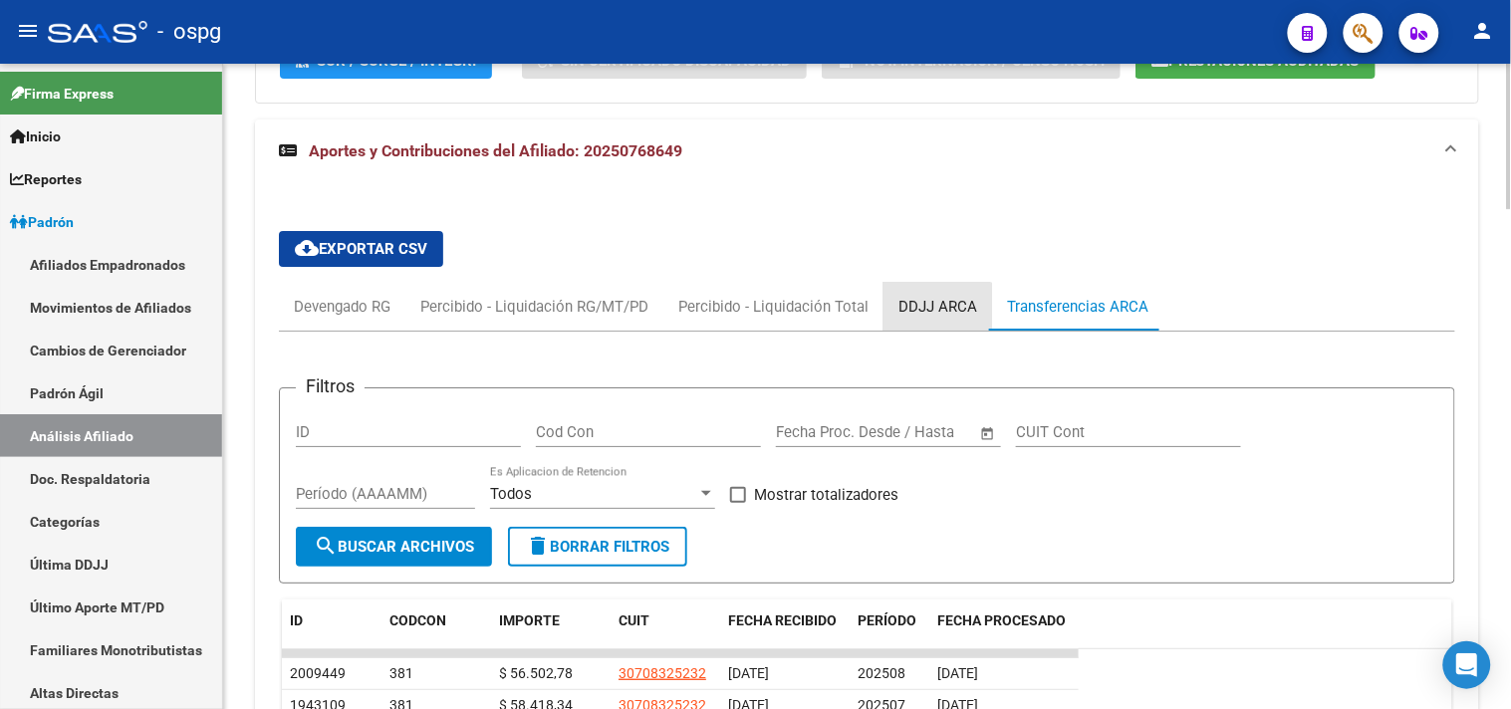
click at [929, 326] on div "DDJJ ARCA" at bounding box center [937, 307] width 109 height 48
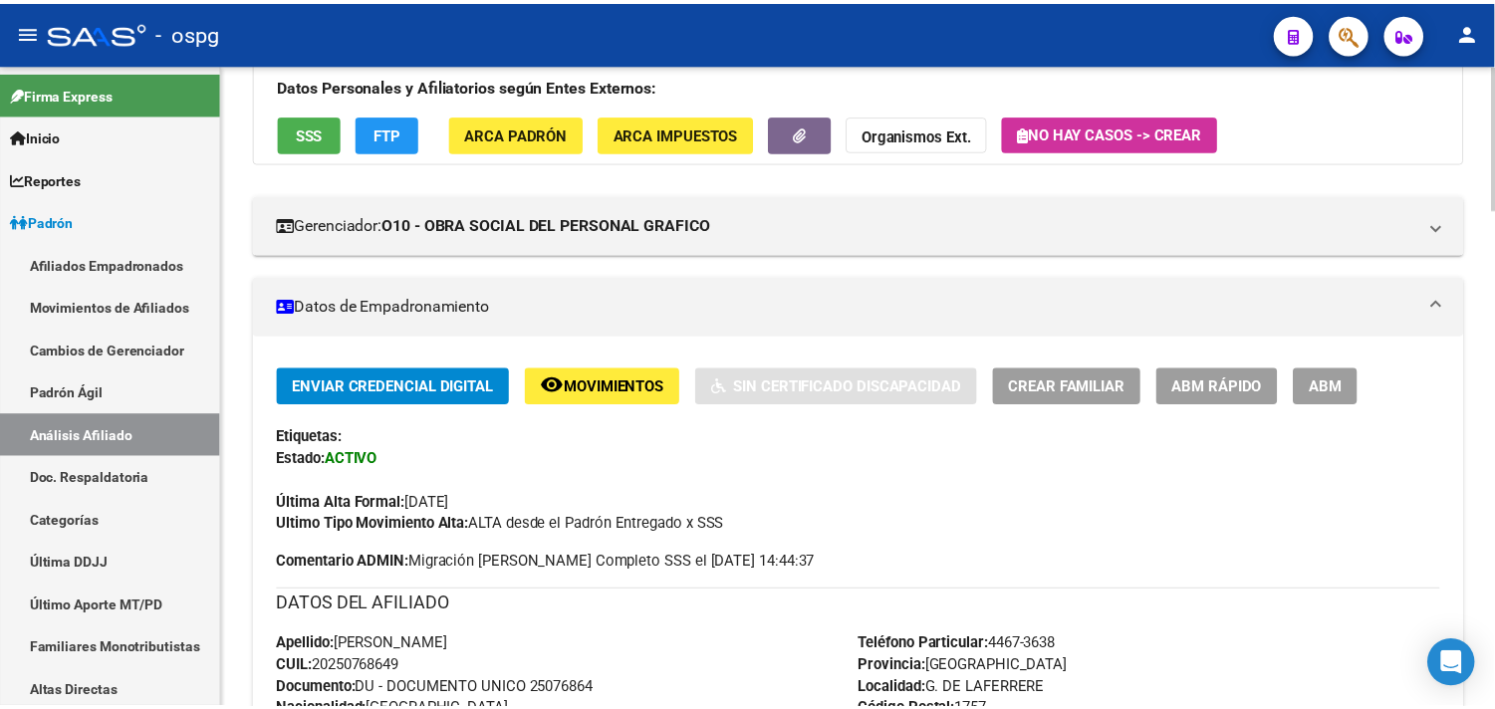
scroll to position [112, 0]
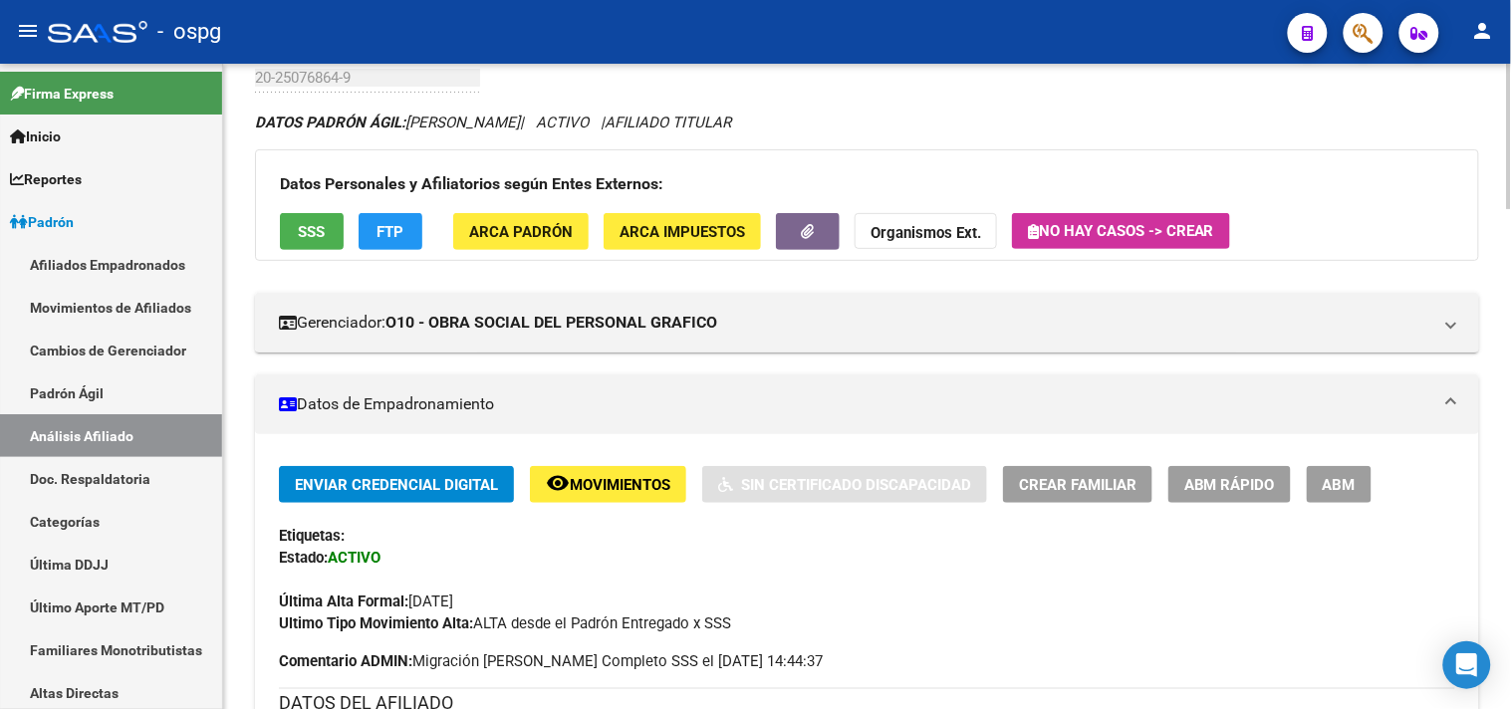
click at [313, 251] on div "Datos Personales y Afiliatorios según Entes Externos: SSS FTP ARCA Padrón ARCA …" at bounding box center [867, 205] width 1224 height 112
click at [304, 235] on span "SSS" at bounding box center [312, 232] width 27 height 18
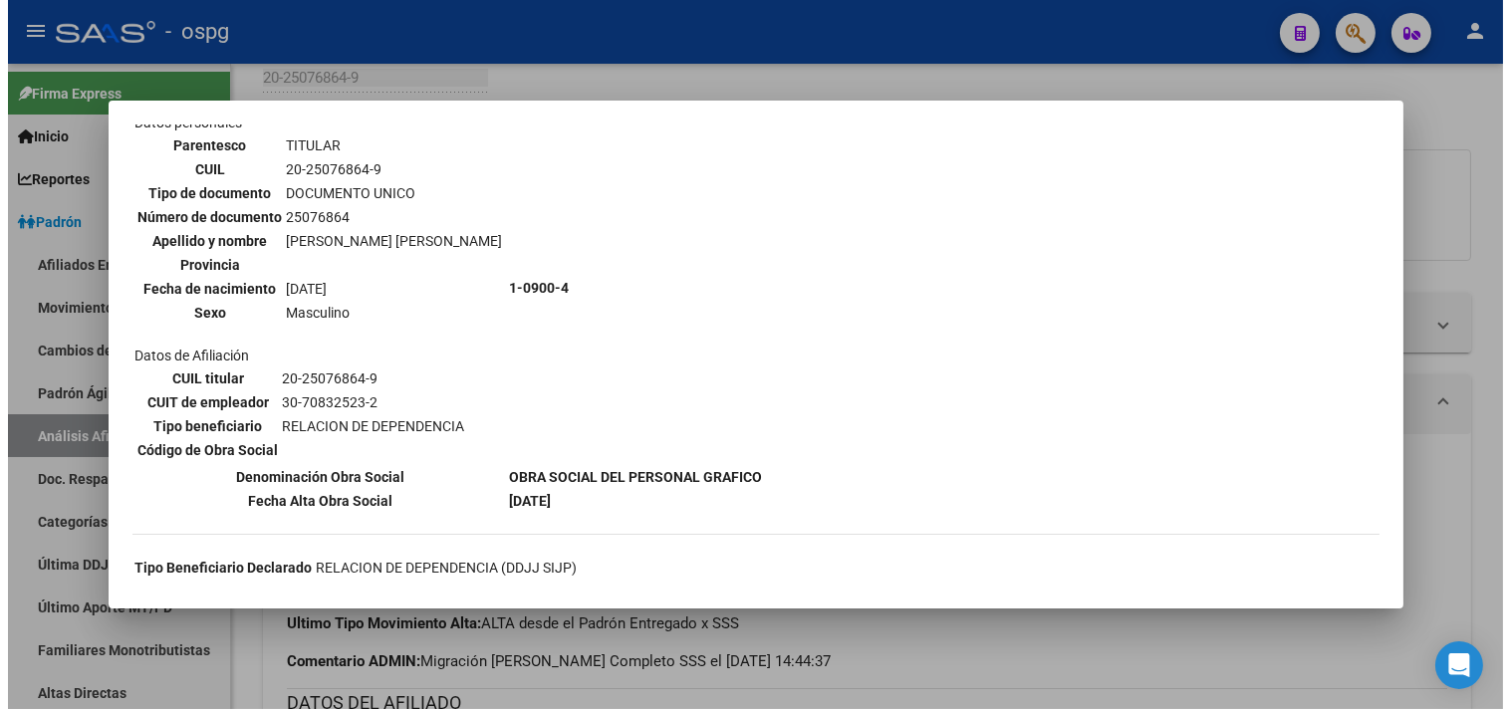
scroll to position [111, 0]
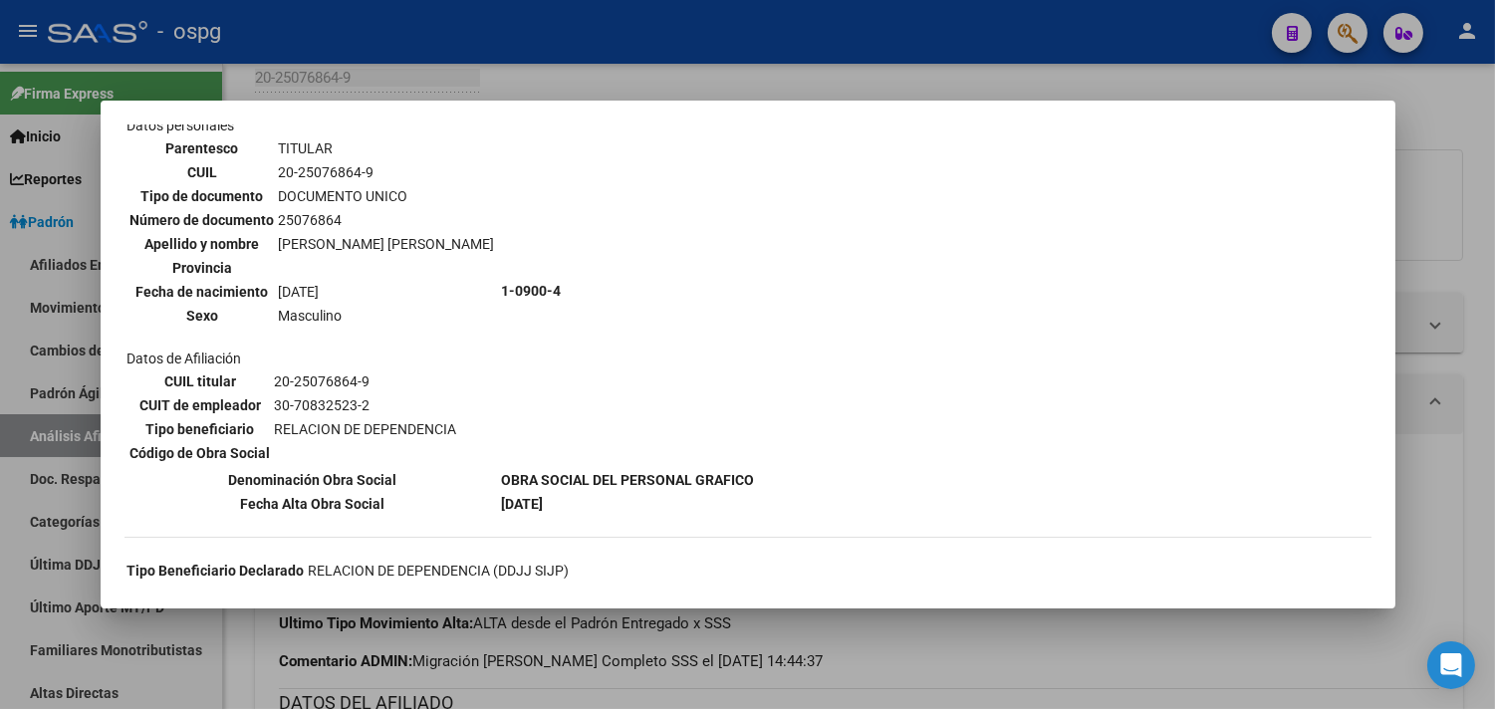
click at [526, 55] on div at bounding box center [747, 354] width 1495 height 709
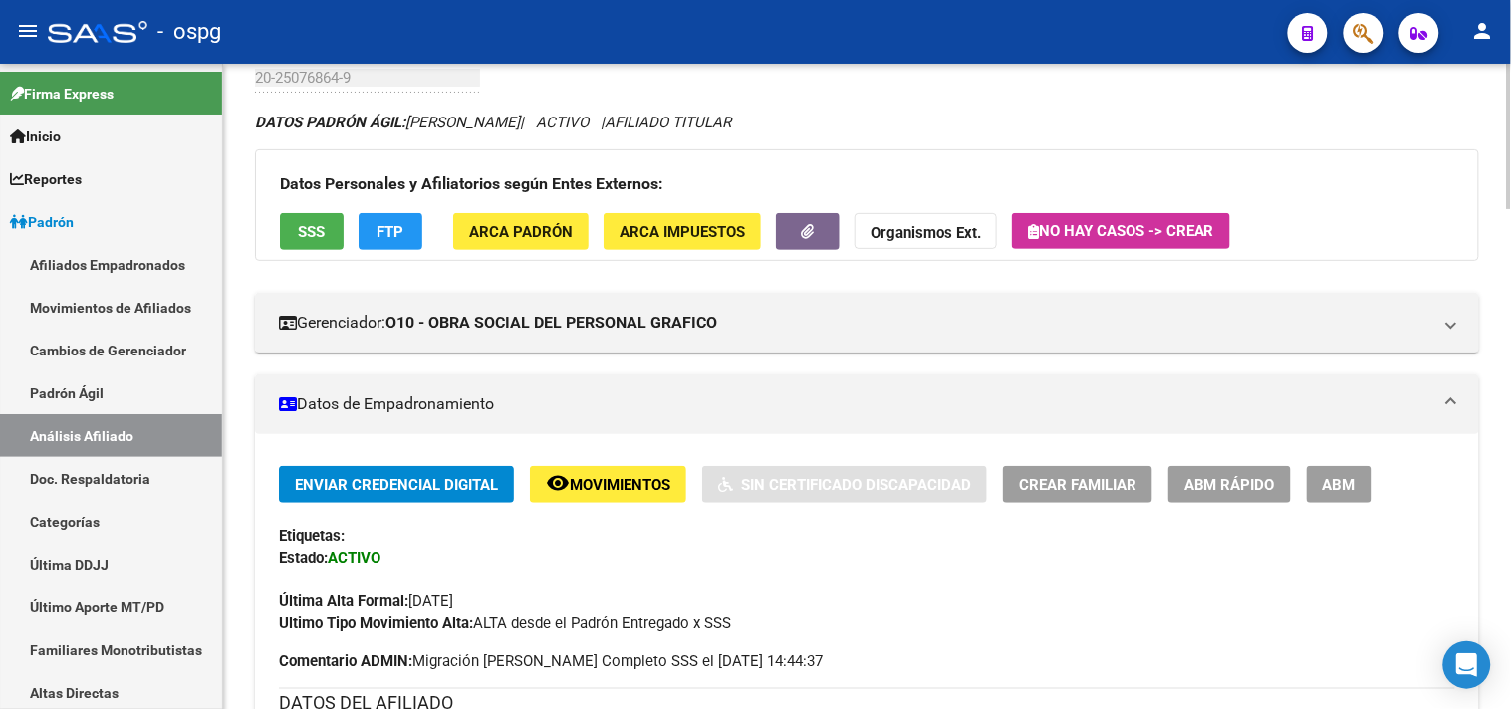
click at [382, 239] on span "FTP" at bounding box center [390, 232] width 27 height 18
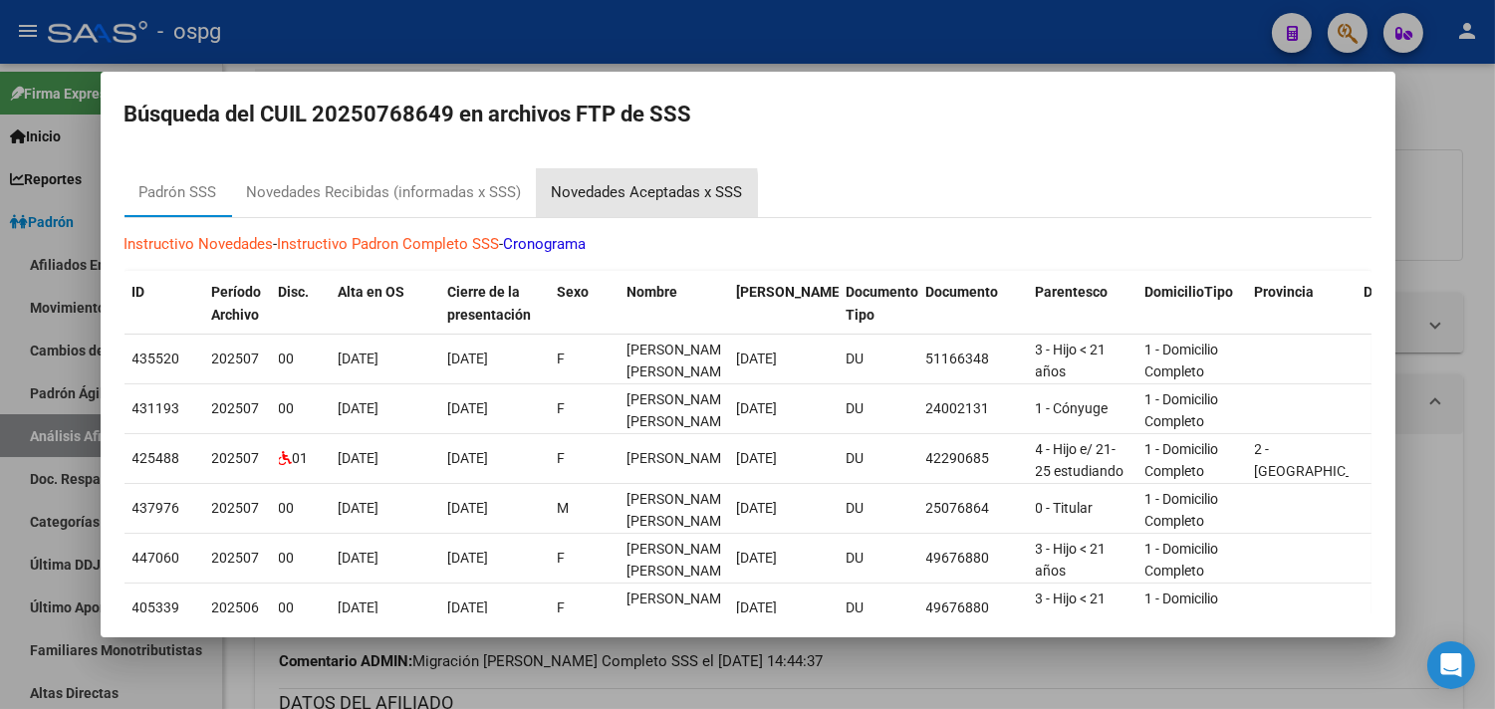
click at [602, 199] on div "Novedades Aceptadas x SSS" at bounding box center [647, 192] width 191 height 23
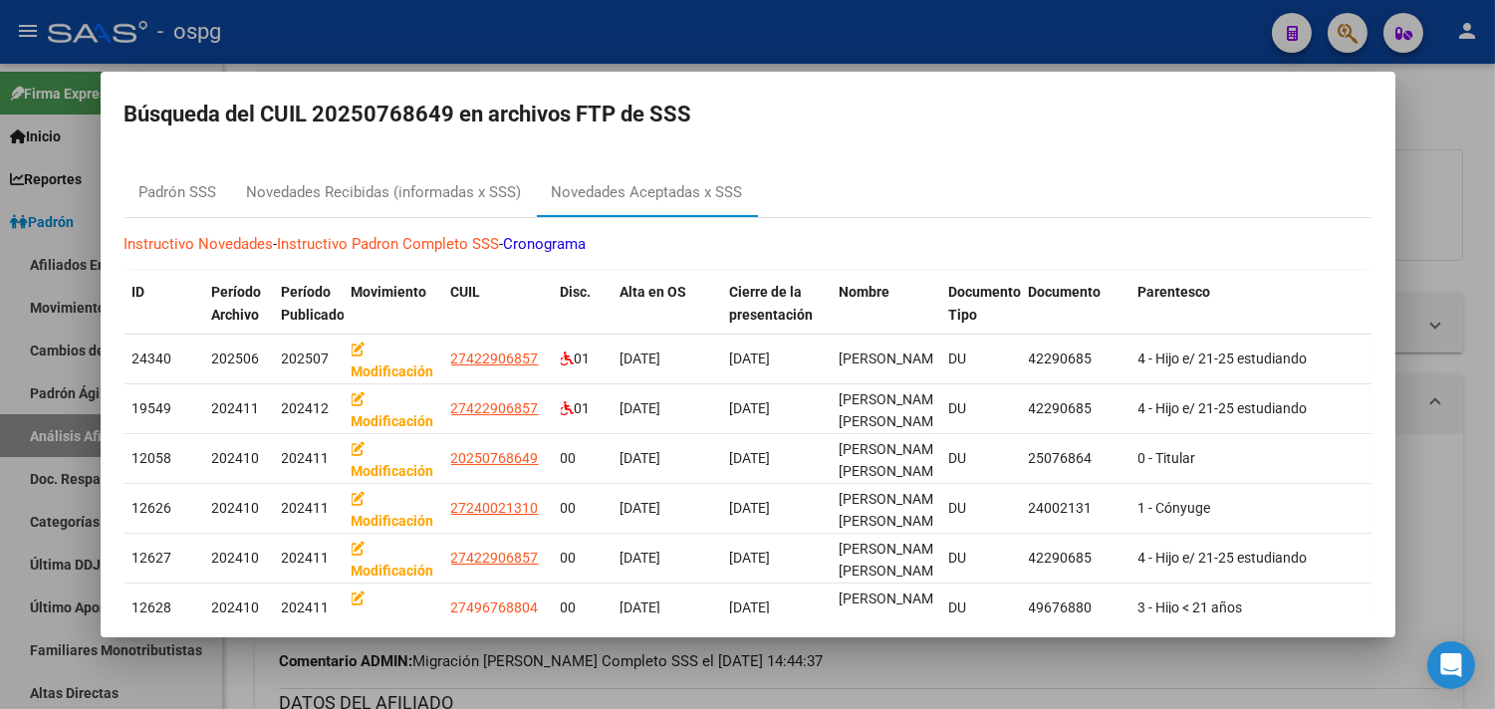
click at [415, 16] on div at bounding box center [747, 354] width 1495 height 709
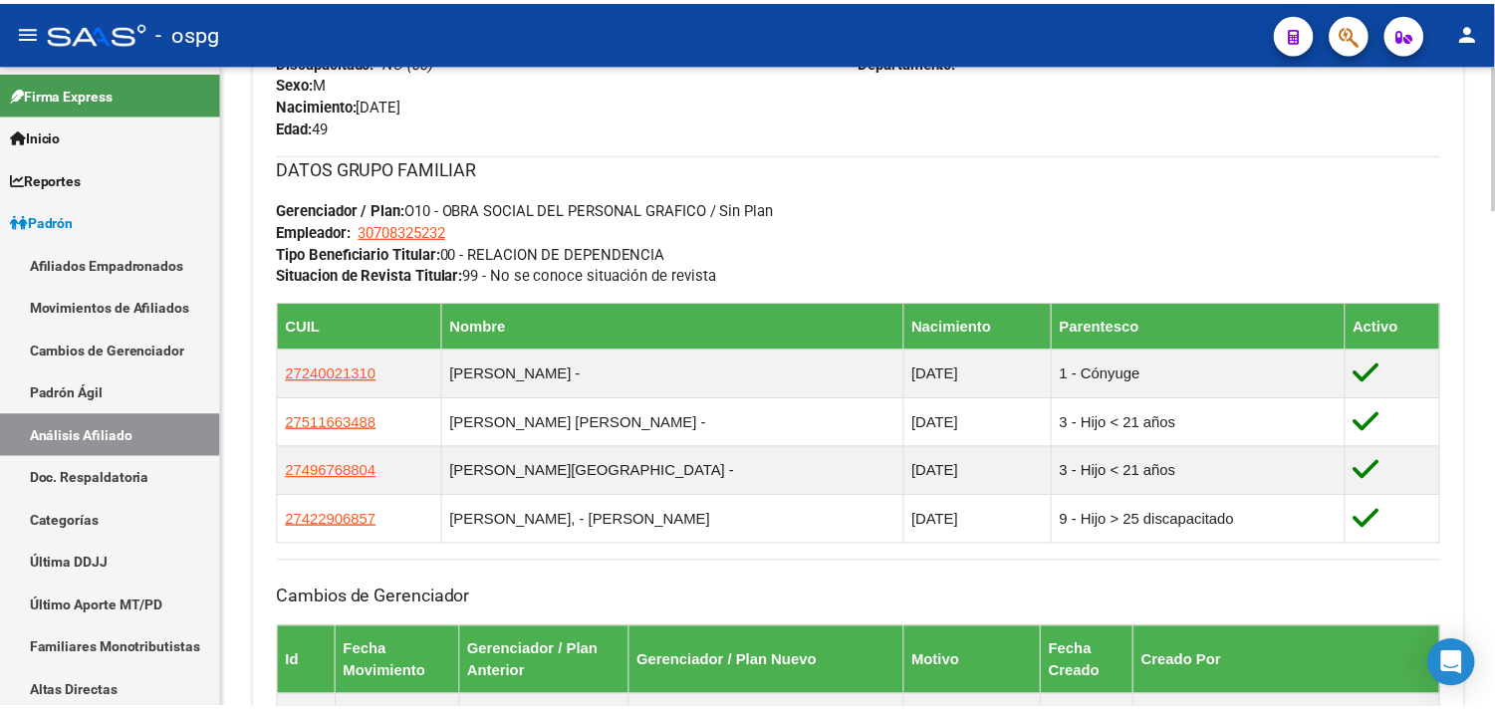
scroll to position [886, 0]
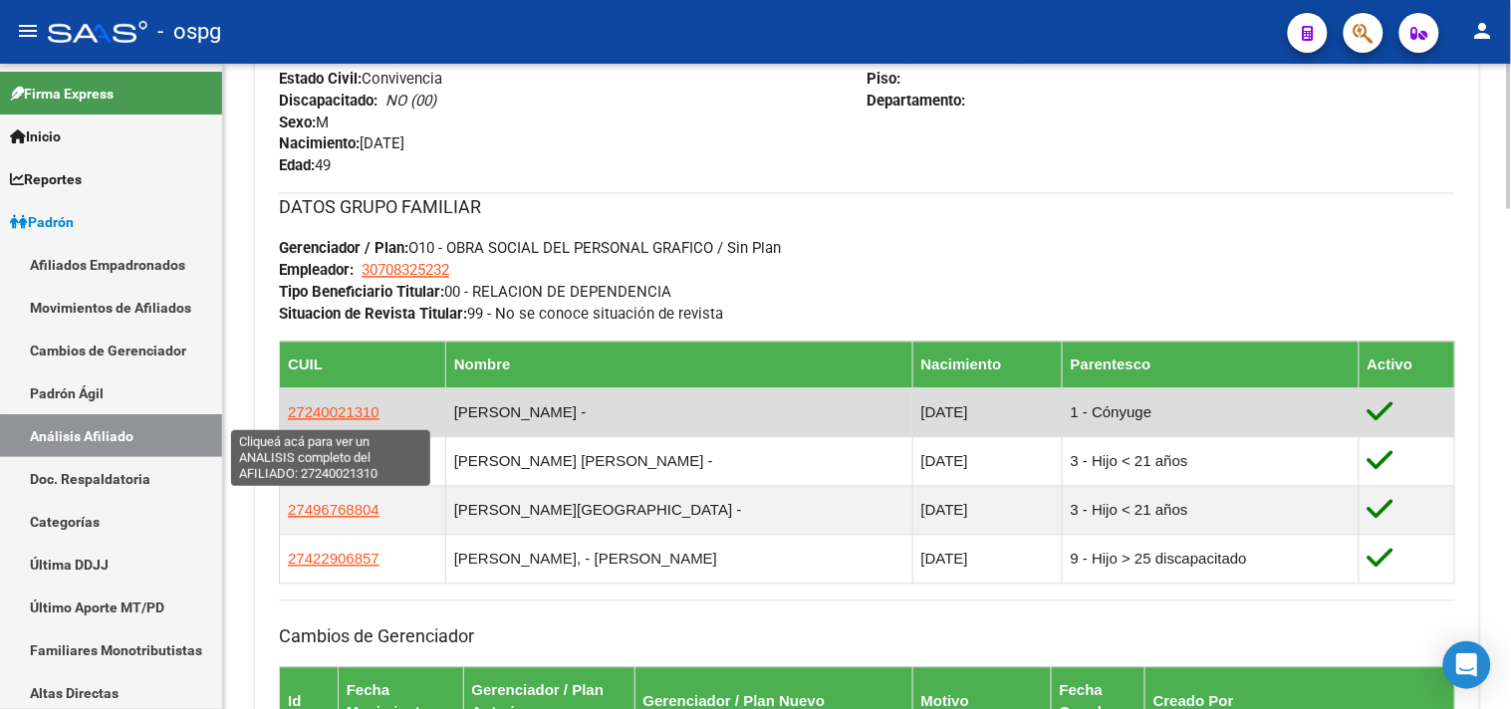
click at [350, 418] on span "27240021310" at bounding box center [334, 412] width 92 height 17
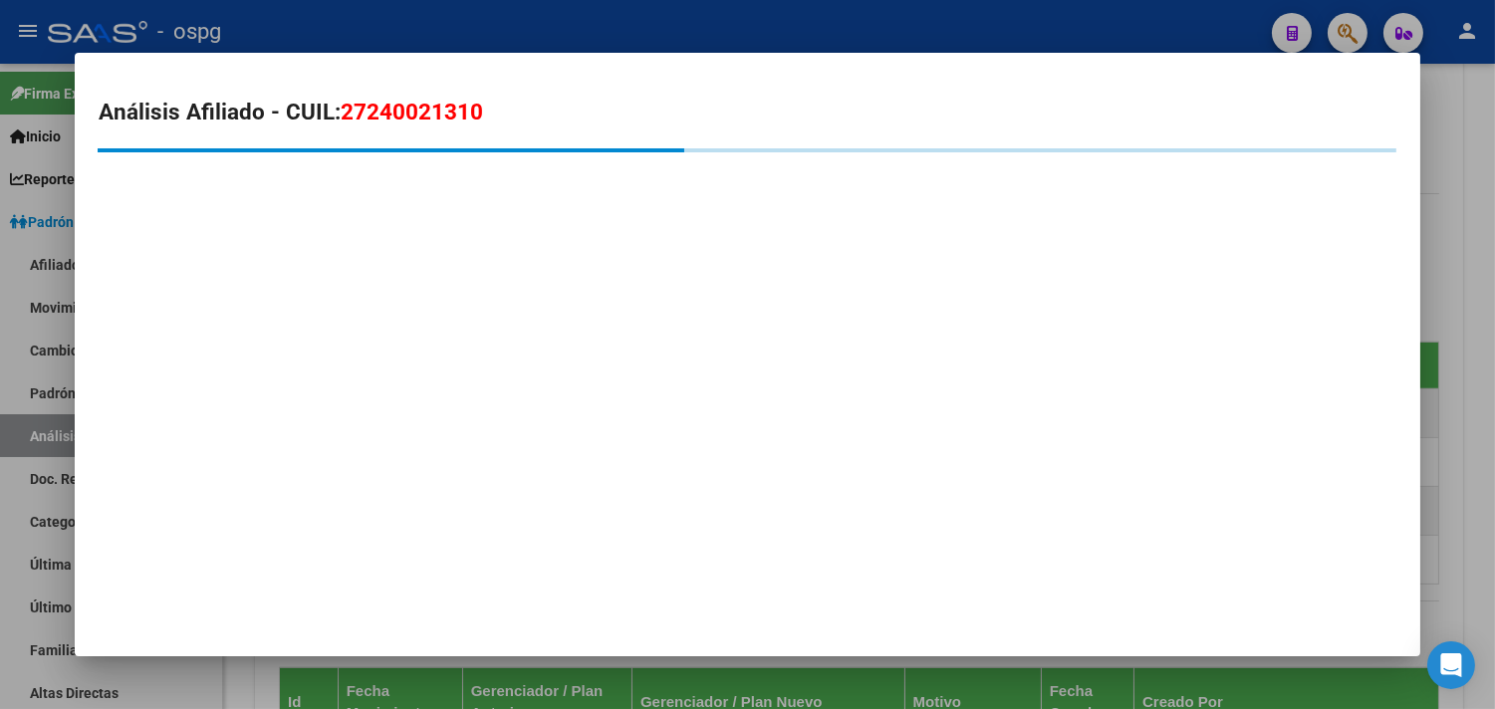
click at [395, 40] on div at bounding box center [747, 354] width 1495 height 709
